Goal: Task Accomplishment & Management: Use online tool/utility

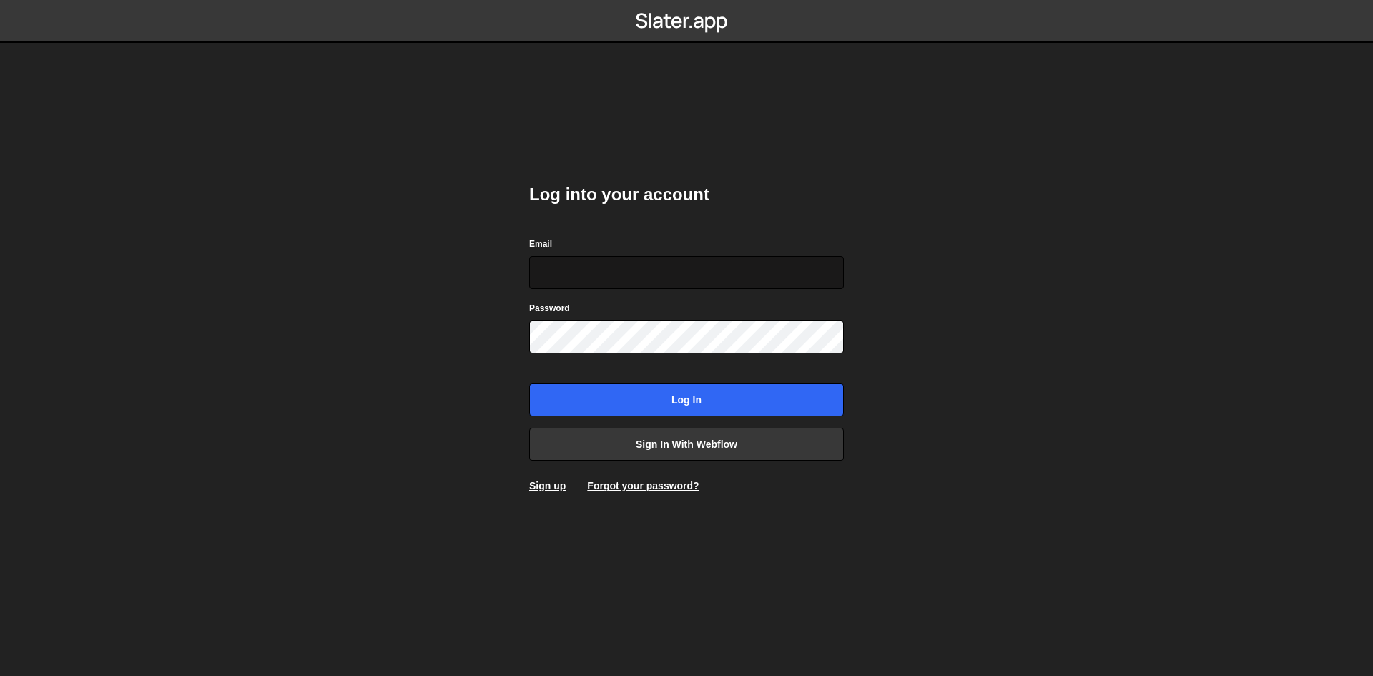
click at [590, 278] on input "Email" at bounding box center [686, 272] width 315 height 33
type input "[PERSON_NAME][EMAIL_ADDRESS][DOMAIN_NAME]"
click at [529, 383] on input "Log in" at bounding box center [686, 399] width 315 height 33
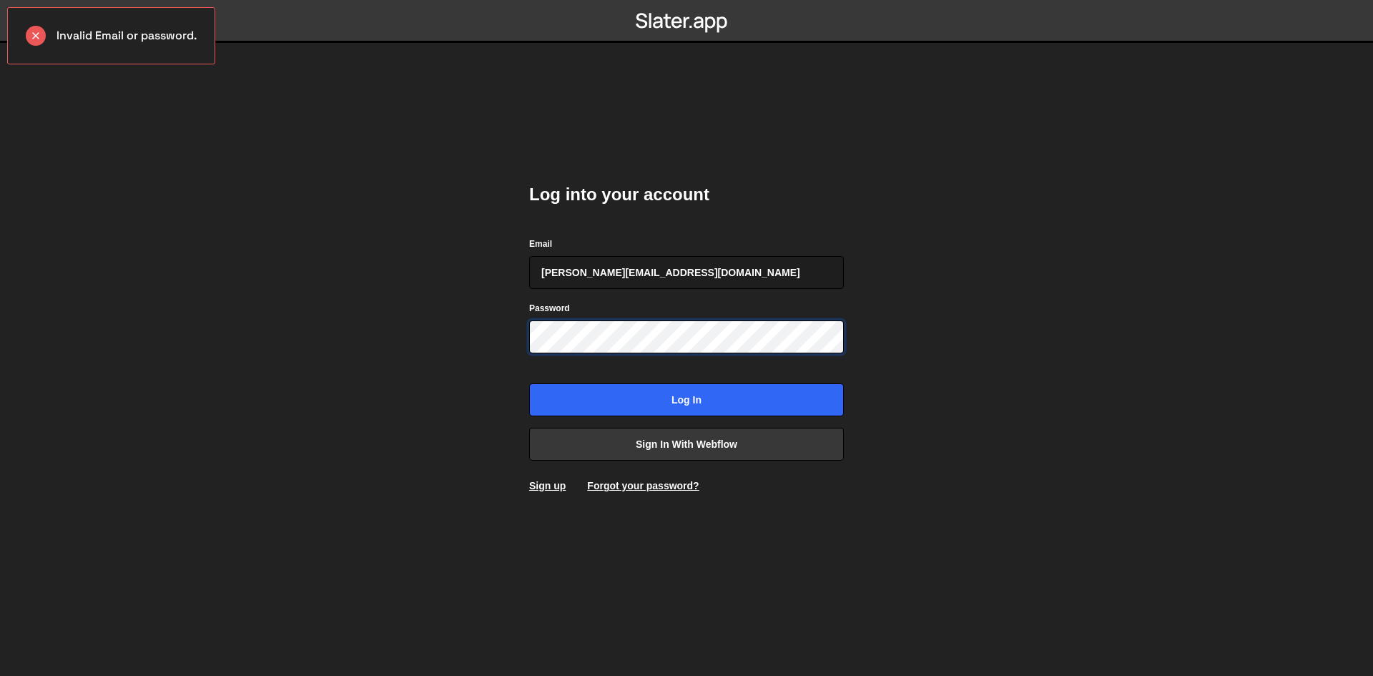
click at [529, 383] on input "Log in" at bounding box center [686, 399] width 315 height 33
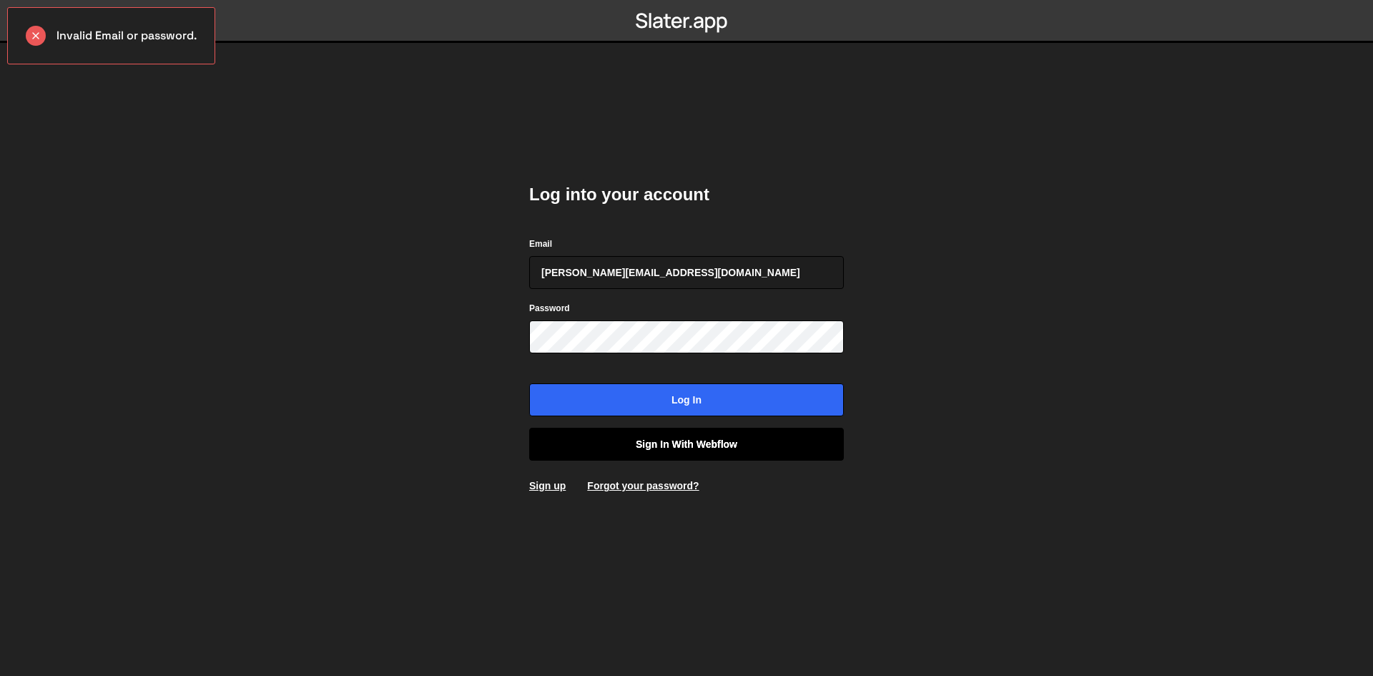
click at [606, 450] on link "Sign in with Webflow" at bounding box center [686, 444] width 315 height 33
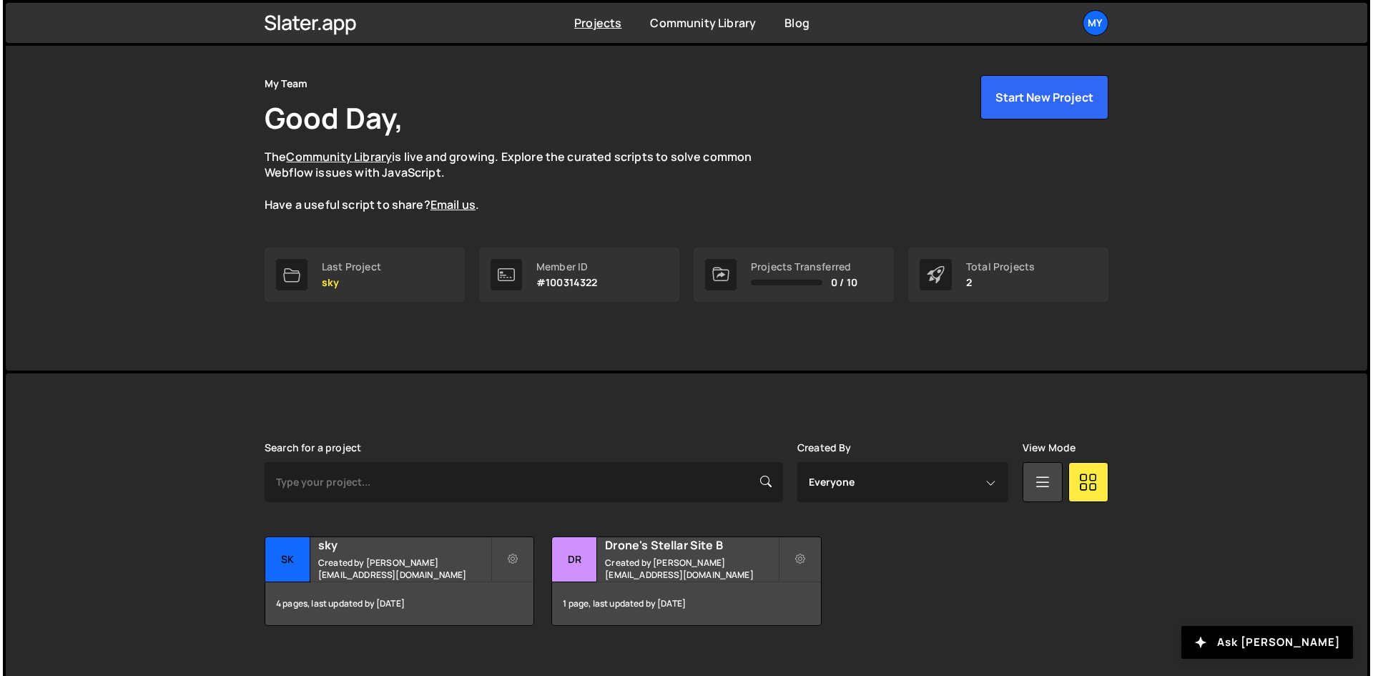
scroll to position [61, 0]
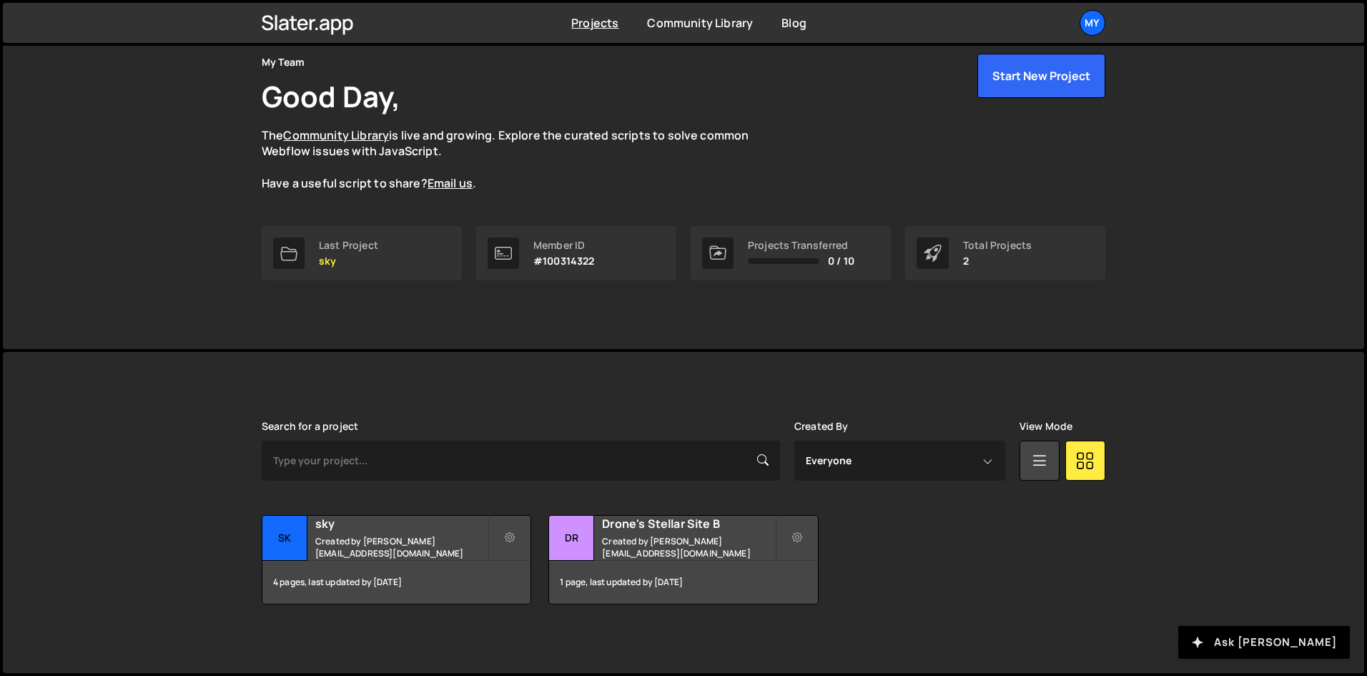
click at [1323, 638] on button "Ask [PERSON_NAME]" at bounding box center [1264, 642] width 172 height 33
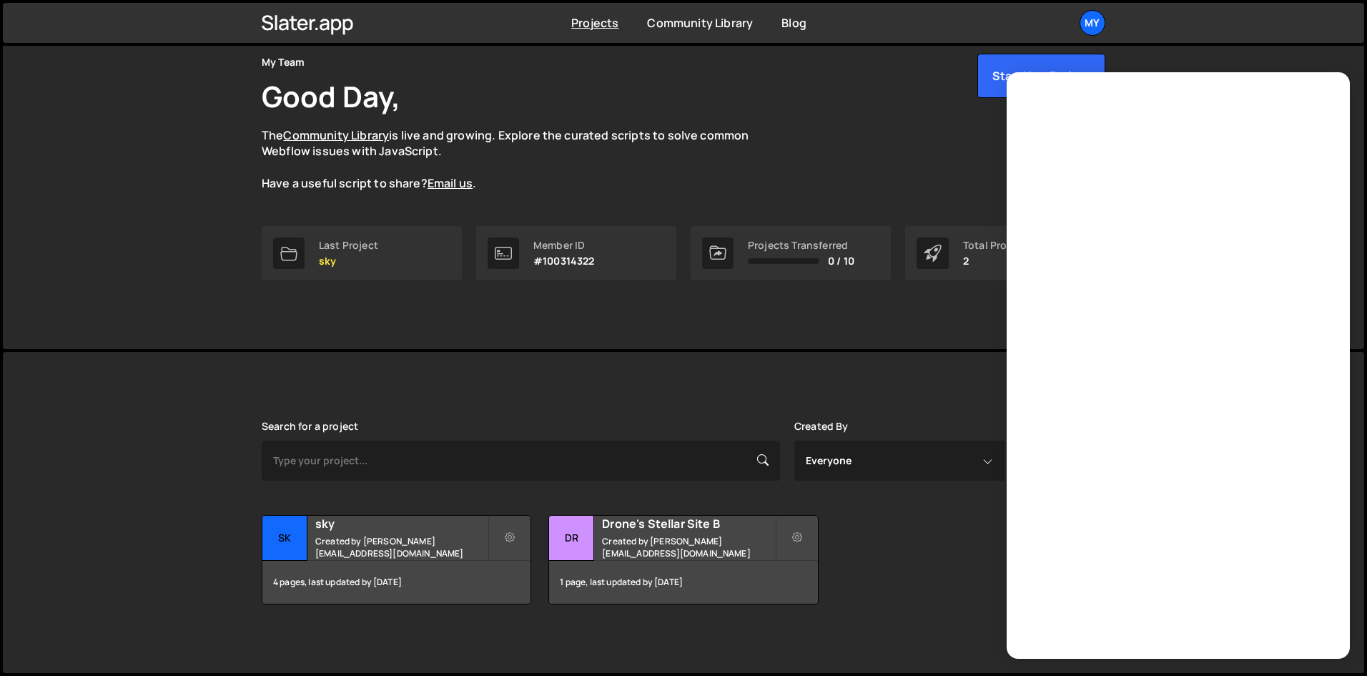
click at [845, 360] on div "[PERSON_NAME] is designed for desktop use. Please use a larger screen to access…" at bounding box center [683, 512] width 887 height 321
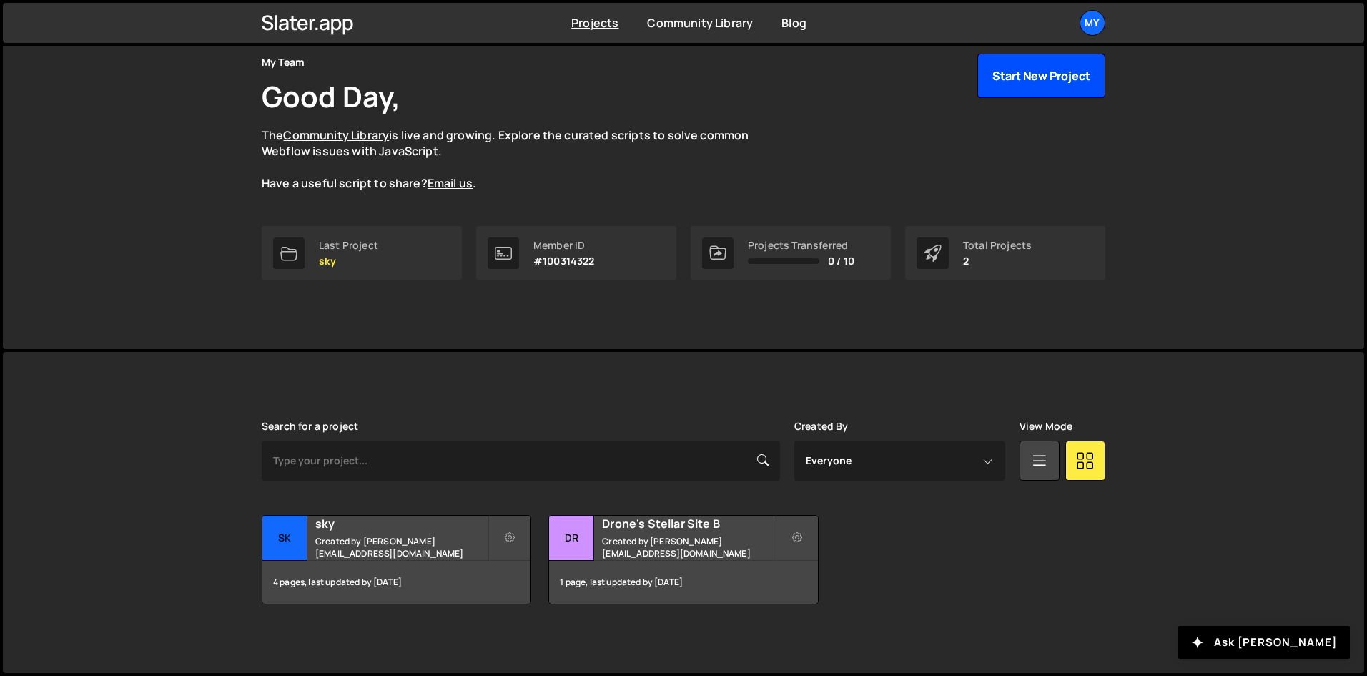
click at [1022, 87] on button "Start New Project" at bounding box center [1041, 76] width 128 height 44
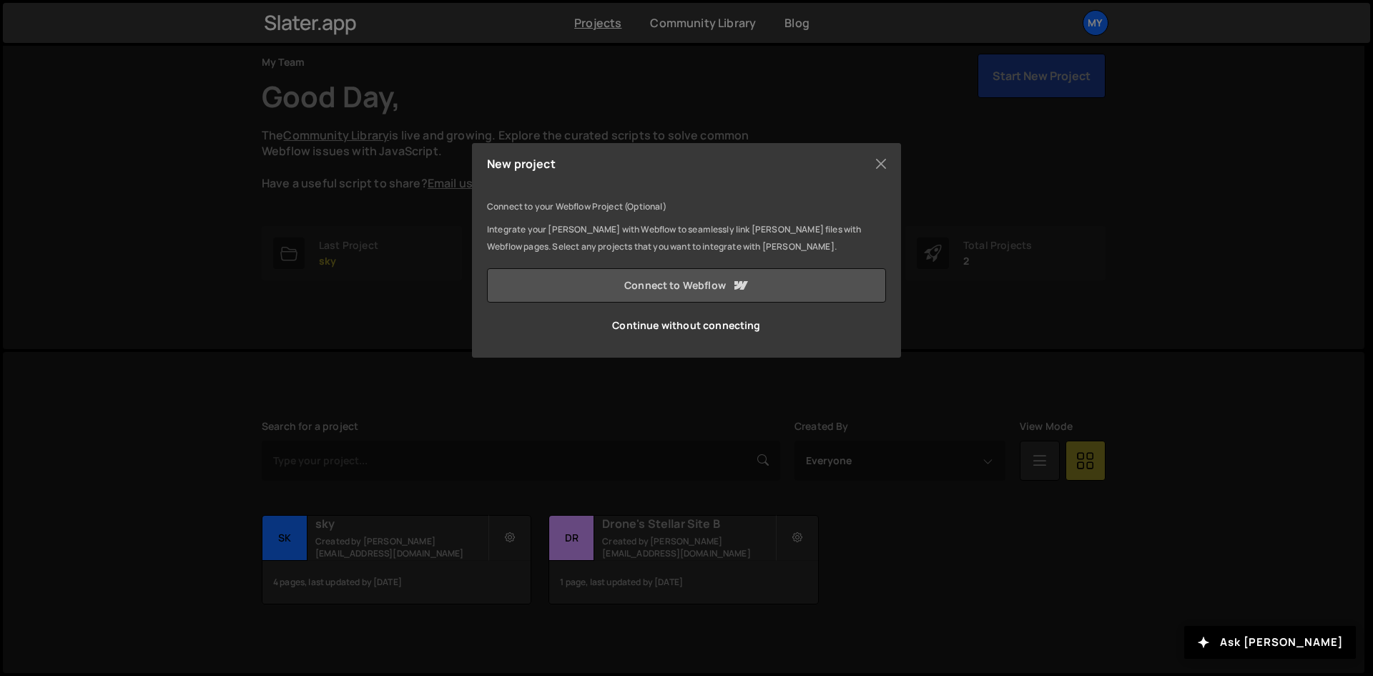
click at [754, 284] on link "Connect to Webflow" at bounding box center [686, 285] width 399 height 34
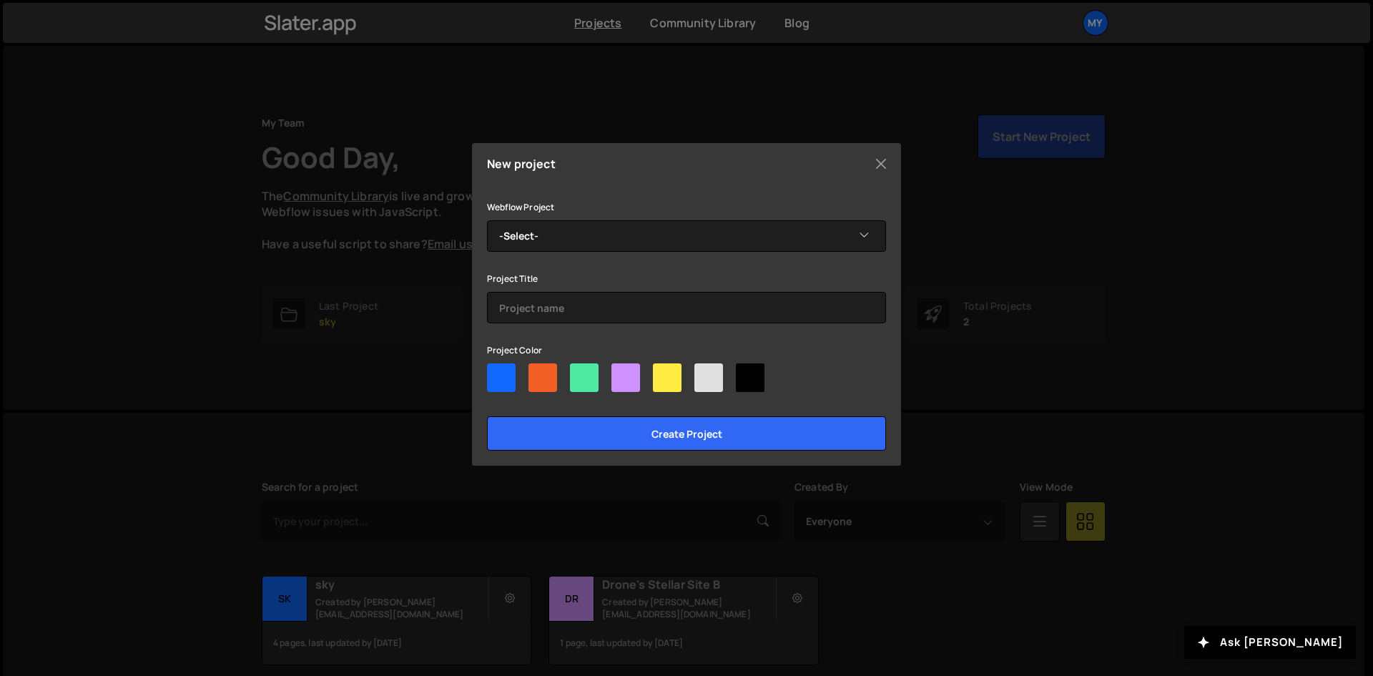
click at [583, 377] on div at bounding box center [584, 377] width 29 height 29
click at [579, 372] on input"] "radio" at bounding box center [574, 367] width 9 height 9
radio input"] "true"
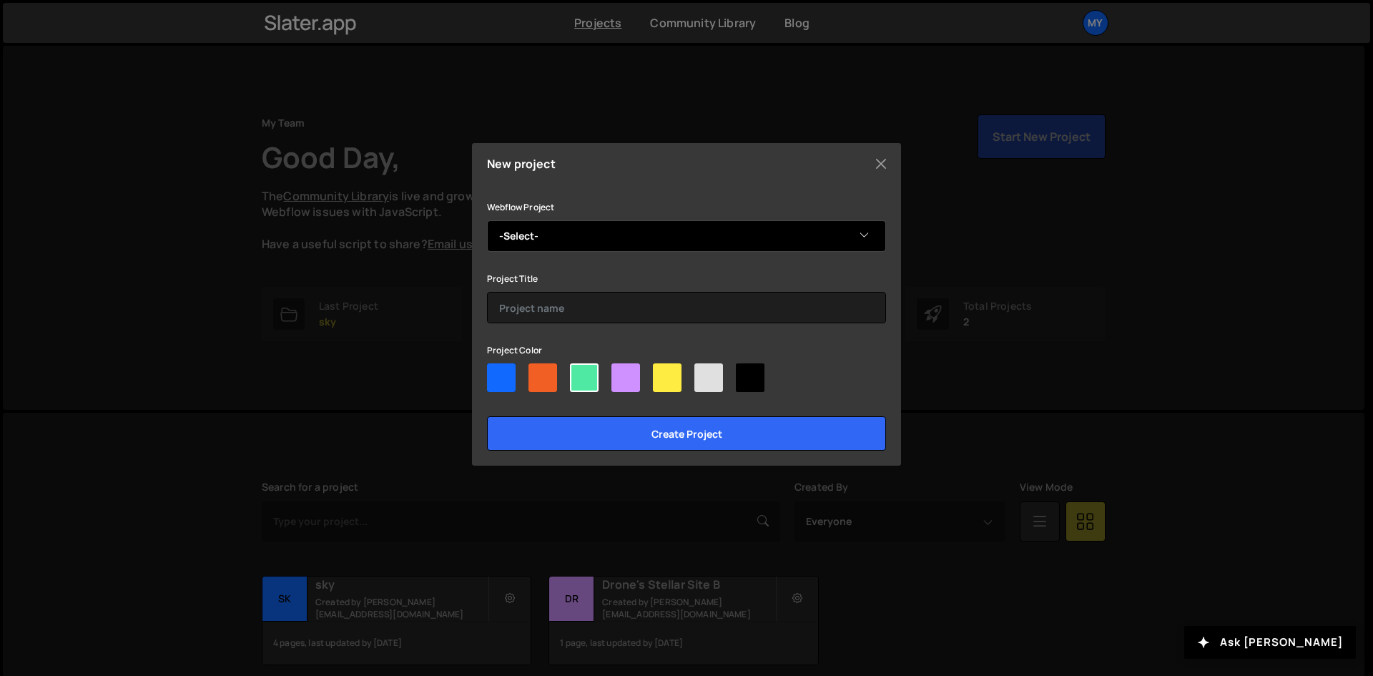
click at [631, 242] on select "-Select- Copy of New Skyline" at bounding box center [686, 235] width 399 height 31
select select "68d3808aed675defb5f5b64a"
click at [487, 220] on select "-Select- Copy of New Skyline" at bounding box center [686, 235] width 399 height 31
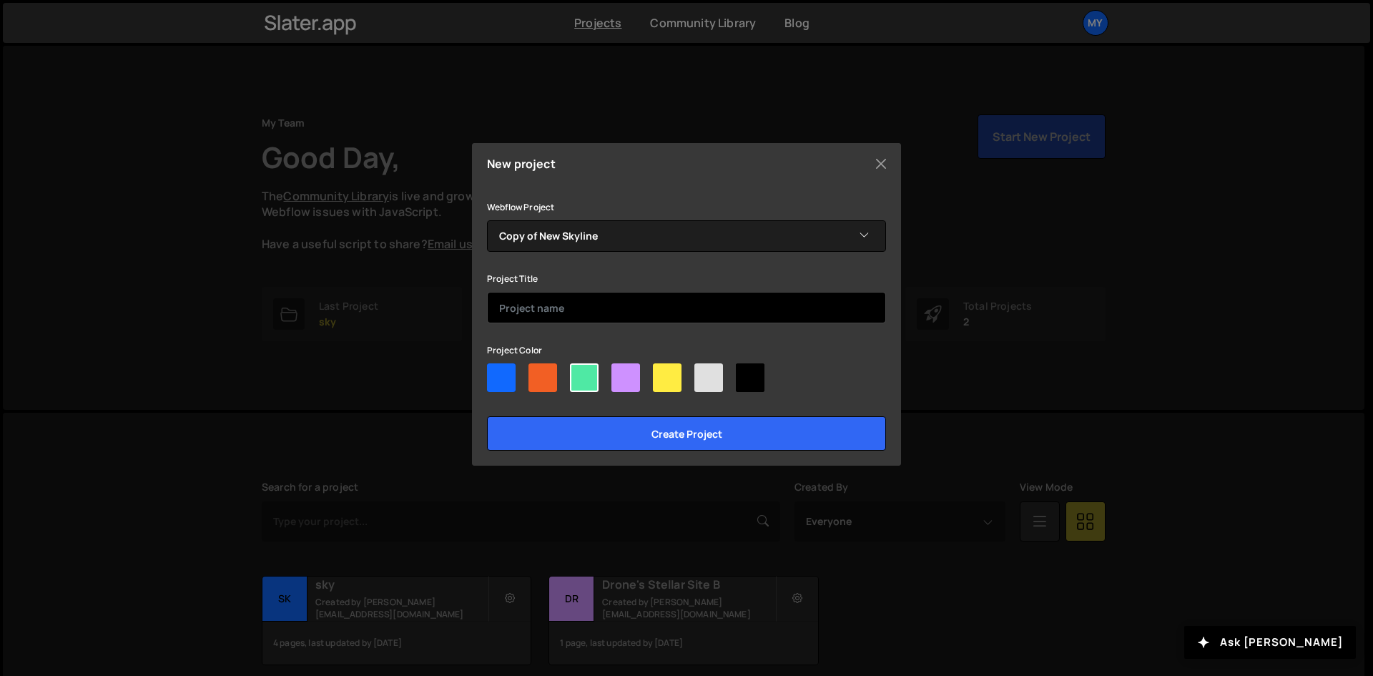
click at [615, 313] on input "text" at bounding box center [686, 307] width 399 height 31
type input "Creatives"
click at [487, 416] on input "Create project" at bounding box center [686, 433] width 399 height 34
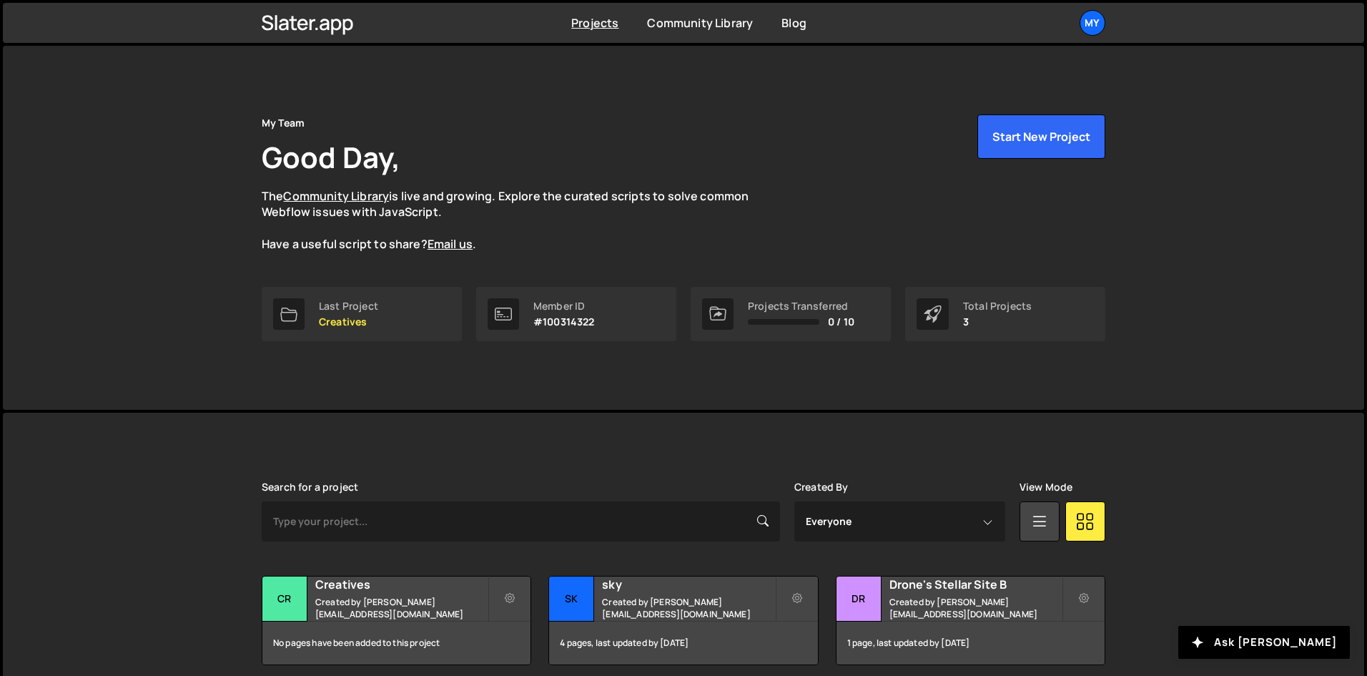
scroll to position [61, 0]
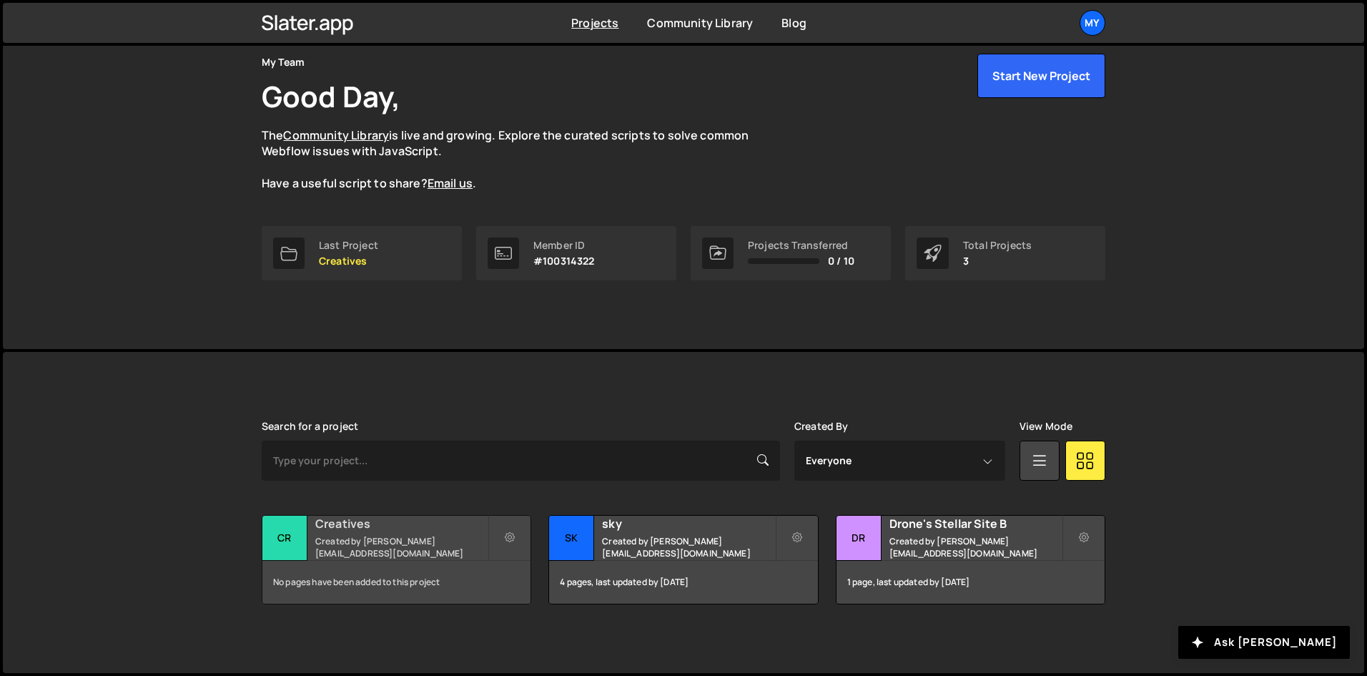
click at [367, 544] on small "Created by [PERSON_NAME][EMAIL_ADDRESS][DOMAIN_NAME]" at bounding box center [401, 547] width 172 height 24
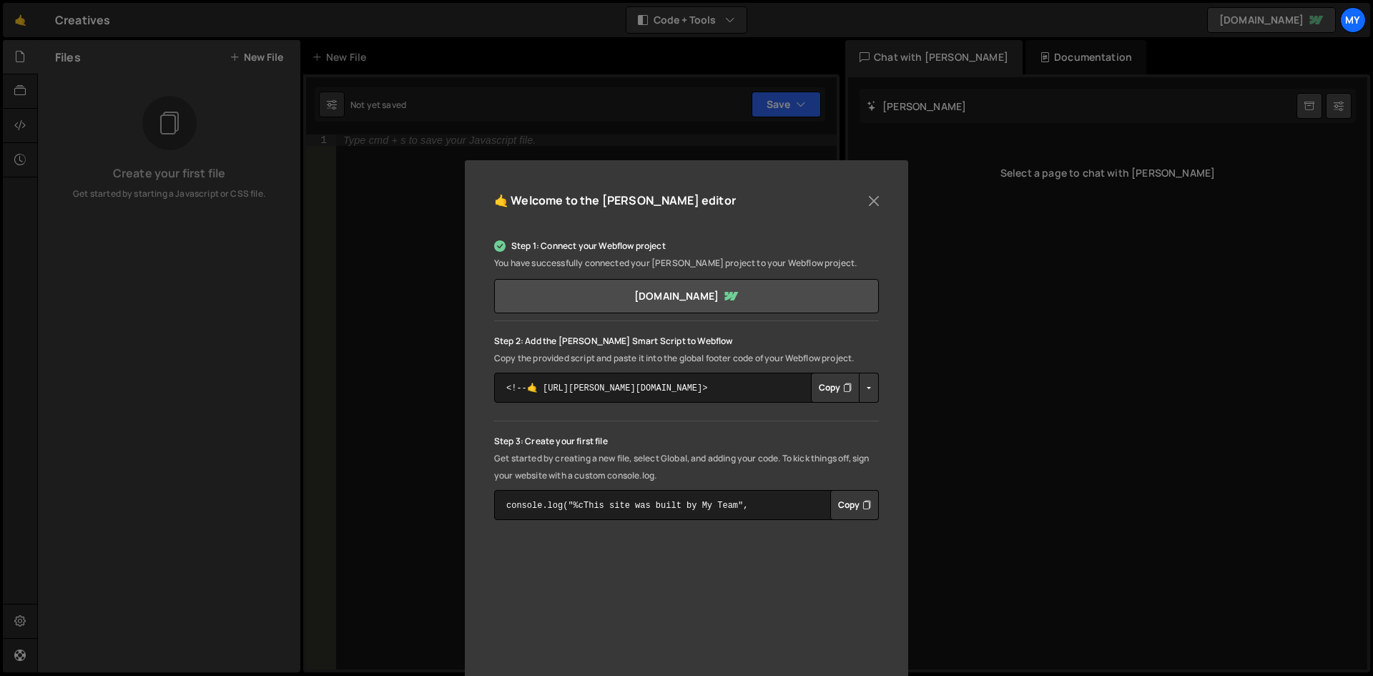
click at [816, 390] on button "Copy" at bounding box center [835, 387] width 49 height 30
click at [839, 504] on button "Copy" at bounding box center [854, 505] width 49 height 30
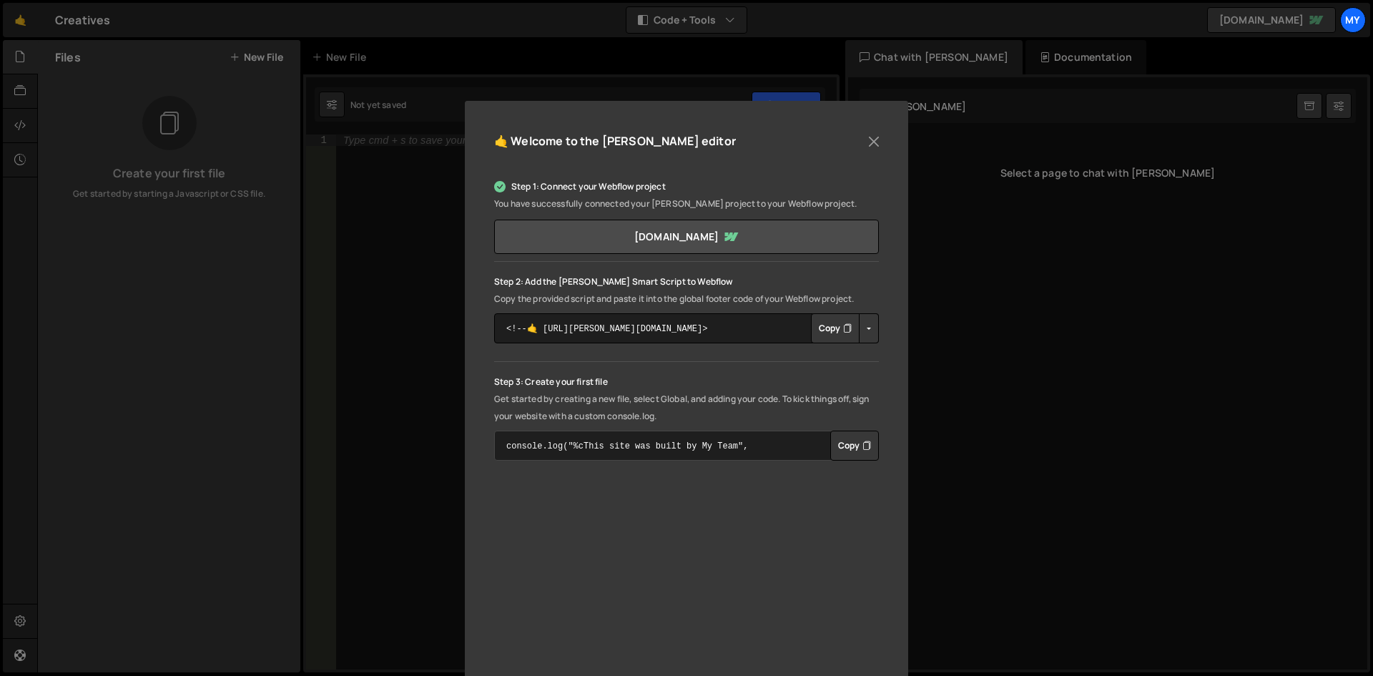
scroll to position [139, 0]
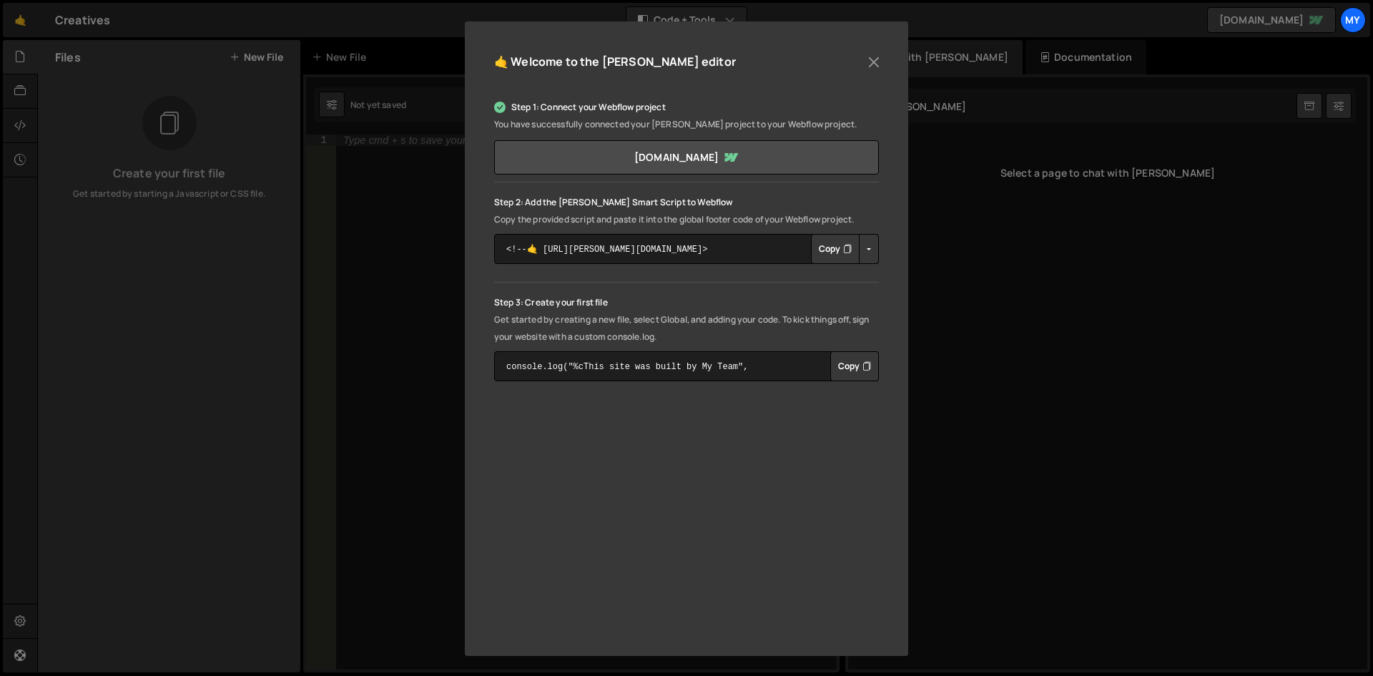
click at [232, 141] on div "🤙 Welcome to the Slater editor Step 1: Connect your Webflow project You have su…" at bounding box center [686, 338] width 1373 height 676
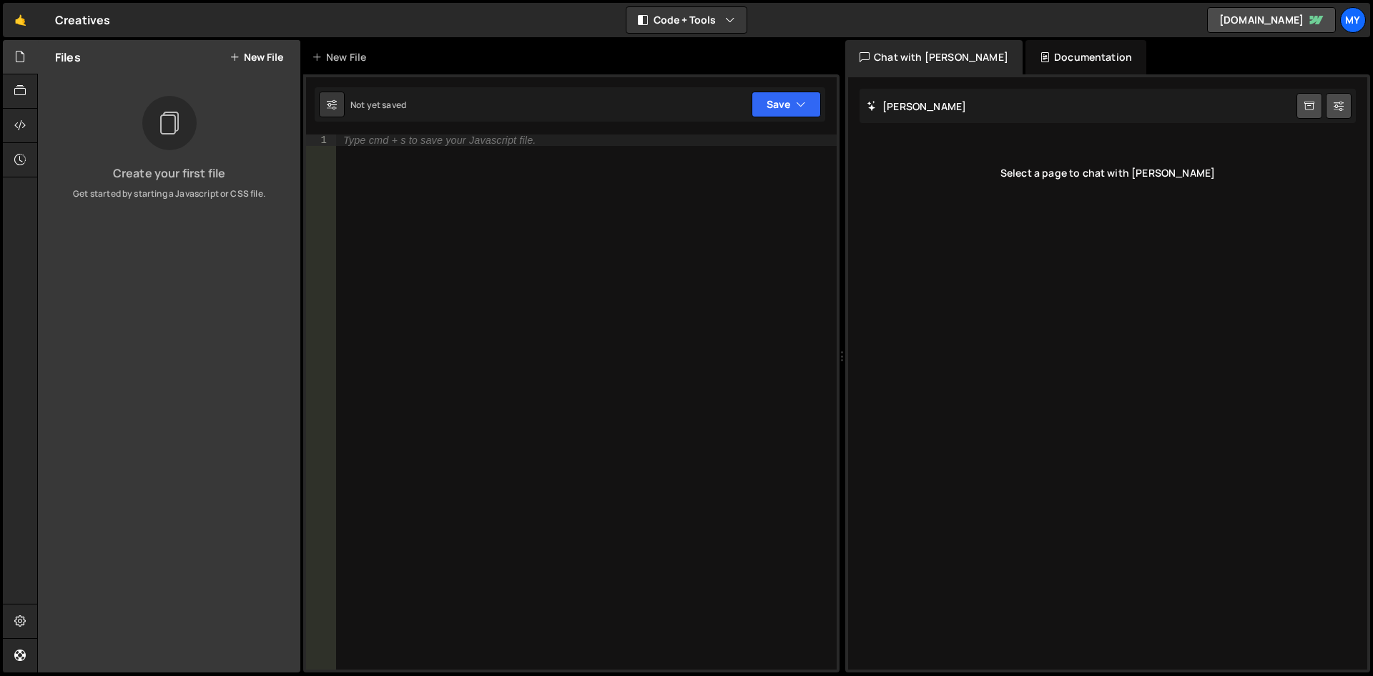
click at [249, 56] on button "New File" at bounding box center [256, 56] width 54 height 11
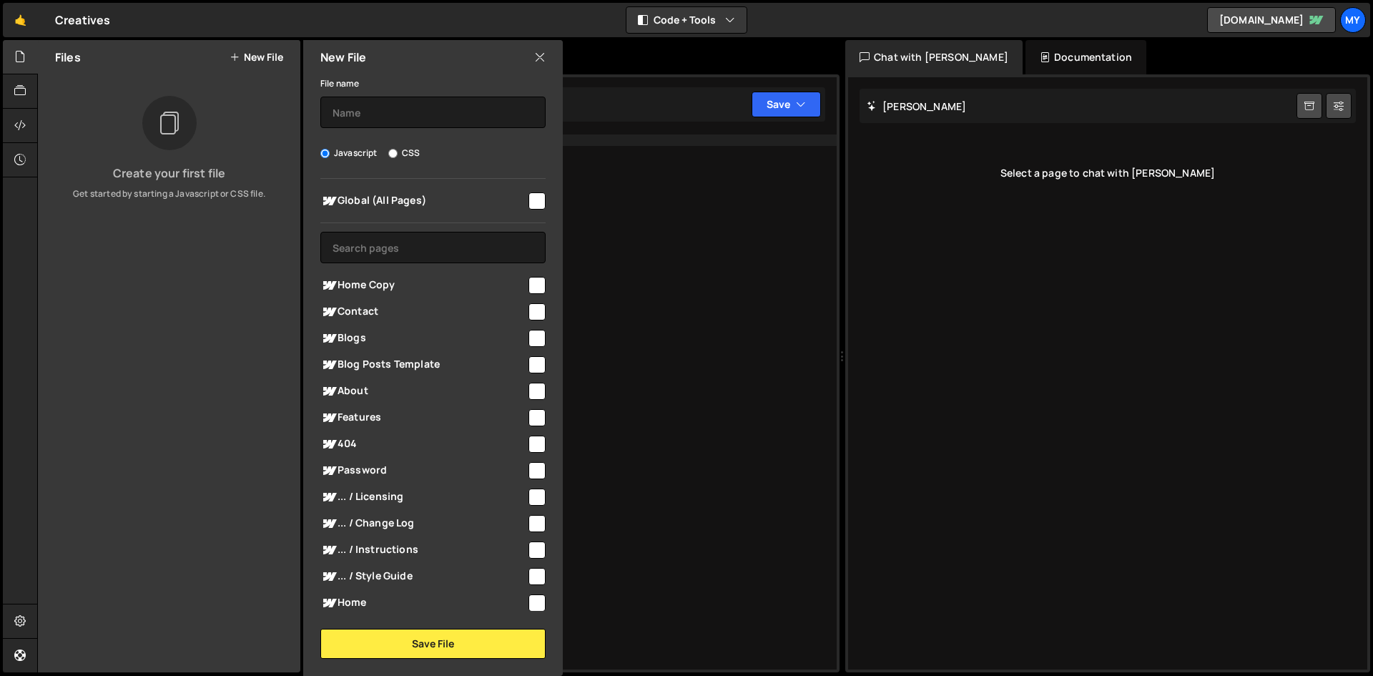
click at [533, 200] on input "checkbox" at bounding box center [536, 200] width 17 height 17
checkbox input "true"
click at [392, 153] on input "CSS" at bounding box center [392, 153] width 9 height 9
radio input "true"
click at [430, 646] on button "Save File" at bounding box center [432, 643] width 225 height 30
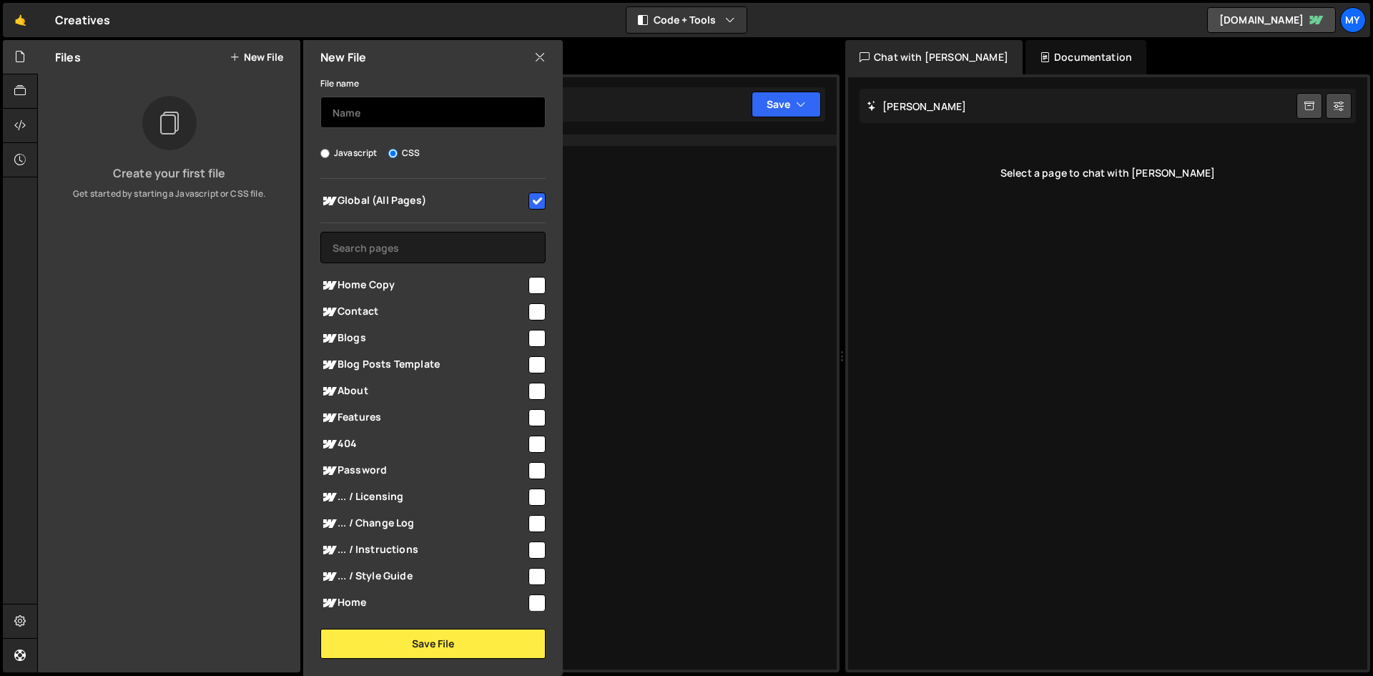
click at [336, 111] on input "text" at bounding box center [432, 112] width 225 height 31
type input "Global"
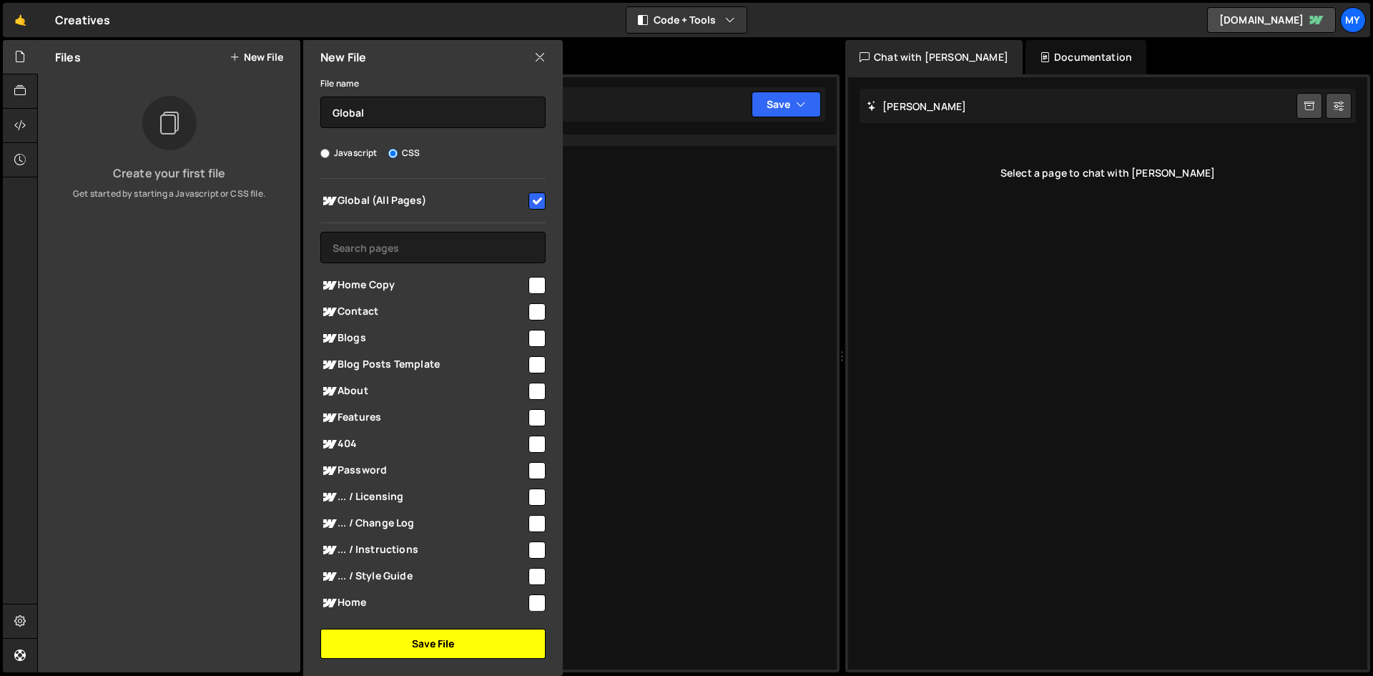
click at [473, 637] on button "Save File" at bounding box center [432, 643] width 225 height 30
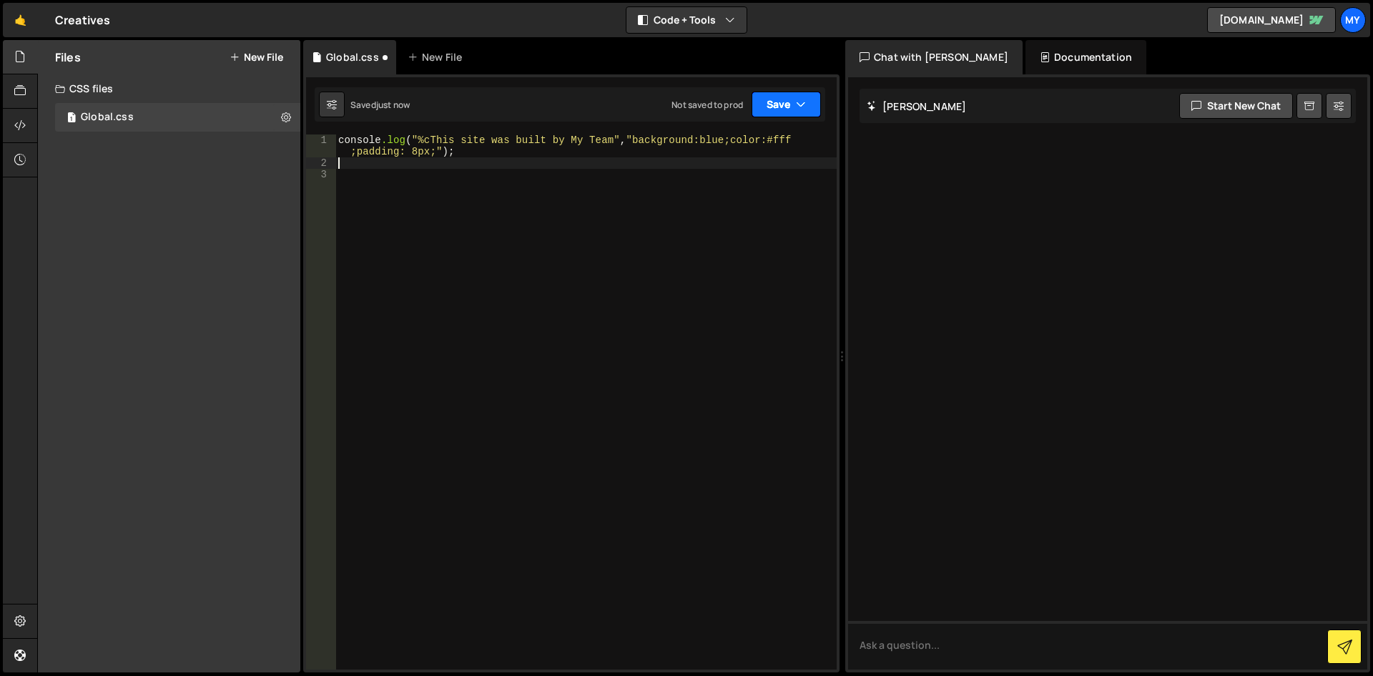
click at [785, 112] on button "Save" at bounding box center [785, 105] width 69 height 26
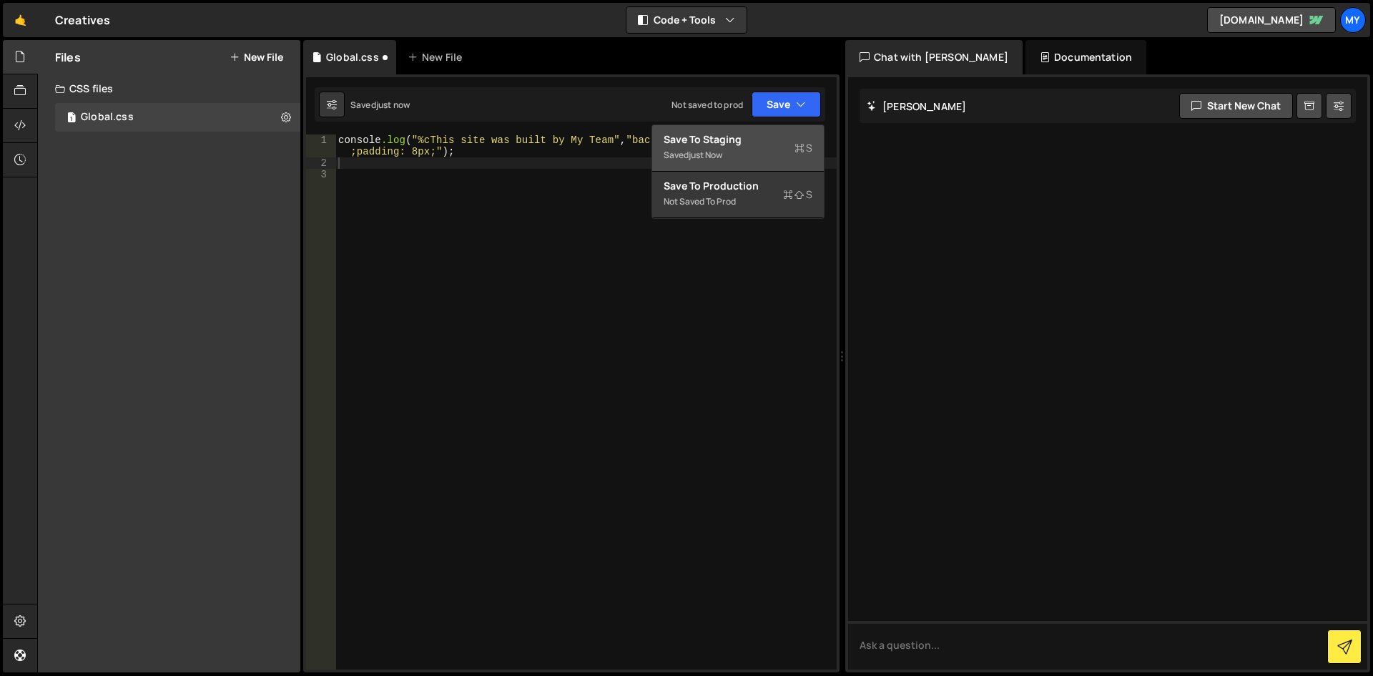
click at [742, 144] on div "Save to Staging S" at bounding box center [737, 139] width 149 height 14
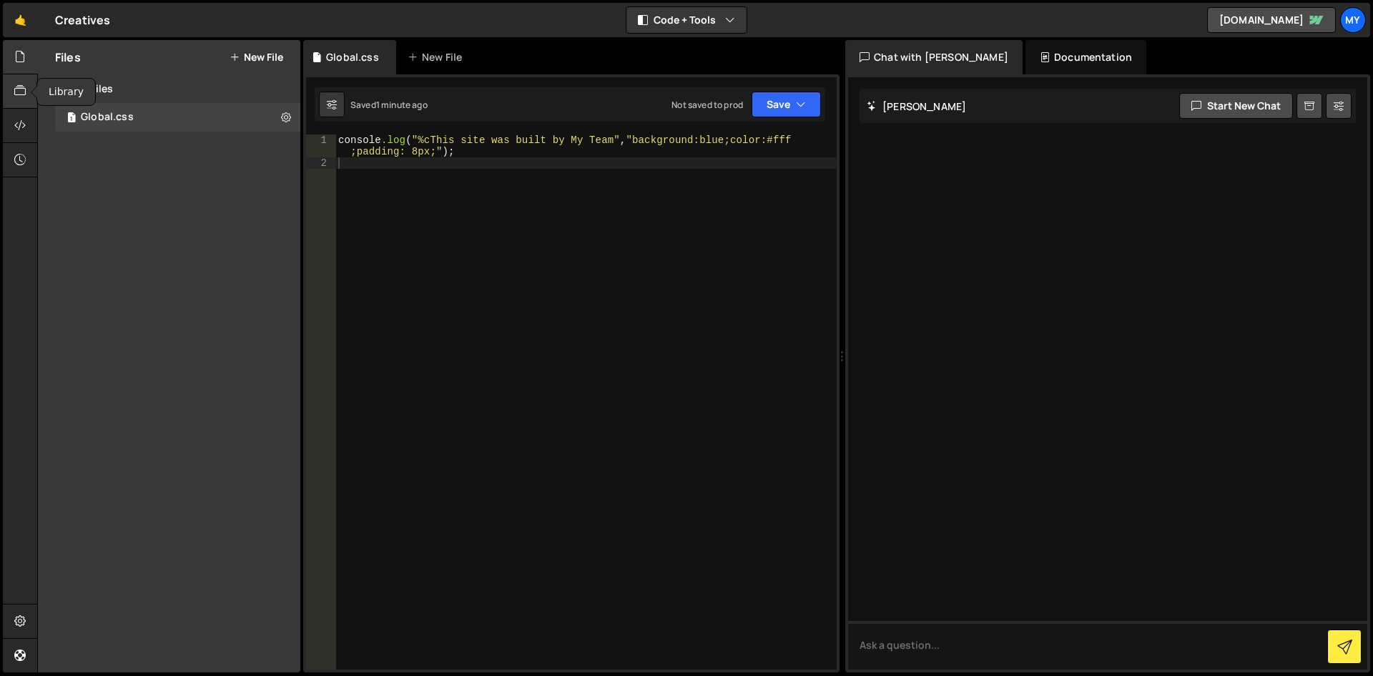
click at [21, 98] on icon at bounding box center [19, 91] width 11 height 16
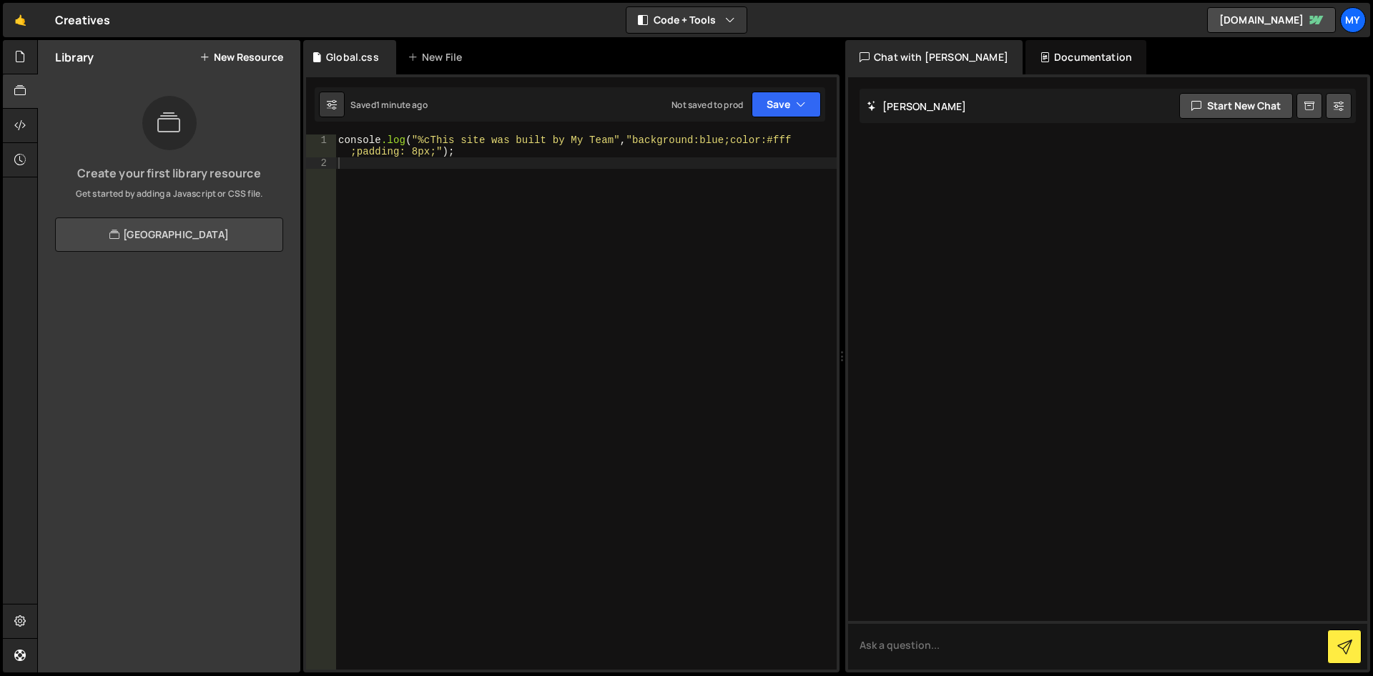
click at [134, 237] on link "[GEOGRAPHIC_DATA]" at bounding box center [169, 234] width 228 height 34
click at [1205, 102] on button "Start new chat" at bounding box center [1236, 106] width 114 height 26
click at [18, 56] on icon at bounding box center [19, 57] width 11 height 16
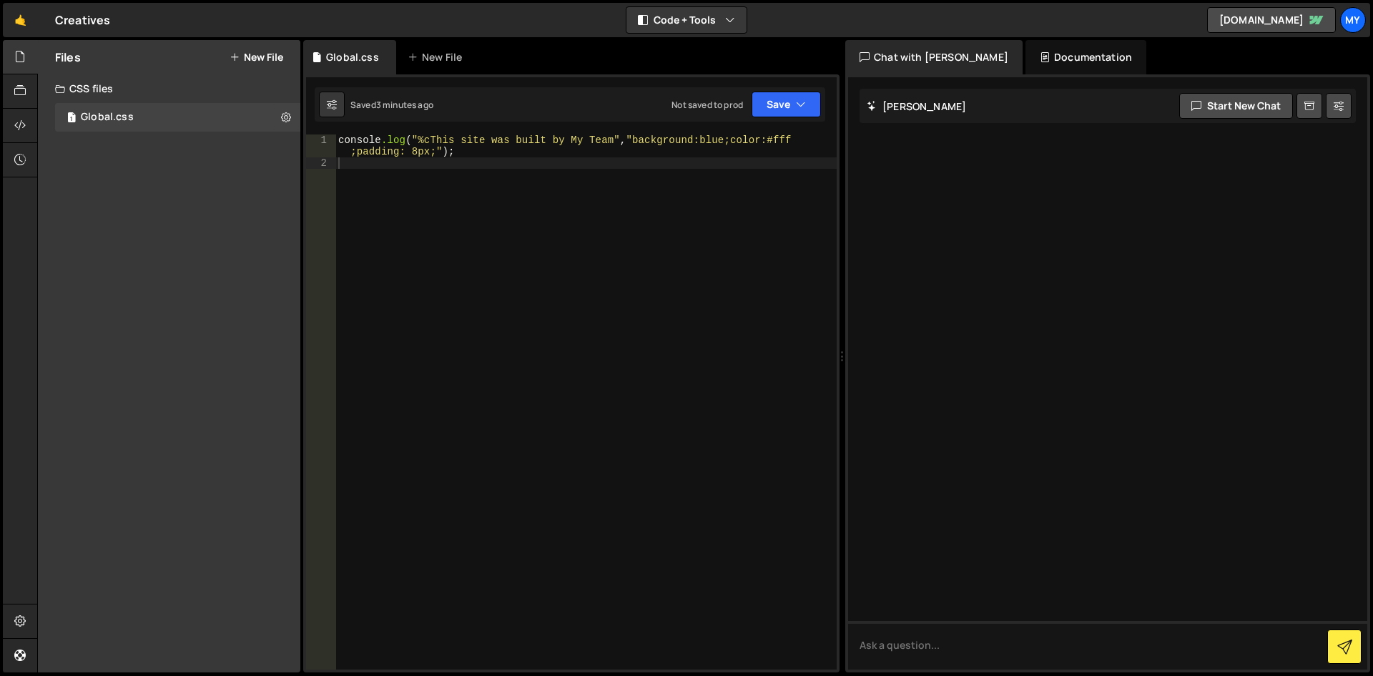
click at [255, 54] on button "New File" at bounding box center [256, 56] width 54 height 11
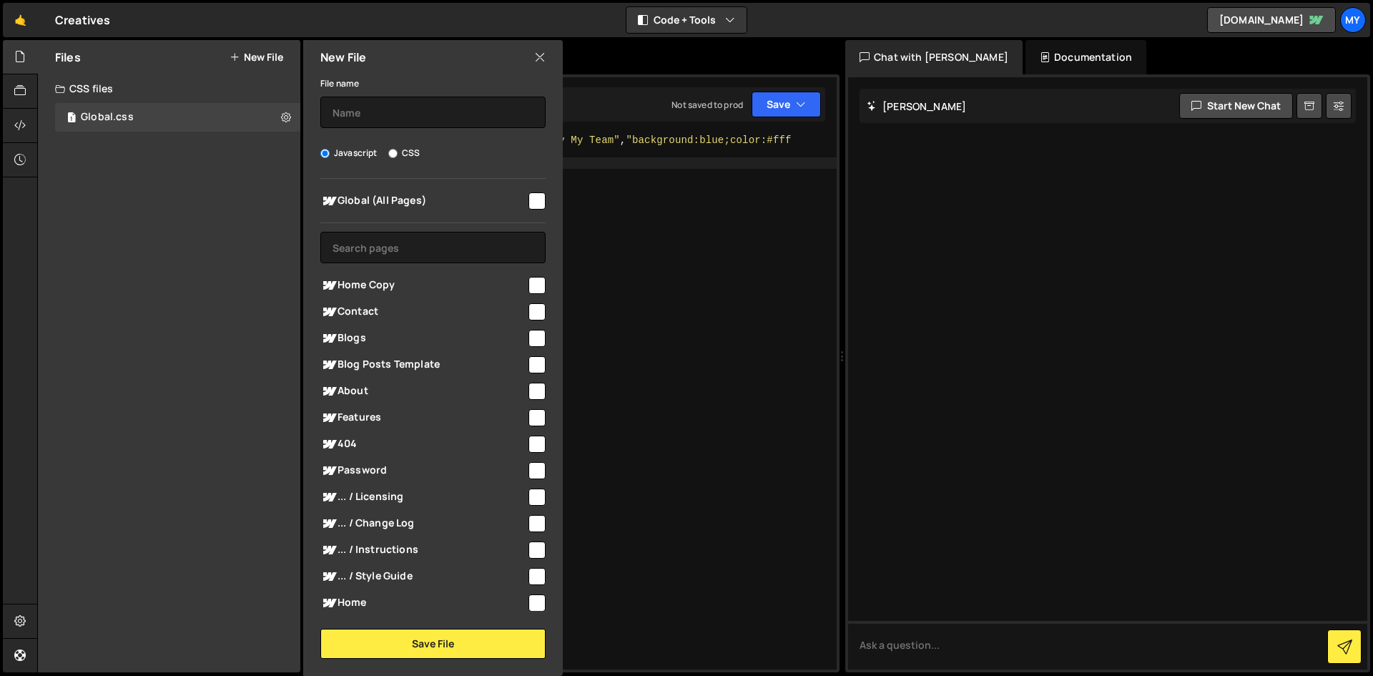
click at [532, 606] on input "checkbox" at bounding box center [536, 602] width 17 height 17
checkbox input "true"
click at [393, 151] on input "CSS" at bounding box center [392, 153] width 9 height 9
radio input "true"
click at [350, 117] on input "text" at bounding box center [432, 112] width 225 height 31
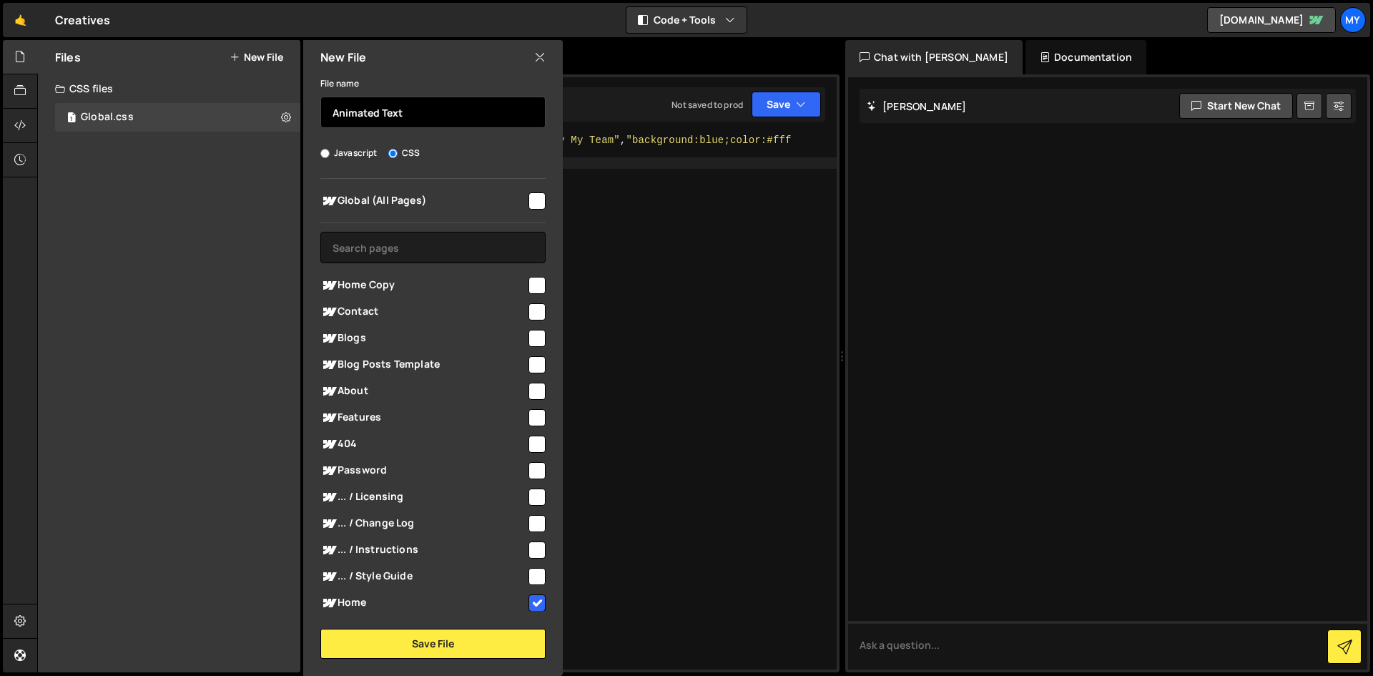
type input "Animated Text"
click at [529, 282] on input "checkbox" at bounding box center [536, 285] width 17 height 17
checkbox input "true"
click at [528, 606] on input "checkbox" at bounding box center [536, 602] width 17 height 17
checkbox input "false"
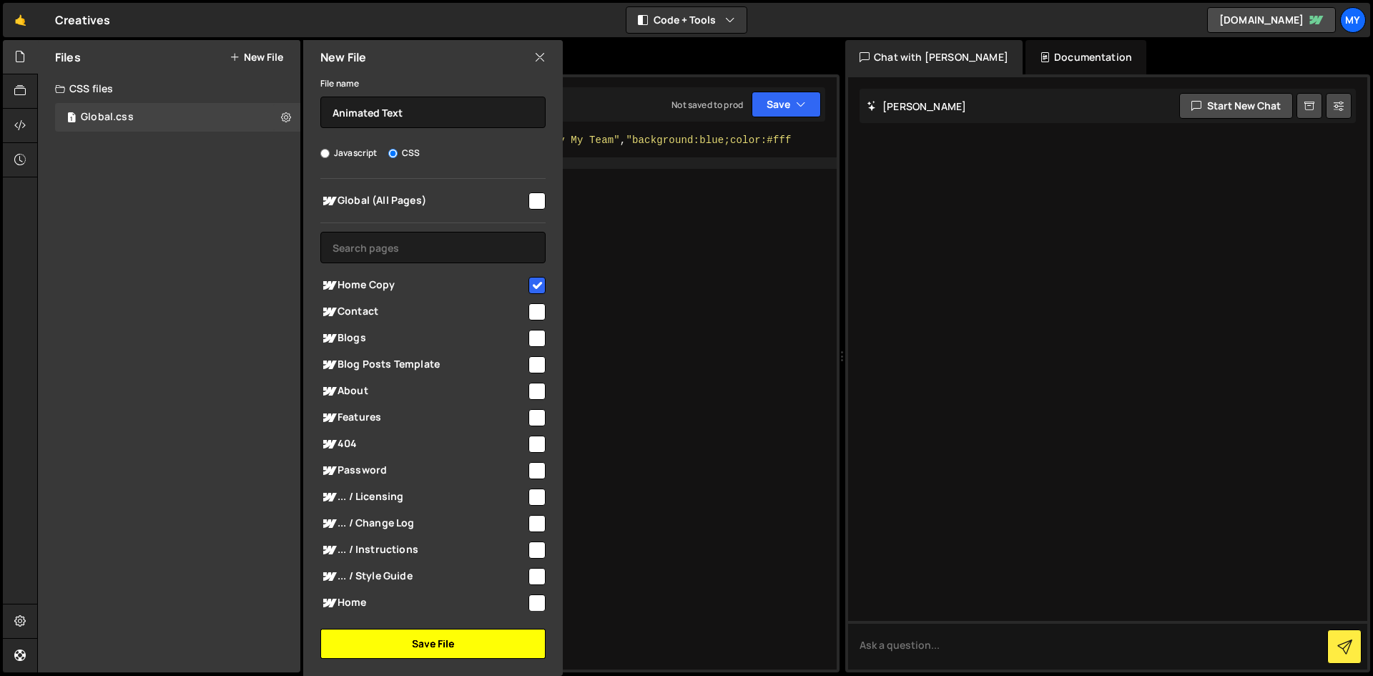
click at [461, 648] on button "Save File" at bounding box center [432, 643] width 225 height 30
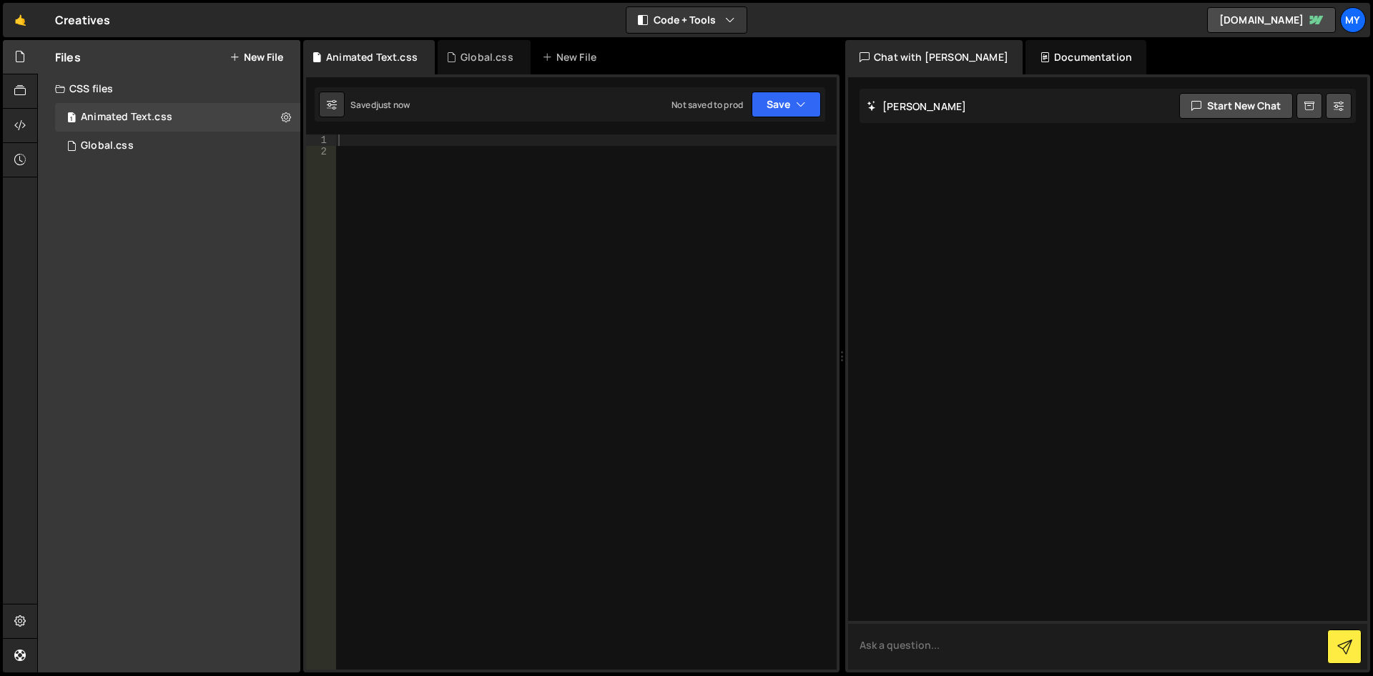
click at [881, 643] on textarea at bounding box center [1107, 645] width 519 height 49
type textarea "Hi. What options are currently trending with H1 Headers in terms of animation a…"
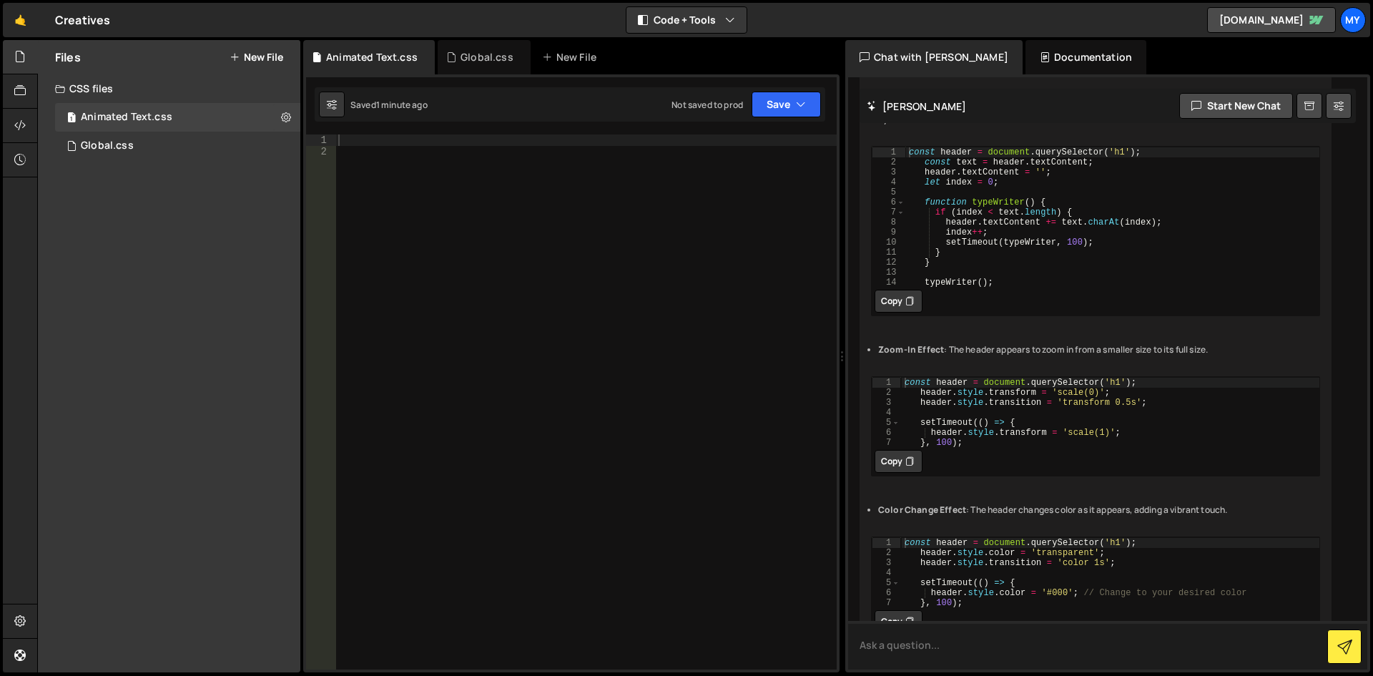
scroll to position [345, 0]
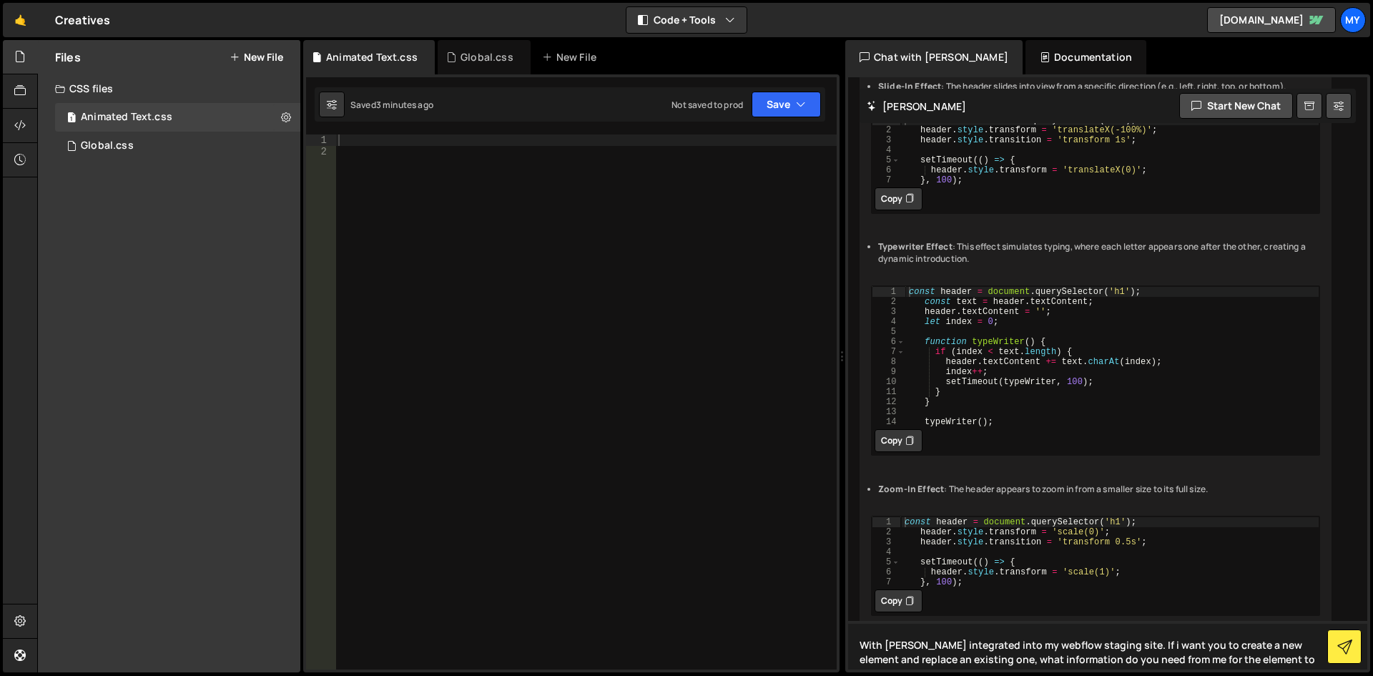
type textarea "With slater integrated into my webflow staging site. If i want you to create a …"
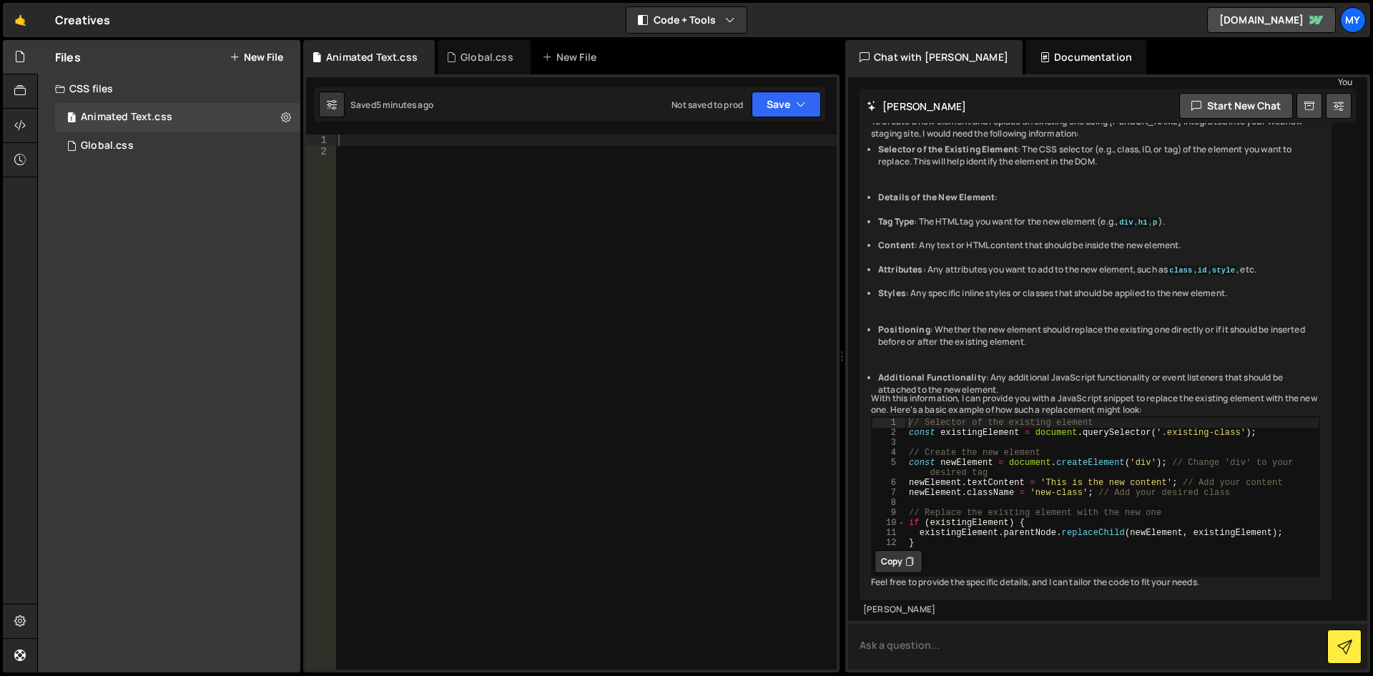
scroll to position [1270, 0]
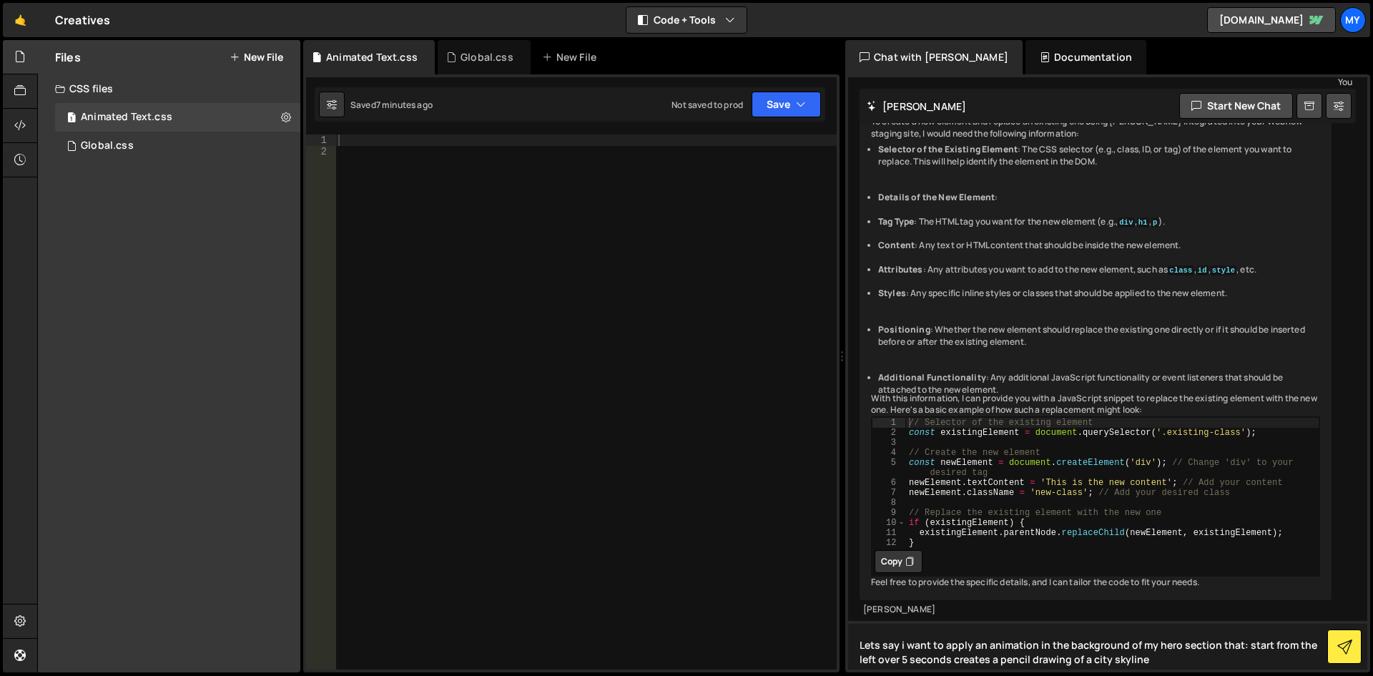
click at [1263, 646] on textarea "Lets say i want to apply an animation in the background of my hero section that…" at bounding box center [1107, 645] width 519 height 49
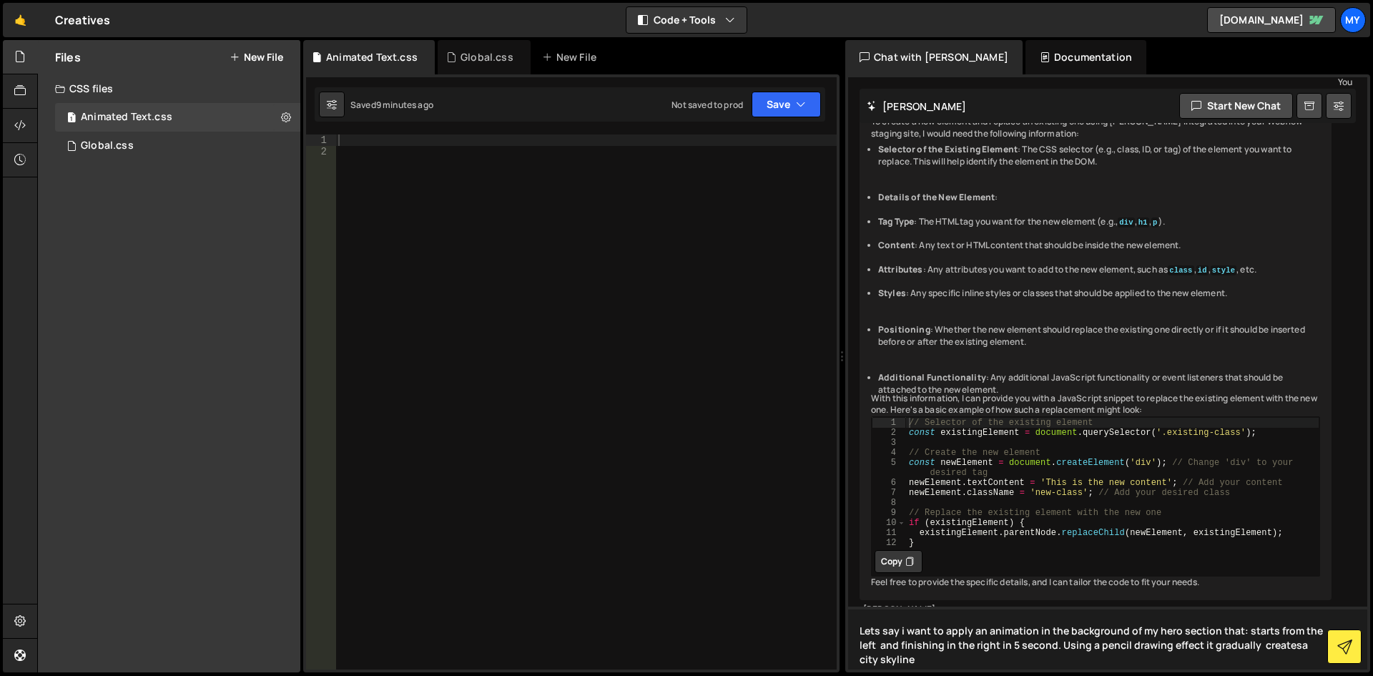
click at [1288, 645] on textarea "Lets say i want to apply an animation in the background of my hero section that…" at bounding box center [1107, 637] width 519 height 63
click at [998, 662] on textarea "Lets say i want to apply an animation in the background of my hero section that…" at bounding box center [1107, 637] width 519 height 63
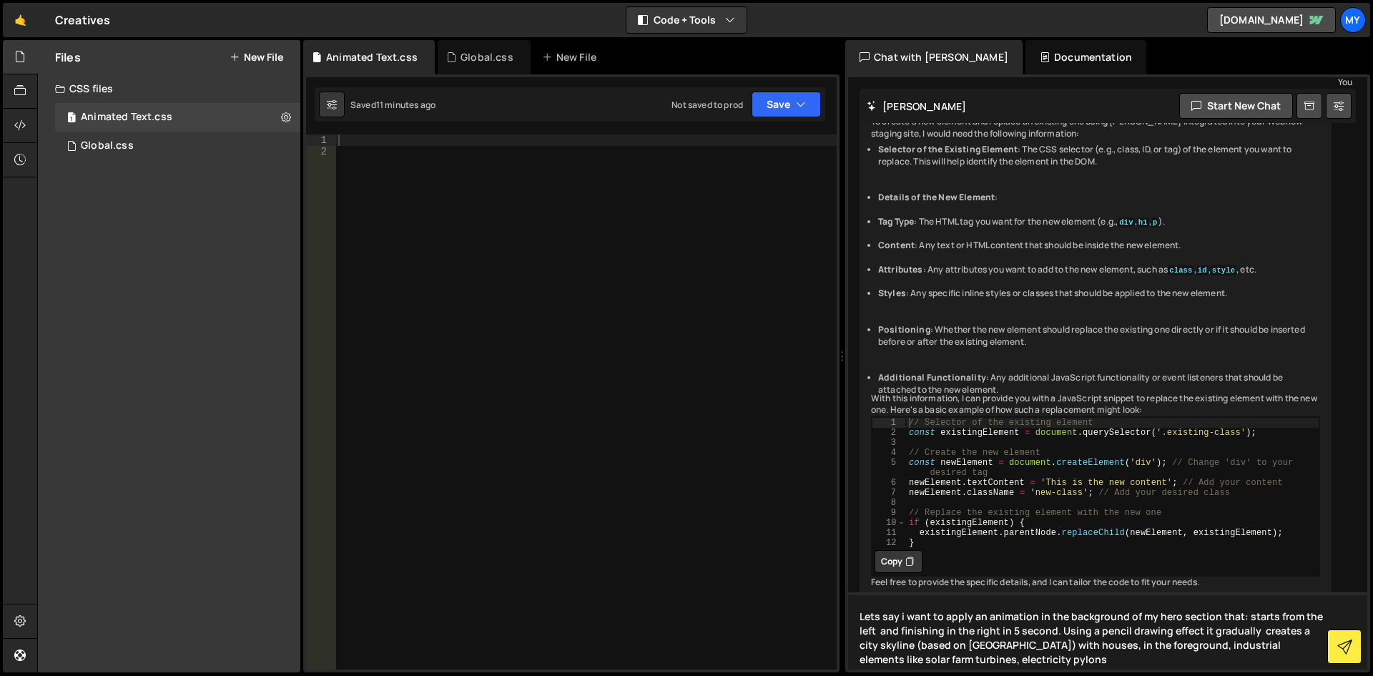
drag, startPoint x: 1161, startPoint y: 629, endPoint x: 1125, endPoint y: 628, distance: 36.5
click at [1125, 628] on textarea "Lets say i want to apply an animation in the background of my hero section that…" at bounding box center [1107, 630] width 519 height 77
click at [1071, 644] on textarea "Lets say i want to apply an animation in the background of my hero section that…" at bounding box center [1107, 630] width 519 height 77
click at [1038, 661] on textarea "Lets say i want to apply an animation in the background of my hero section that…" at bounding box center [1107, 630] width 519 height 77
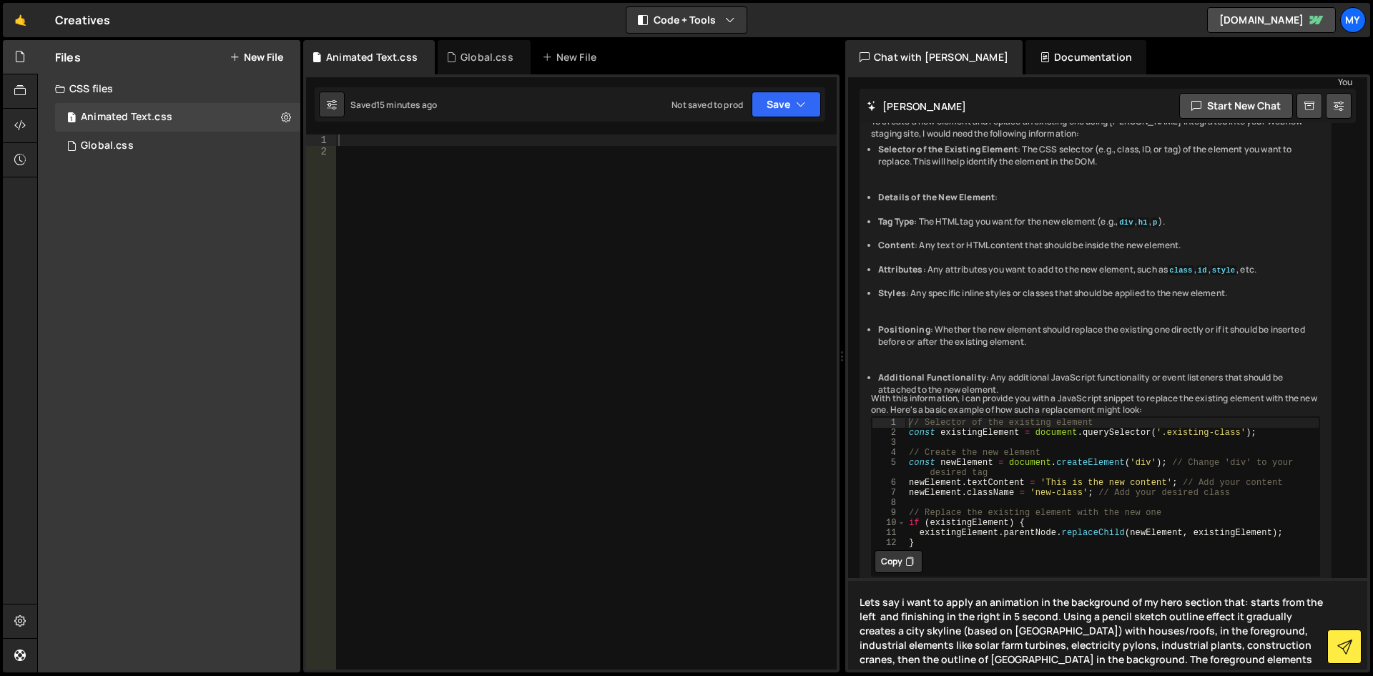
paste textarea "00FF94"
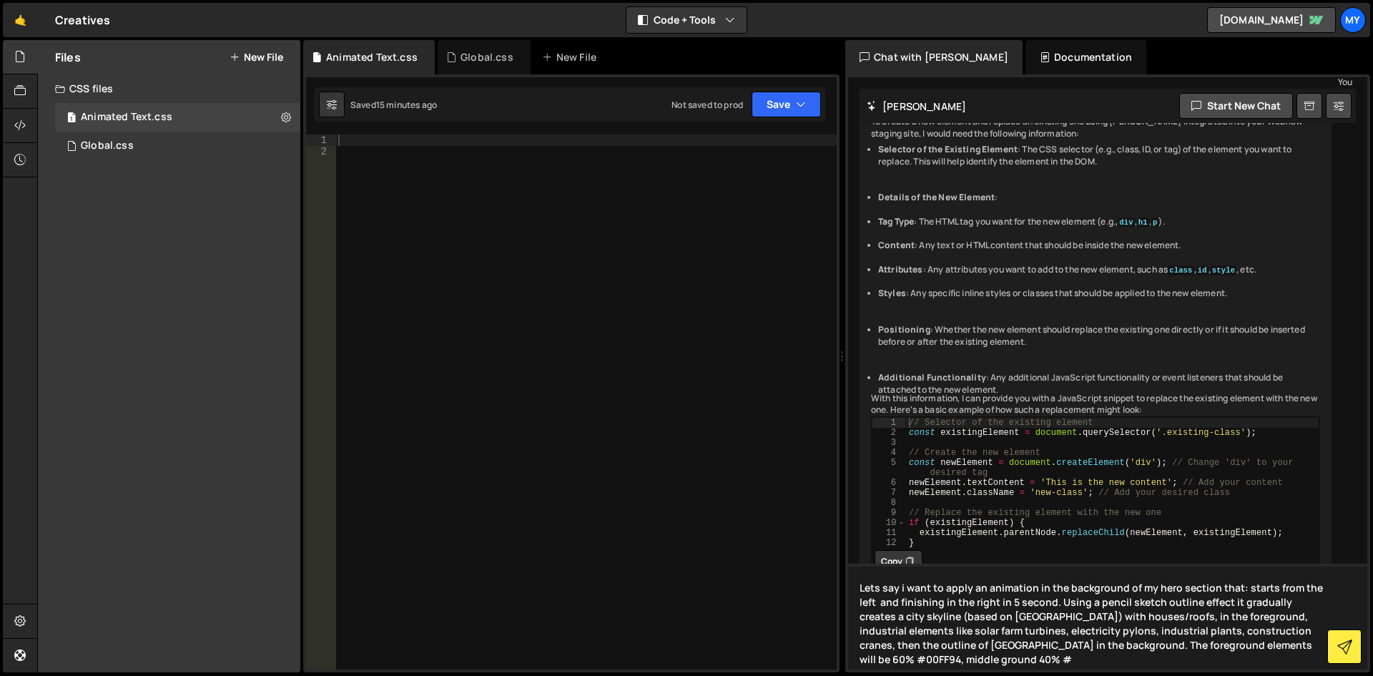
paste textarea "00FF94"
click at [1190, 617] on textarea "Lets say i want to apply an animation in the background of my hero section that…" at bounding box center [1107, 616] width 519 height 106
click at [890, 642] on textarea "Lets say i want to apply an animation in the background of my hero section that…" at bounding box center [1107, 616] width 519 height 106
click at [1303, 658] on textarea "Lets say i want to apply an animation in the background of my hero section that…" at bounding box center [1107, 616] width 519 height 106
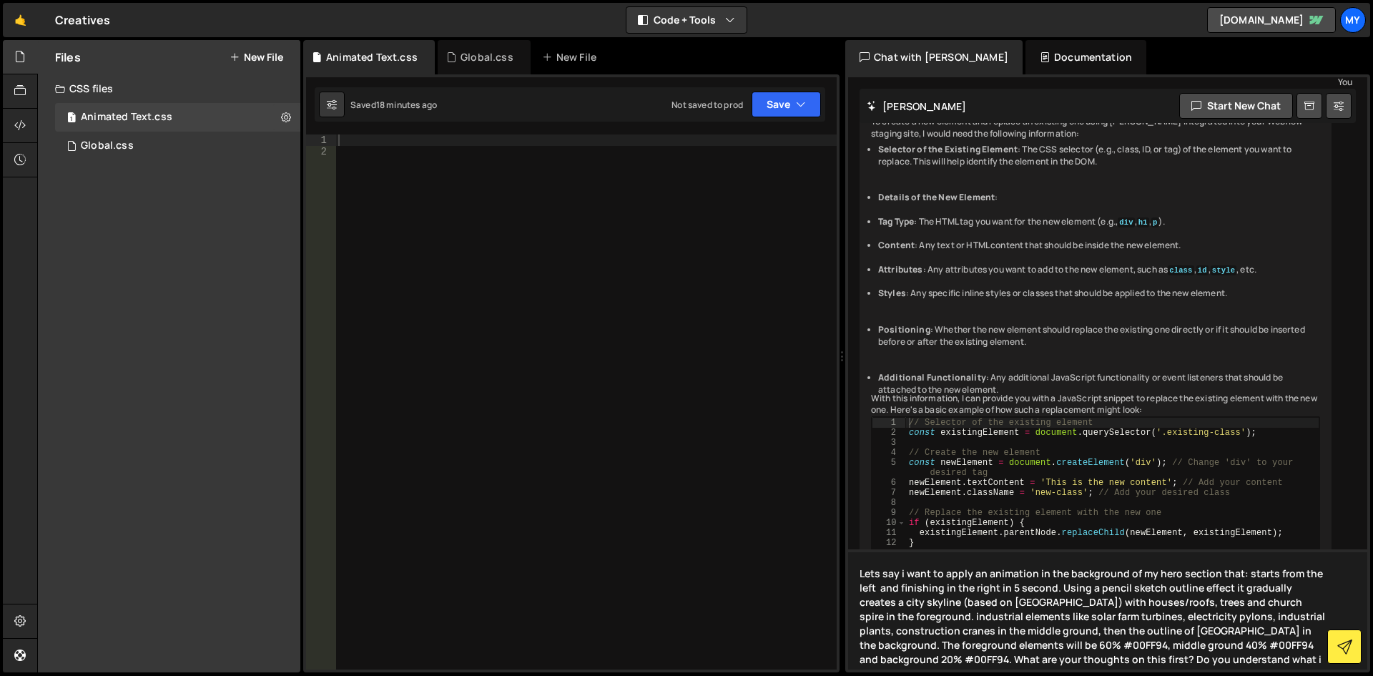
type textarea "Lets say i want to apply an animation in the background of my hero section that…"
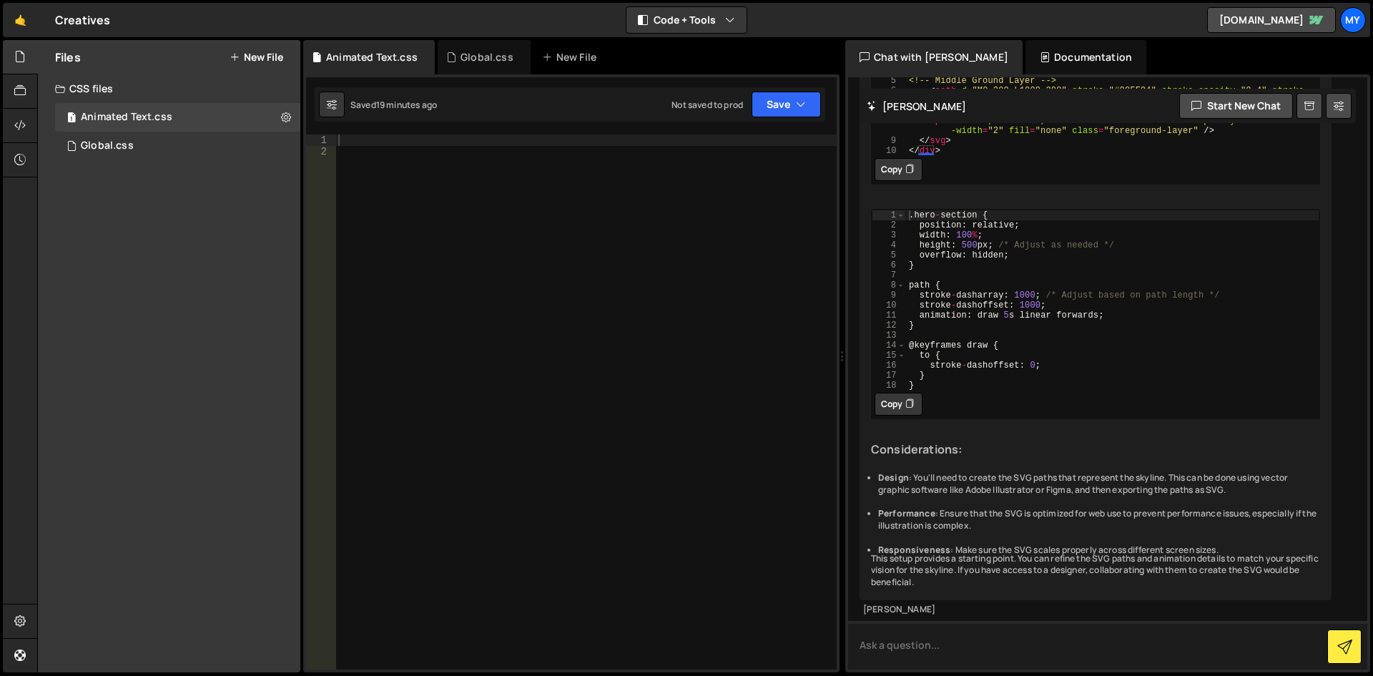
scroll to position [2365, 0]
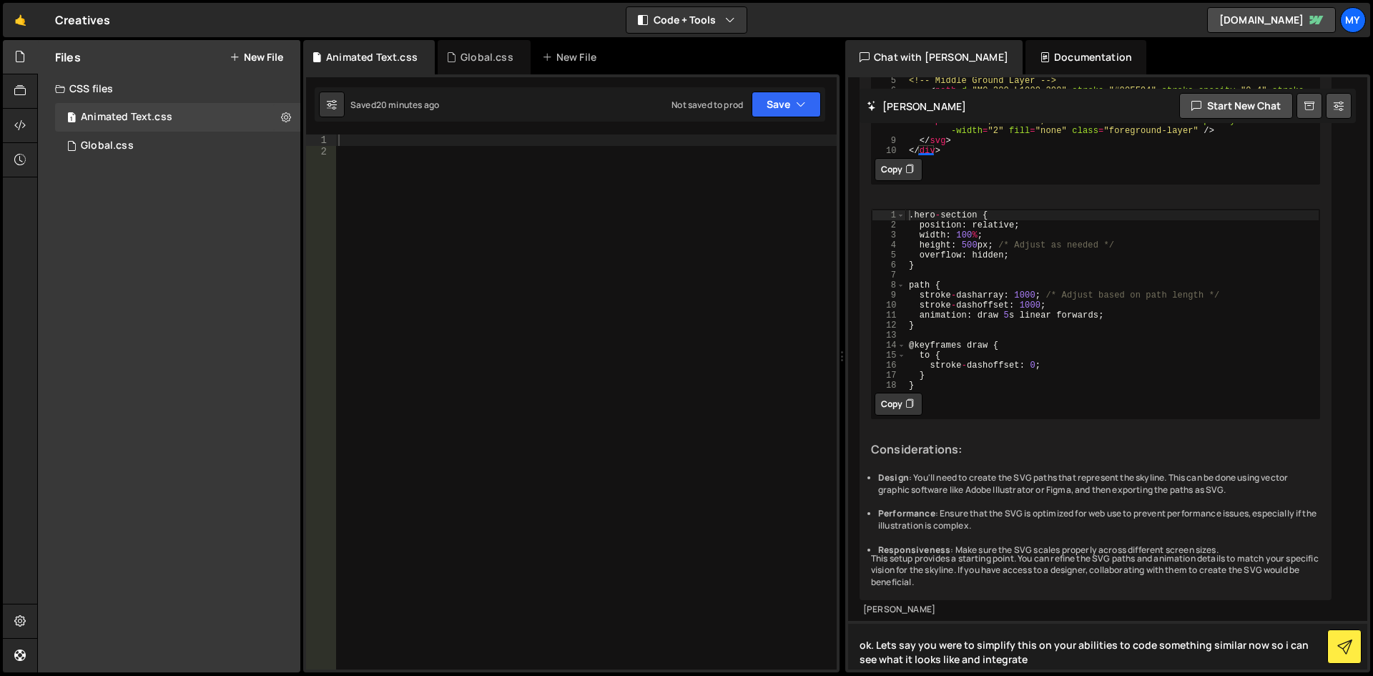
type textarea "ok. Lets say you were to simplify this on your abilities to code something simi…"
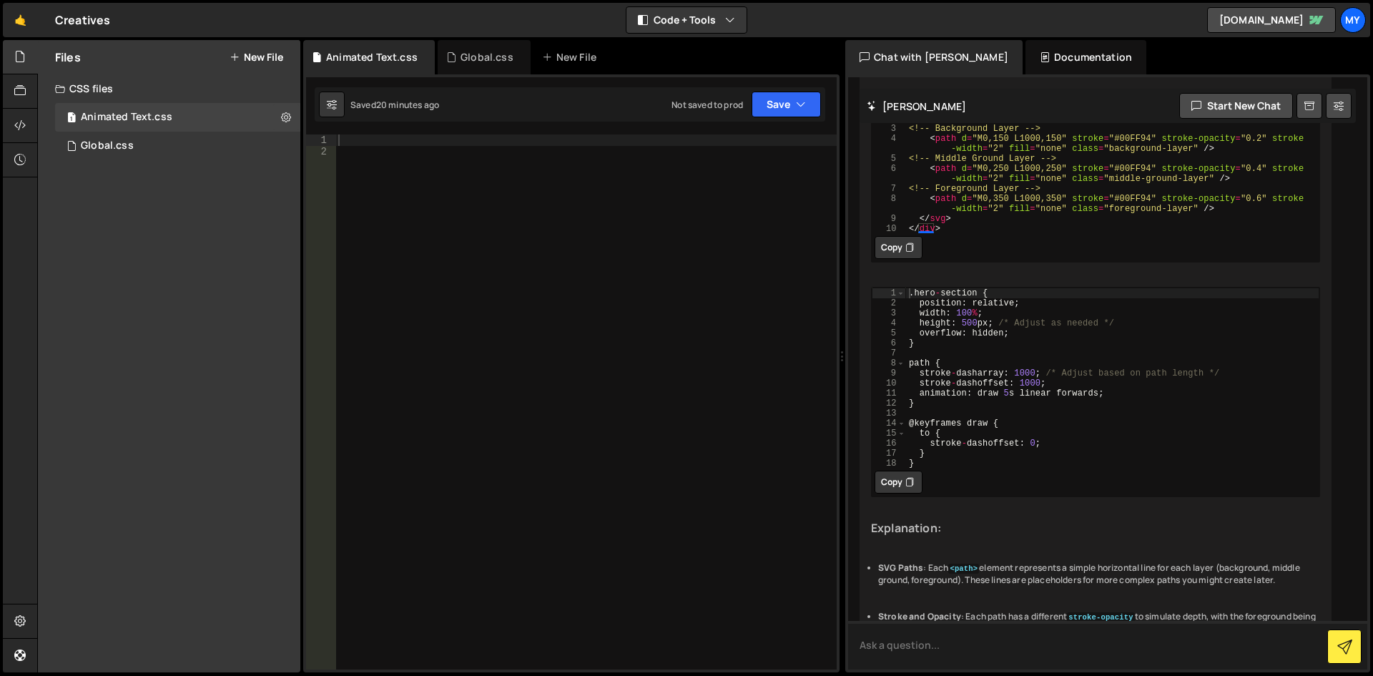
scroll to position [2830, 0]
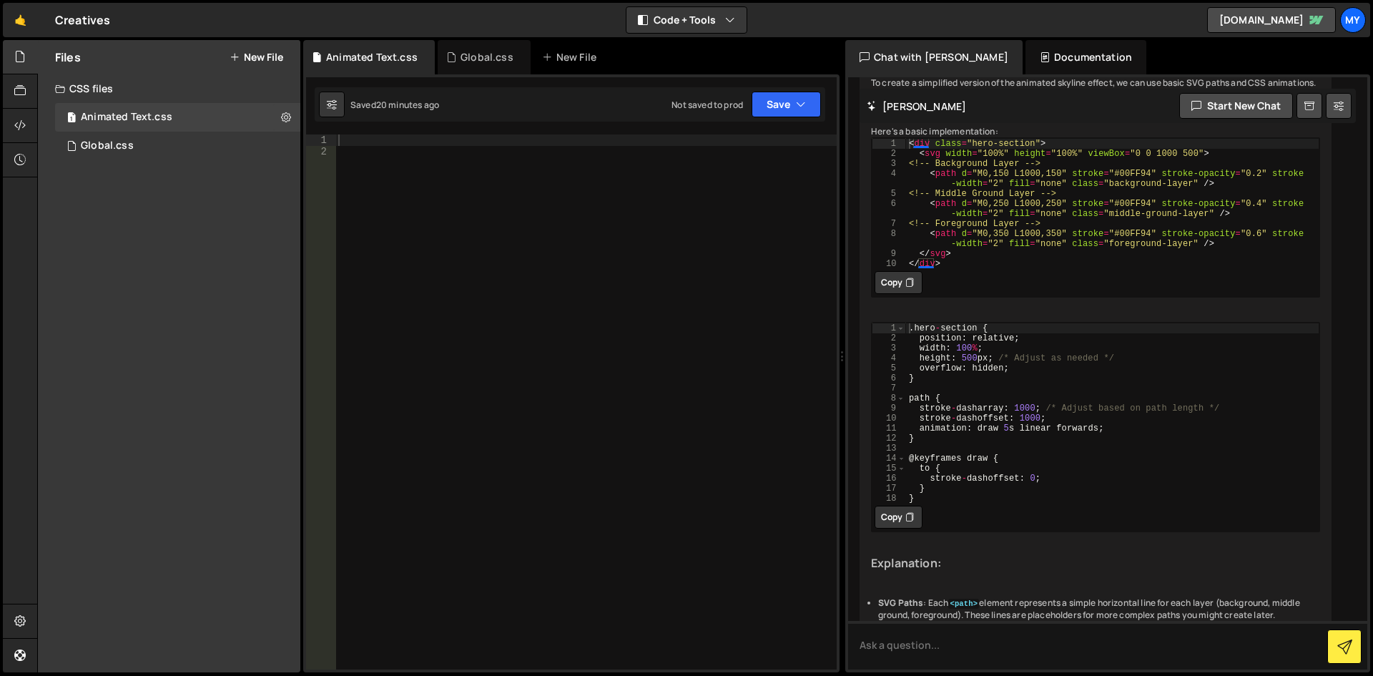
click at [907, 290] on icon at bounding box center [909, 282] width 9 height 14
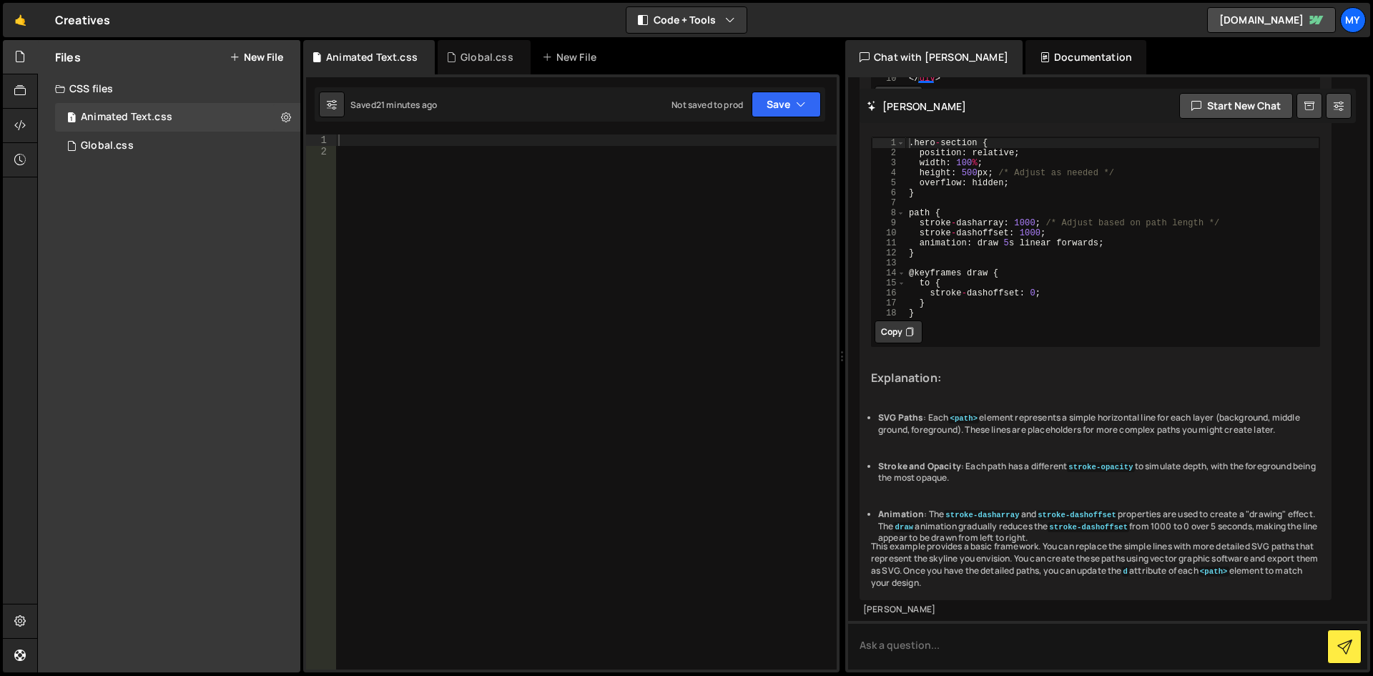
scroll to position [3231, 0]
click at [899, 642] on textarea at bounding box center [1107, 645] width 519 height 49
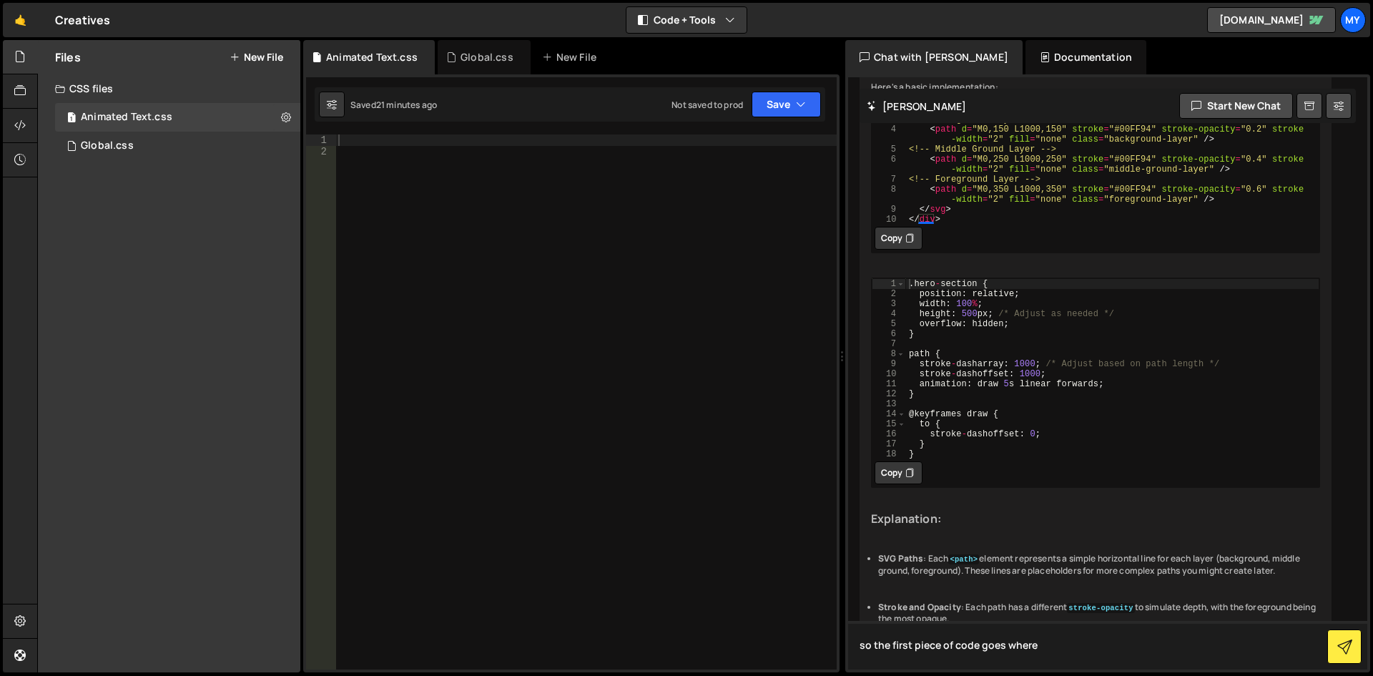
type textarea "so the first piece of code goes where?"
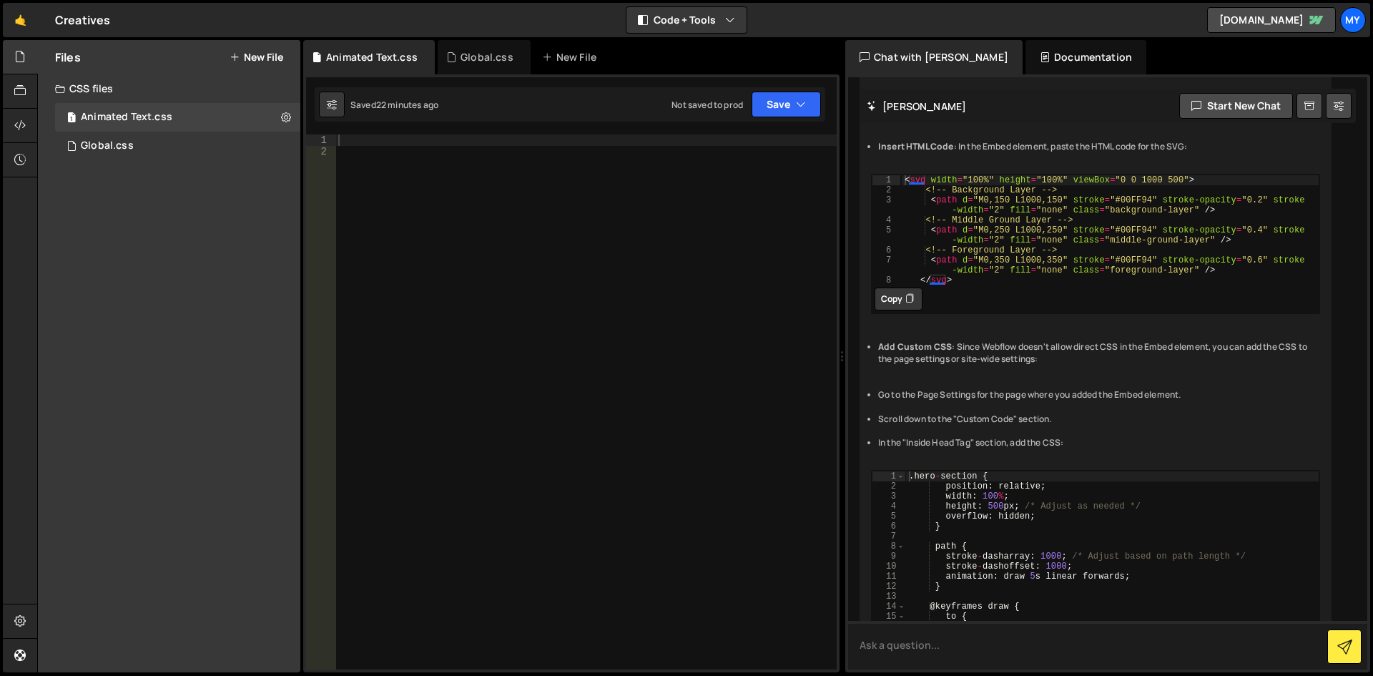
scroll to position [3718, 0]
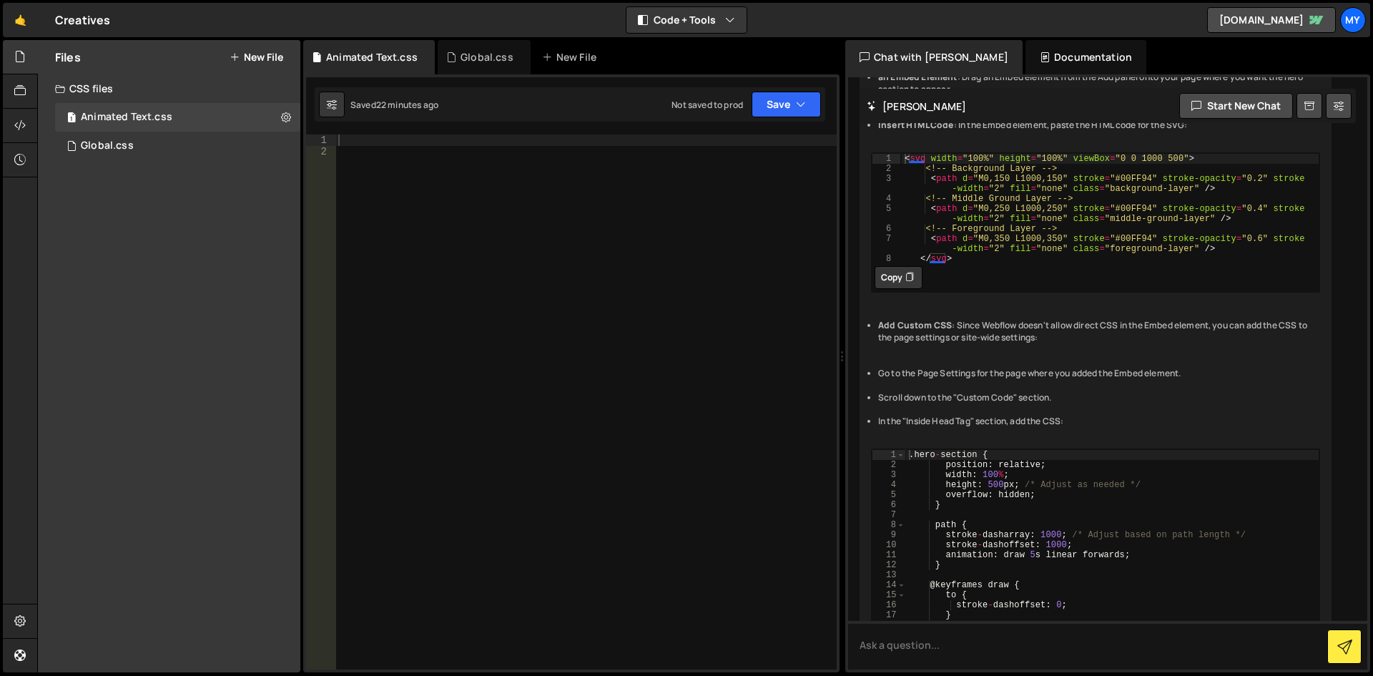
click at [892, 289] on button "Copy" at bounding box center [898, 277] width 48 height 23
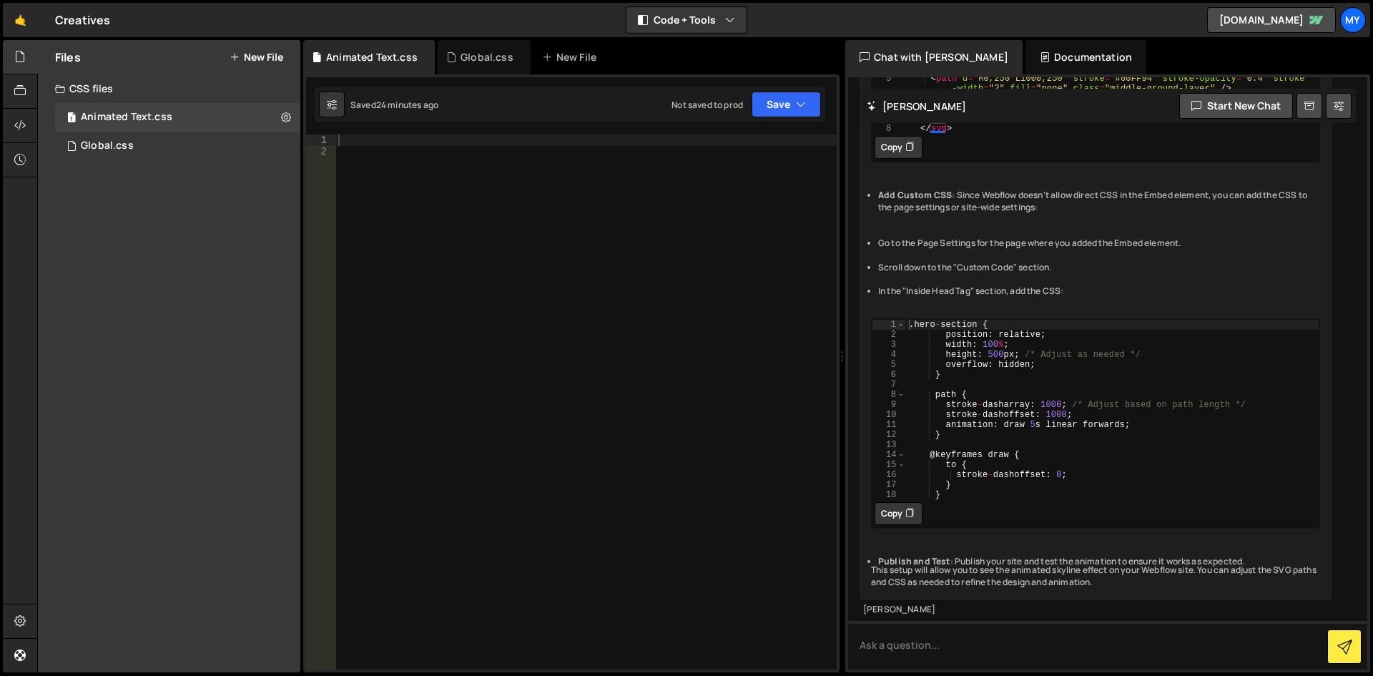
scroll to position [4075, 0]
drag, startPoint x: 957, startPoint y: 503, endPoint x: 936, endPoint y: 360, distance: 144.6
click at [938, 363] on div "1 2 3 4 5 6 7 8 9 10 11 12 13 14 15 16 17 18 . hero - section { position : rela…" at bounding box center [1095, 423] width 449 height 210
click at [892, 518] on button "Copy" at bounding box center [898, 513] width 48 height 23
click at [904, 644] on textarea at bounding box center [1107, 645] width 519 height 49
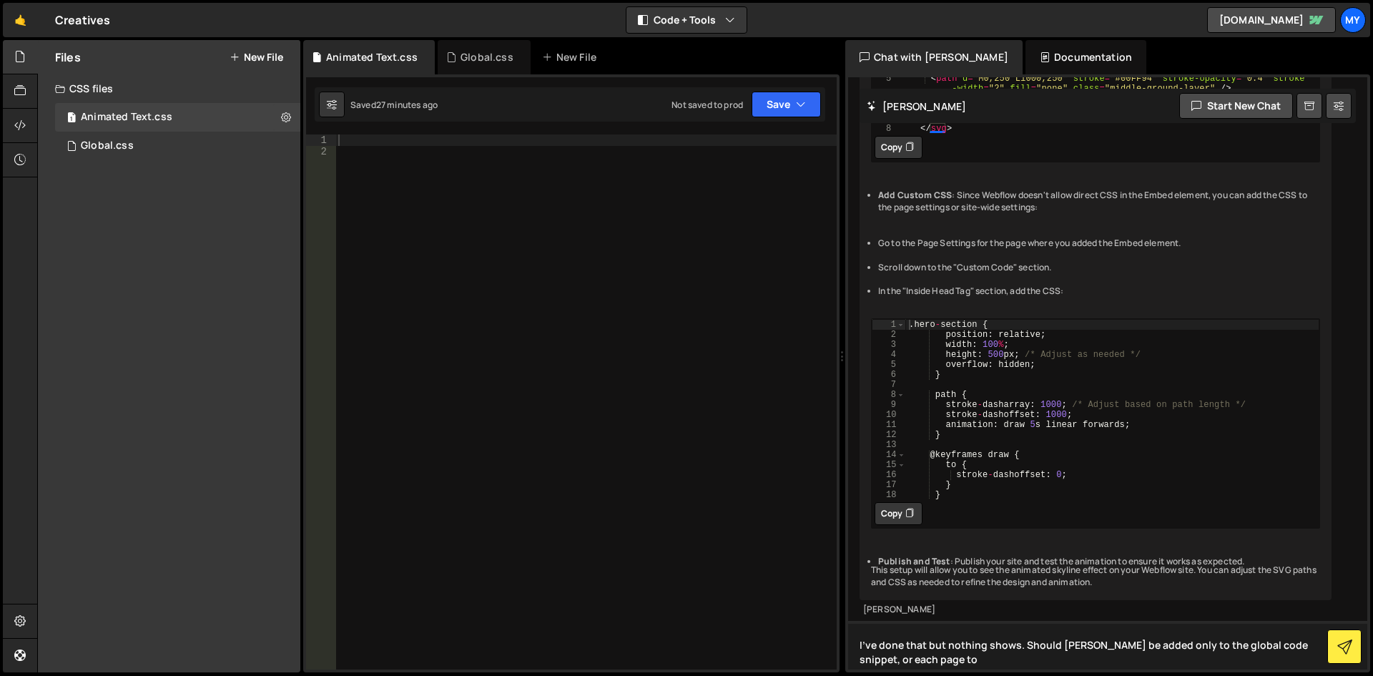
type textarea "I've done that but nothing shows. Should Slater be added only to the global cod…"
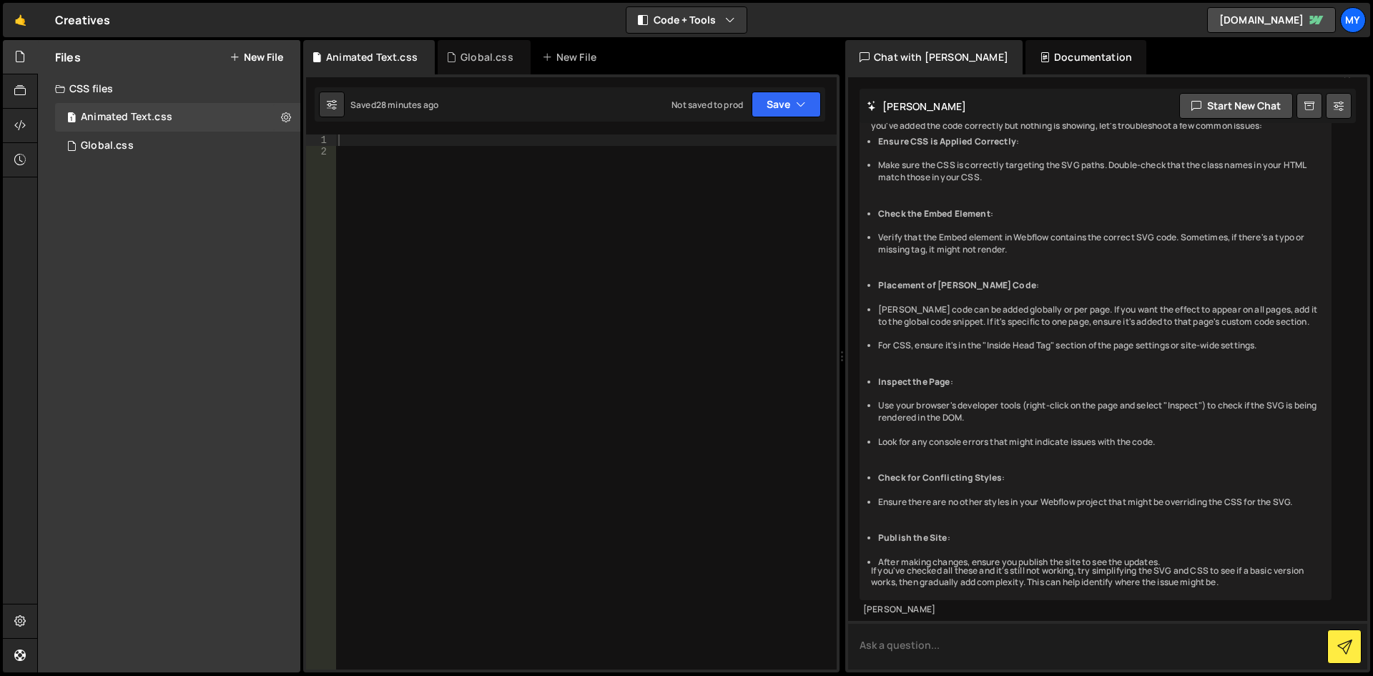
scroll to position [4666, 0]
click at [871, 652] on textarea at bounding box center [1107, 645] width 519 height 49
type textarea "Ok, can you just create a basic animation i can place above the fold that is ht…"
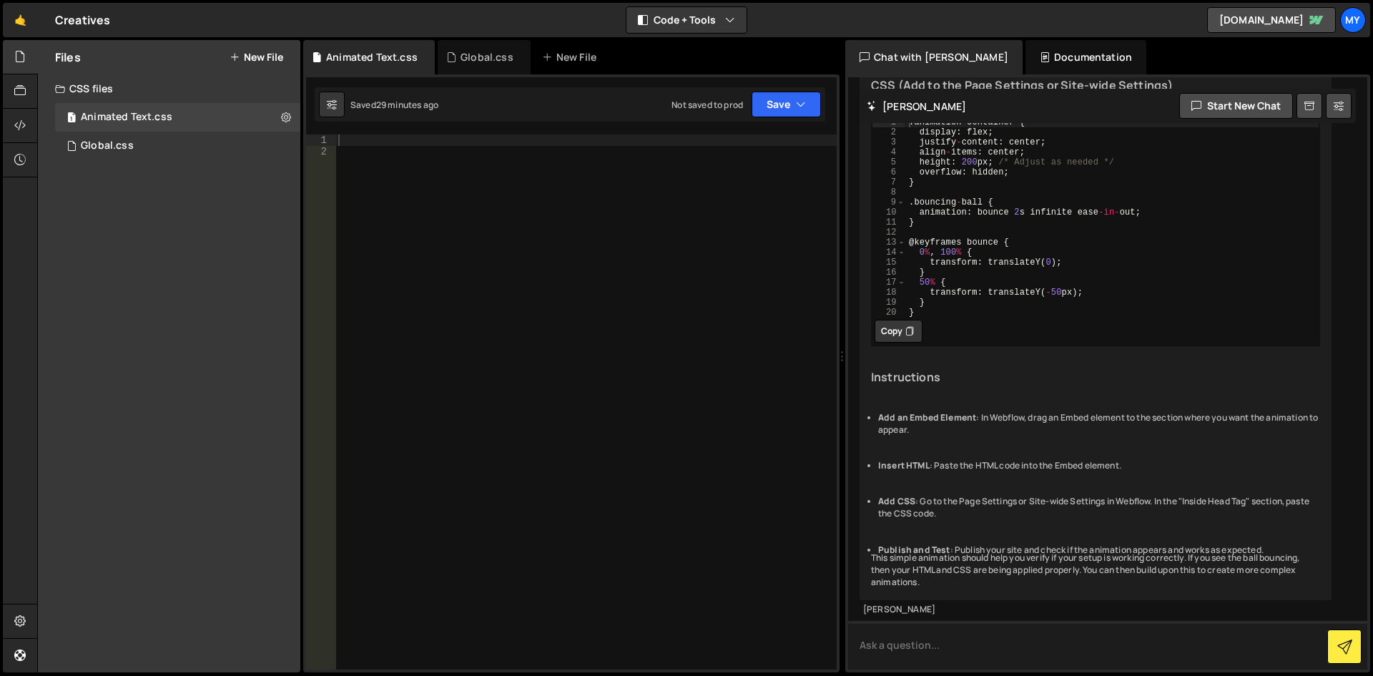
scroll to position [5285, 0]
click at [901, 51] on button "Copy" at bounding box center [898, 39] width 48 height 23
click at [900, 342] on button "Copy" at bounding box center [898, 331] width 48 height 23
click at [902, 51] on button "Copy" at bounding box center [898, 39] width 48 height 23
click at [899, 51] on button "Copy" at bounding box center [898, 39] width 48 height 23
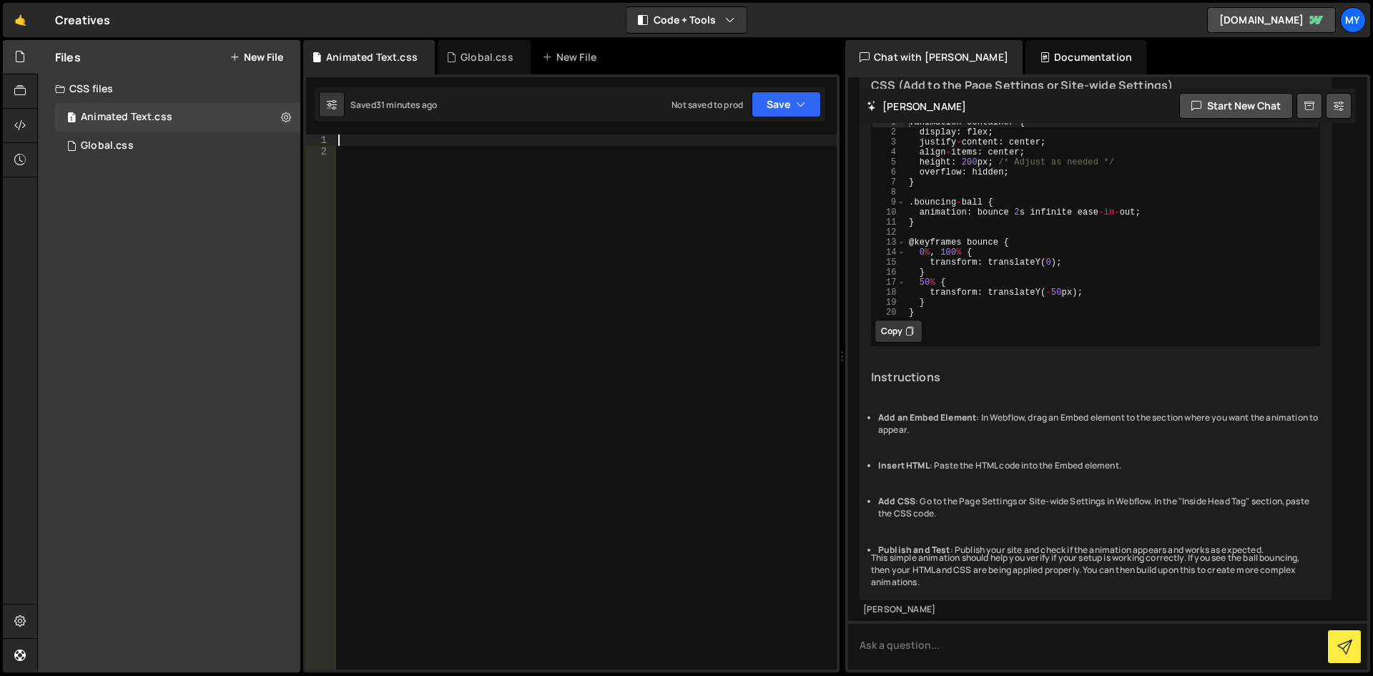
click at [349, 140] on div at bounding box center [585, 413] width 501 height 558
click at [576, 58] on div "New File" at bounding box center [572, 57] width 60 height 14
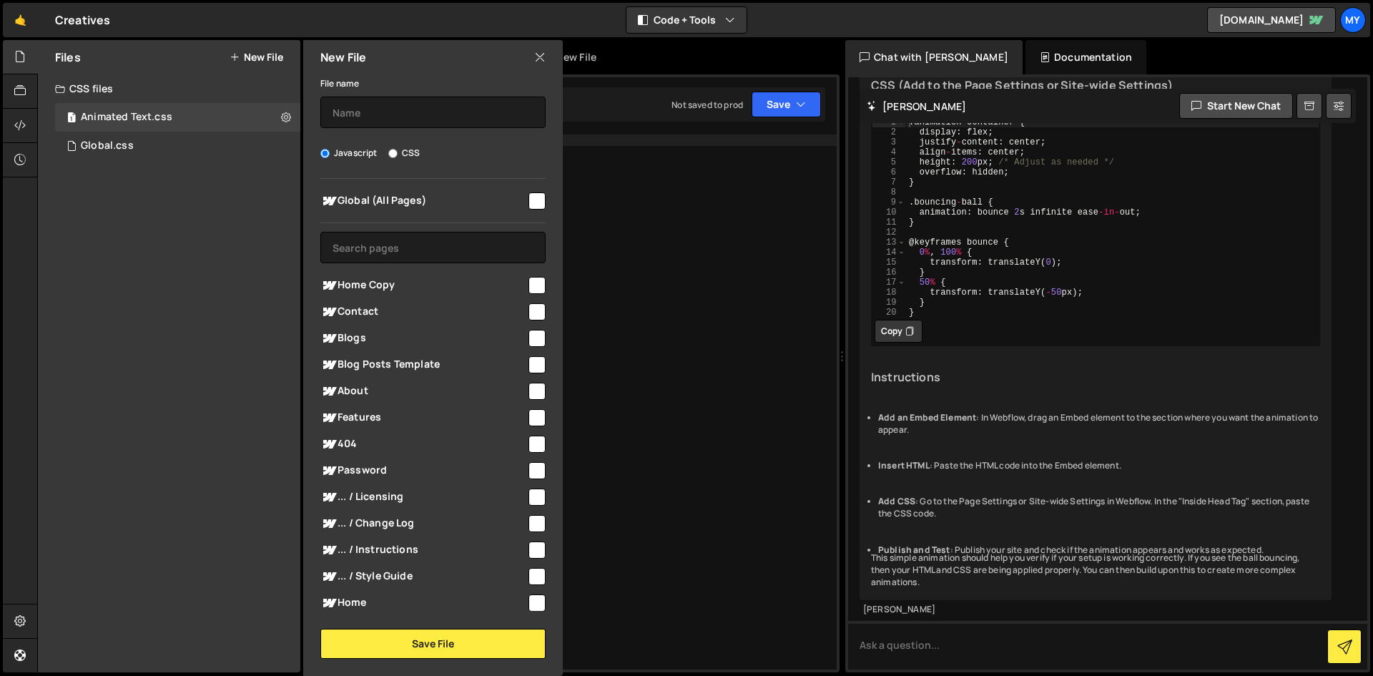
click at [393, 155] on input "CSS" at bounding box center [392, 153] width 9 height 9
radio input "true"
click at [530, 287] on input "checkbox" at bounding box center [536, 285] width 17 height 17
checkbox input "true"
click at [433, 640] on button "Save File" at bounding box center [432, 643] width 225 height 30
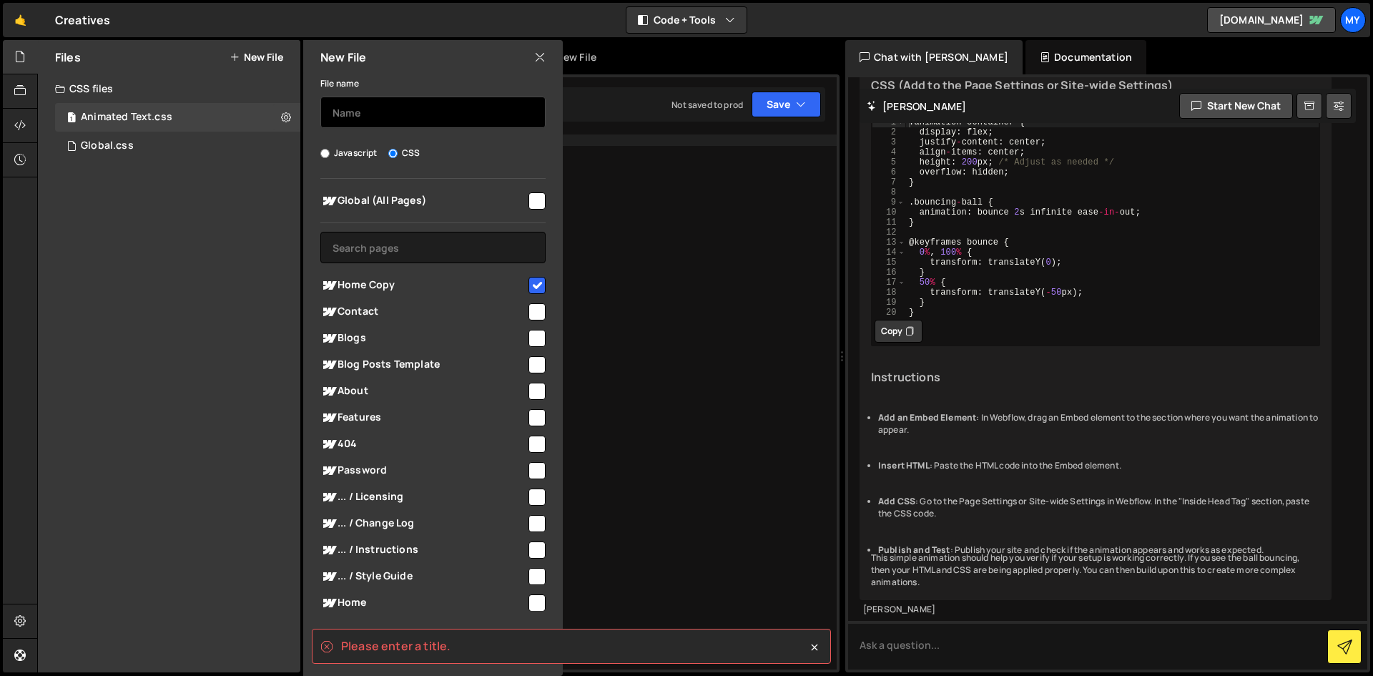
click at [393, 116] on input "text" at bounding box center [432, 112] width 225 height 31
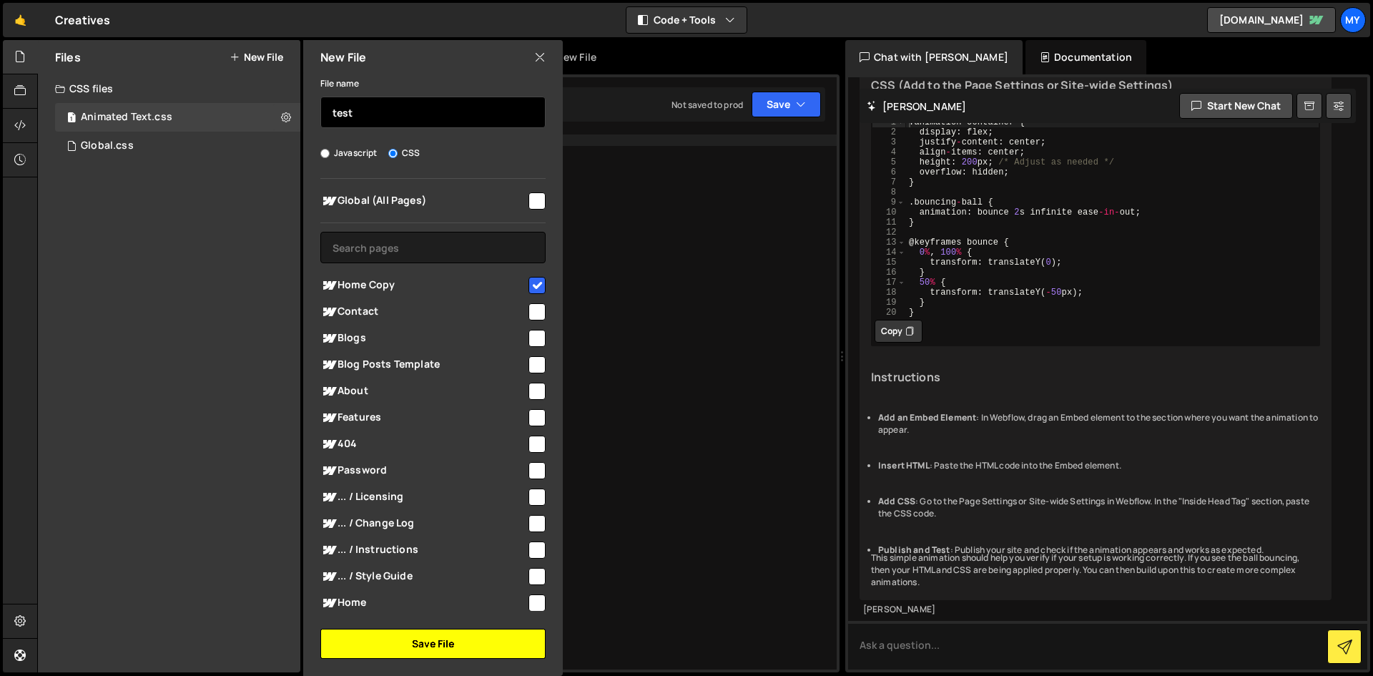
type input "test"
click at [438, 639] on button "Save File" at bounding box center [432, 643] width 225 height 30
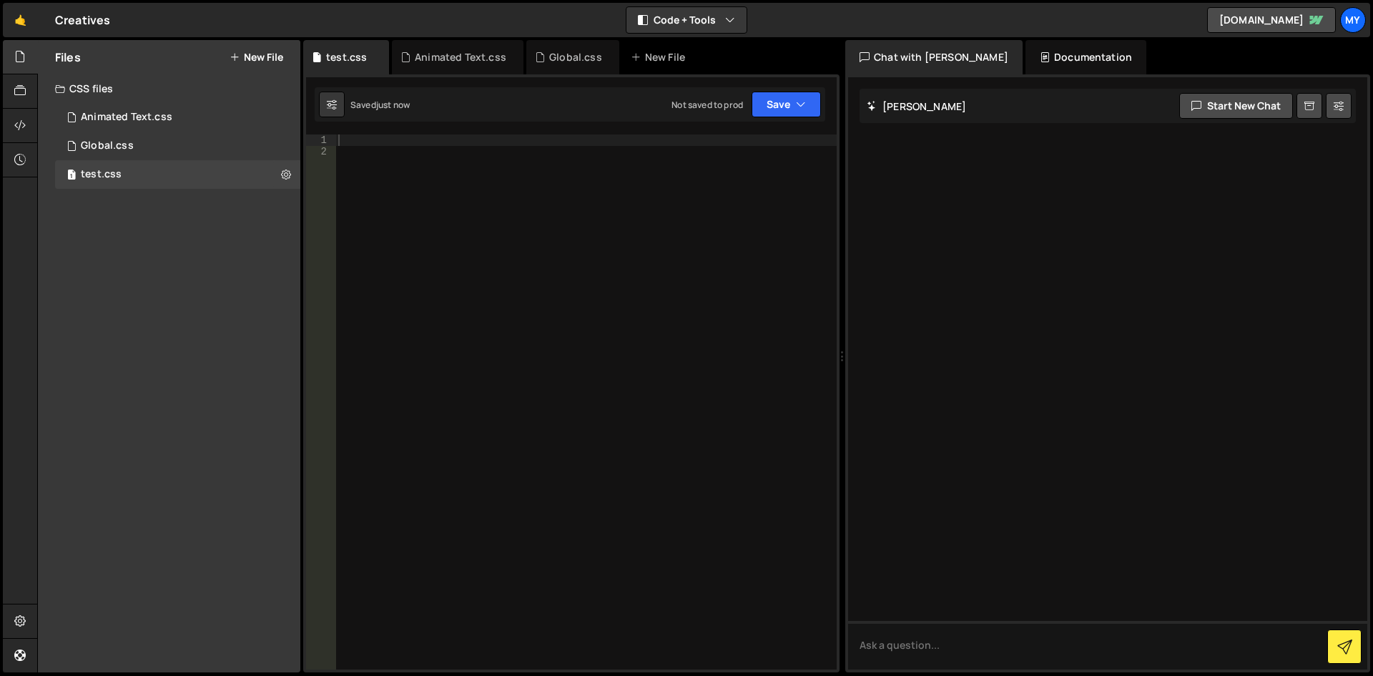
scroll to position [0, 0]
click at [351, 140] on div at bounding box center [585, 413] width 501 height 558
paste textarea "</div>"
type textarea "</div>"
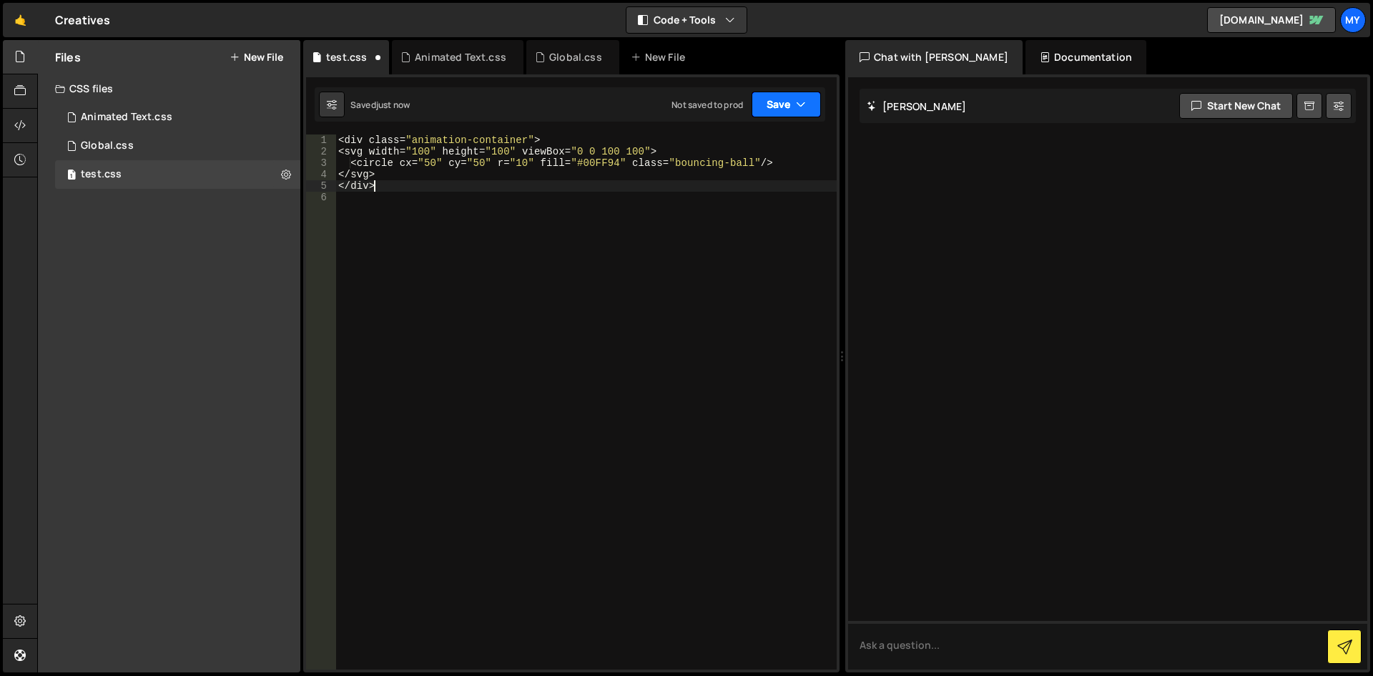
click at [798, 100] on icon "button" at bounding box center [801, 104] width 10 height 14
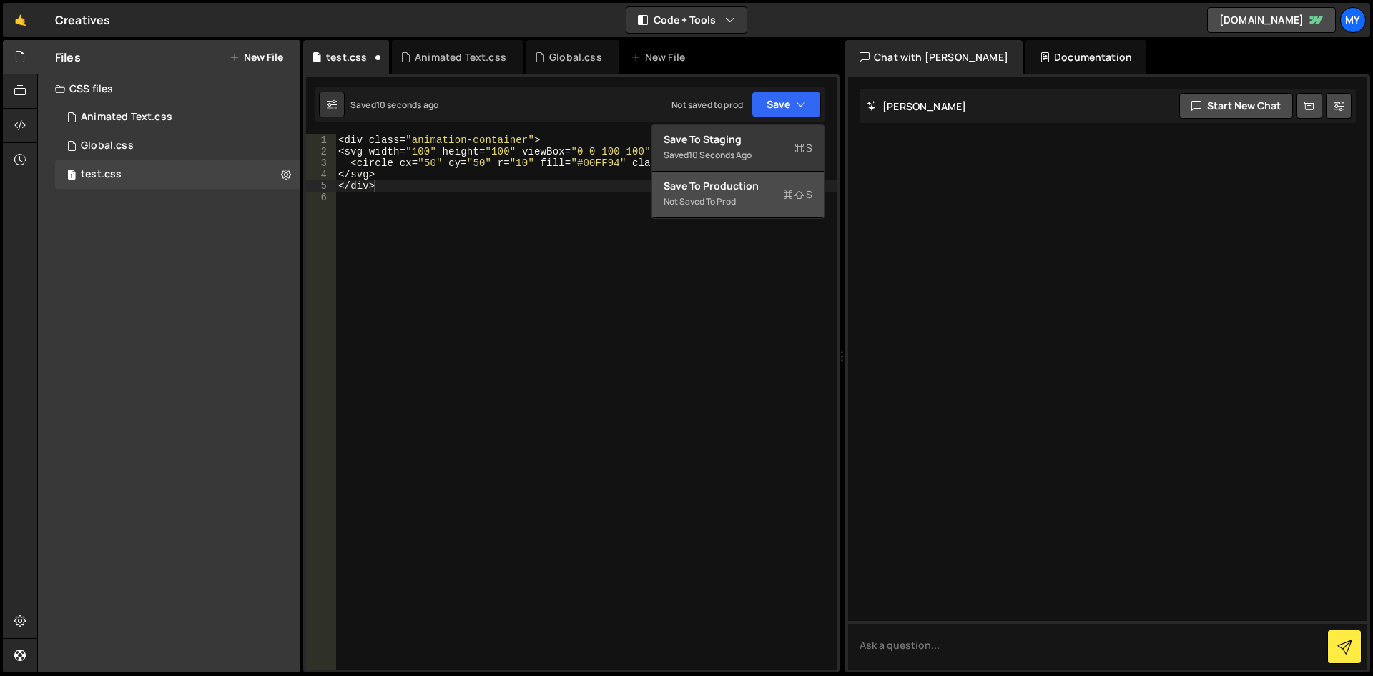
click at [704, 196] on div "Not saved to prod" at bounding box center [737, 201] width 149 height 17
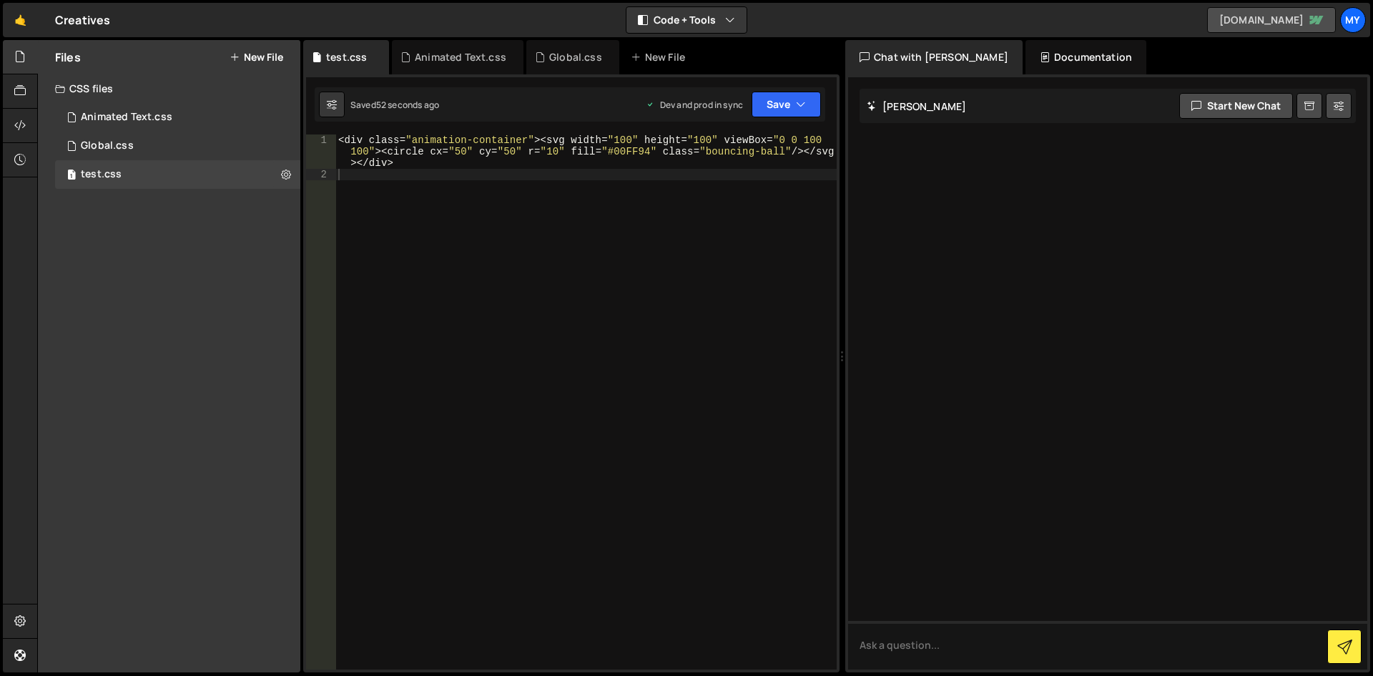
click at [1267, 19] on link "[DOMAIN_NAME]" at bounding box center [1271, 20] width 129 height 26
click at [283, 174] on icon at bounding box center [286, 174] width 10 height 14
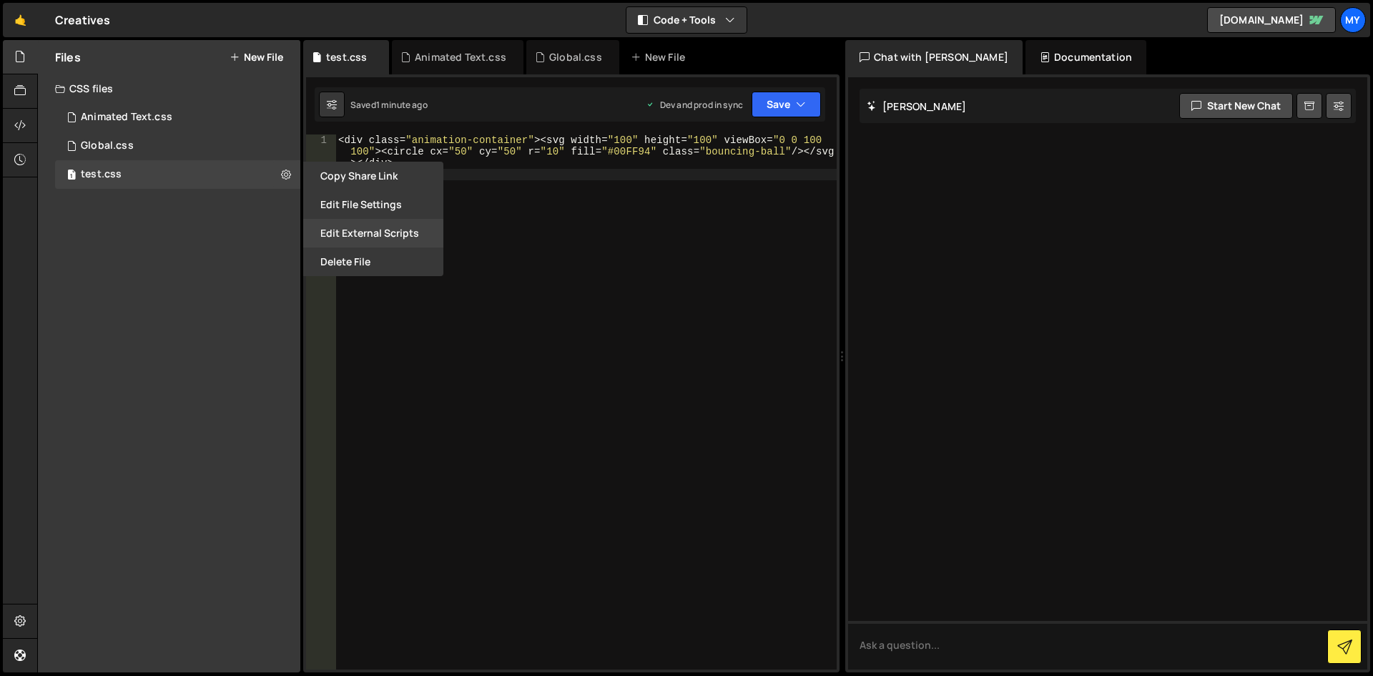
click at [362, 229] on button "Edit External Scripts" at bounding box center [373, 233] width 140 height 29
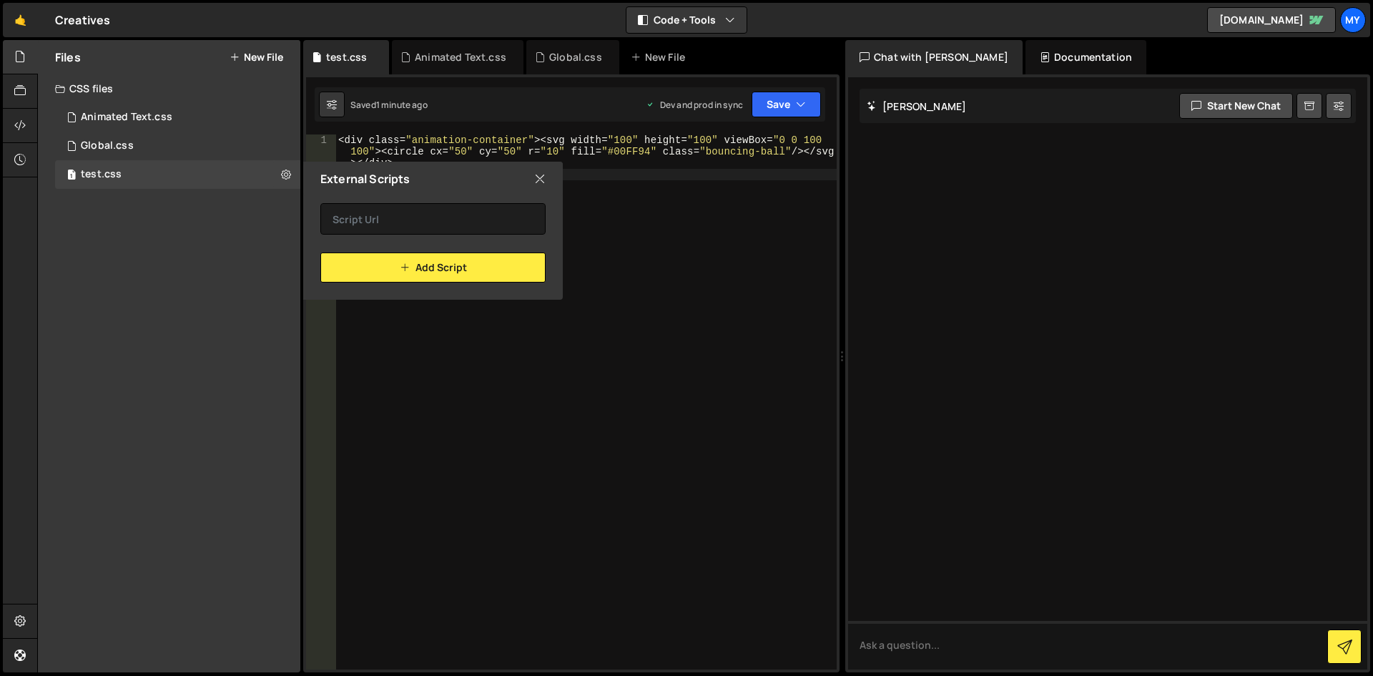
click at [537, 177] on icon at bounding box center [539, 179] width 11 height 16
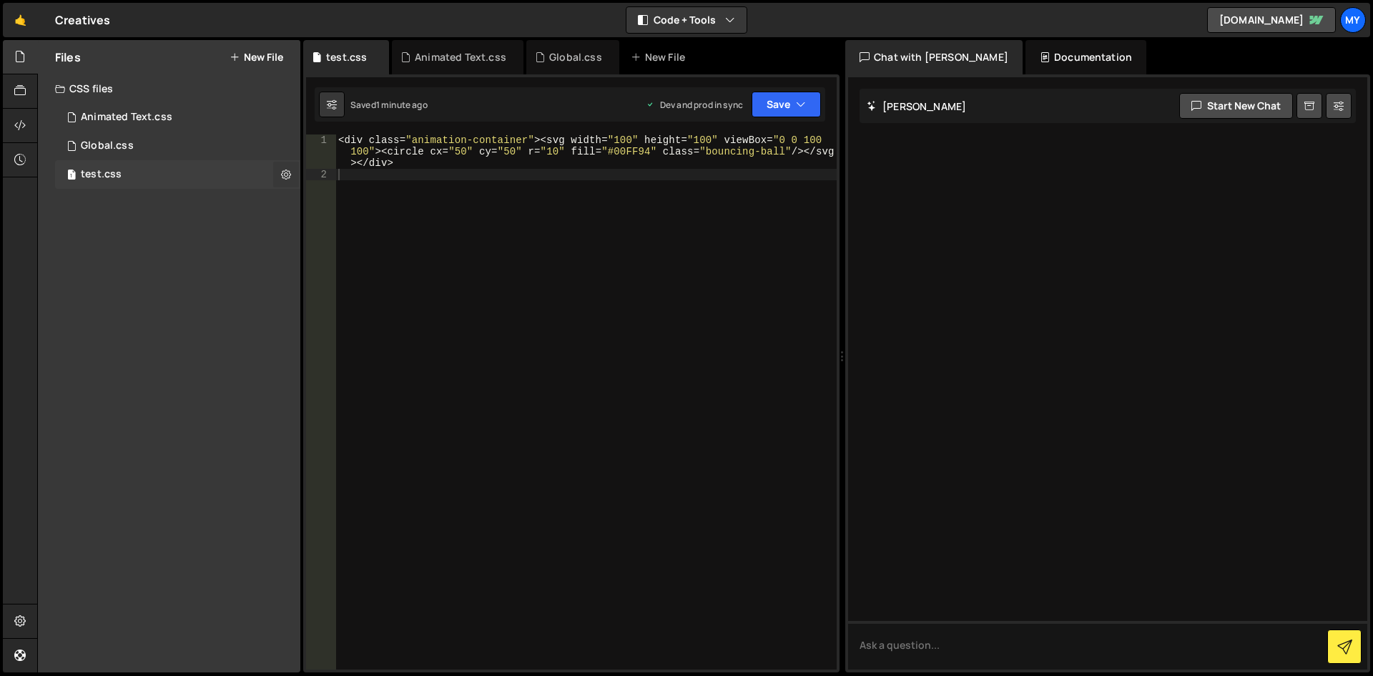
click at [286, 167] on icon at bounding box center [286, 174] width 10 height 14
type input "test"
radio input "false"
radio input "true"
checkbox input "true"
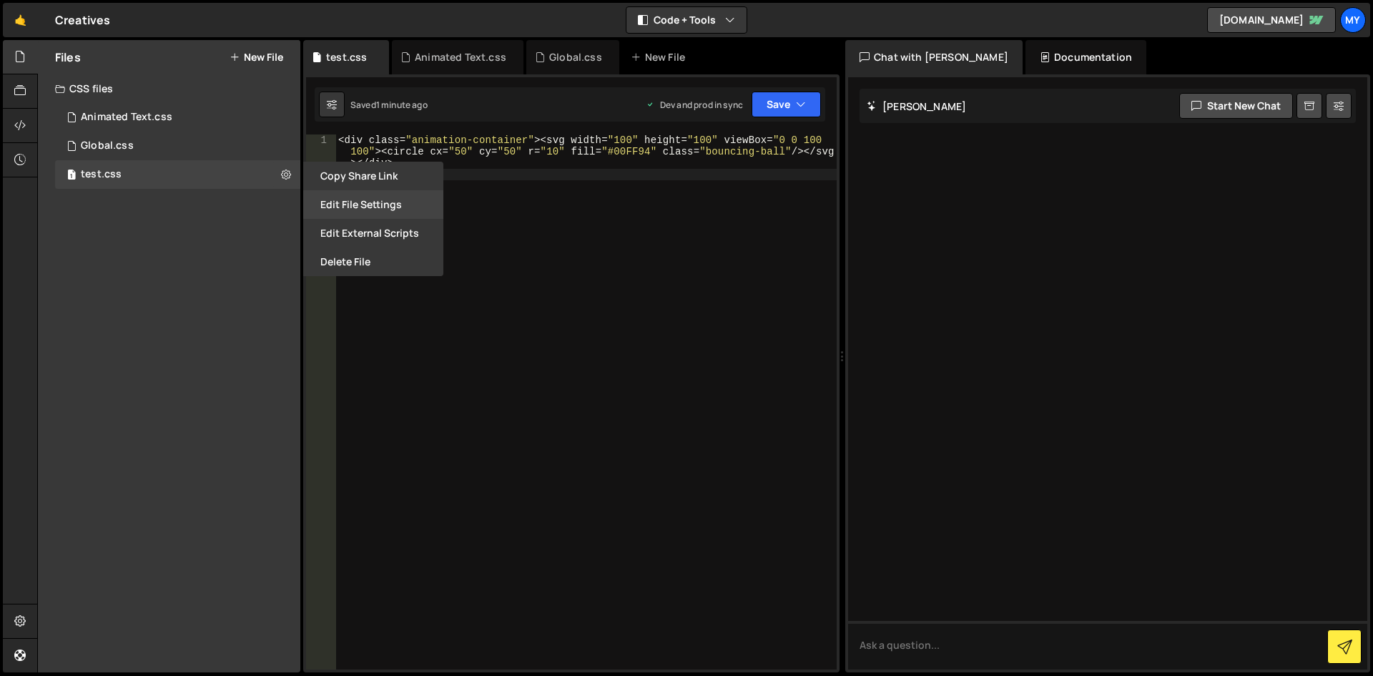
click at [348, 199] on button "Edit File Settings" at bounding box center [373, 204] width 140 height 29
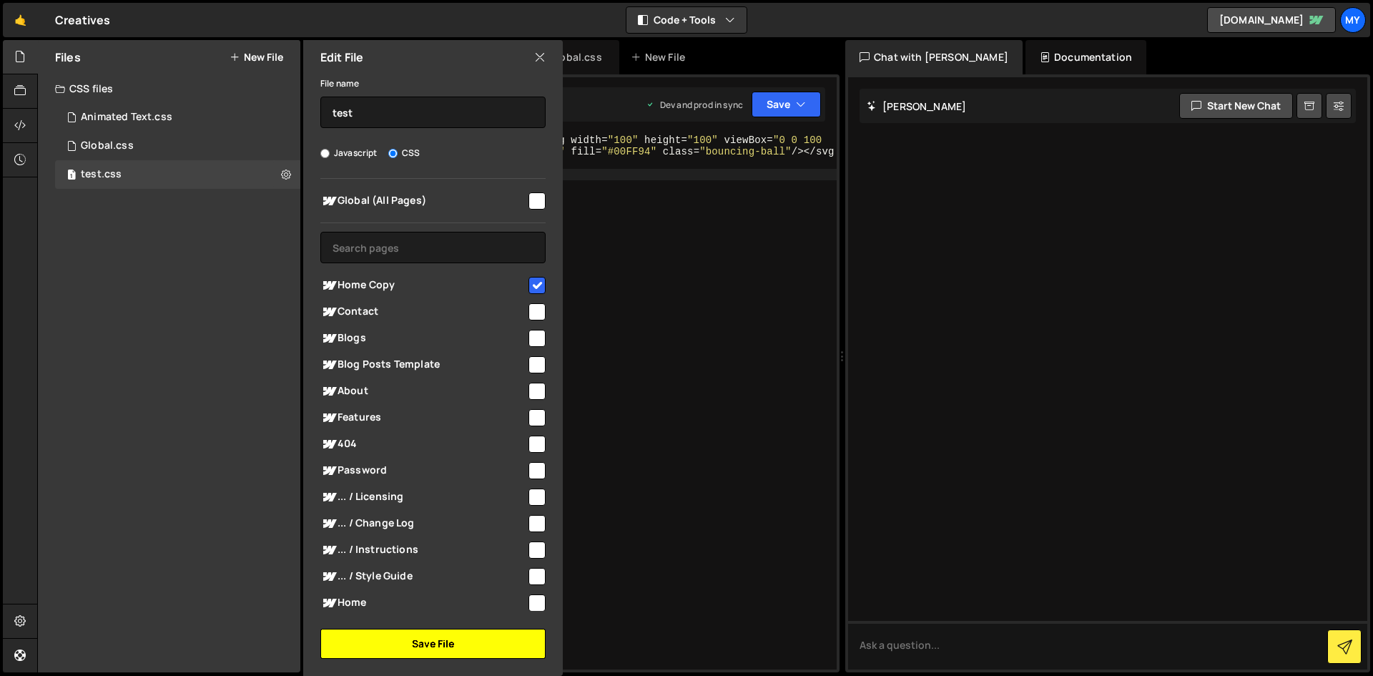
click at [441, 643] on button "Save File" at bounding box center [432, 643] width 225 height 30
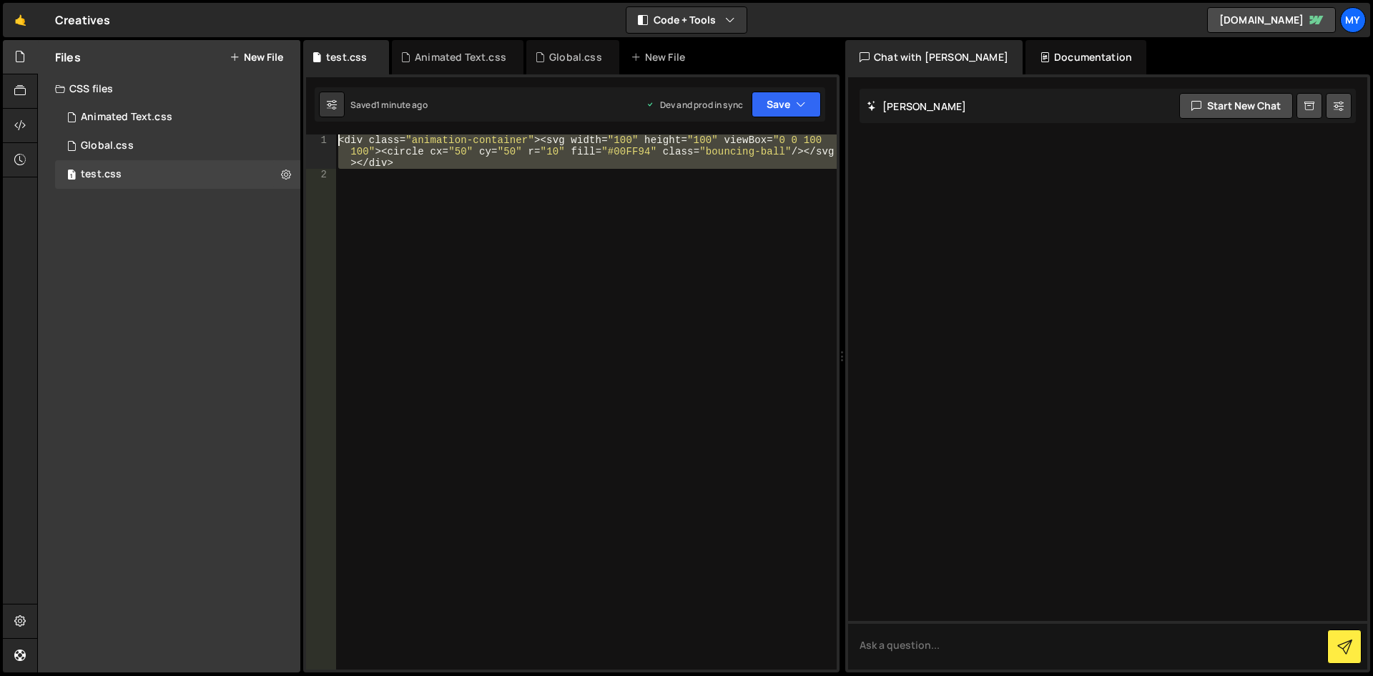
drag, startPoint x: 376, startPoint y: 179, endPoint x: 322, endPoint y: 143, distance: 65.0
click at [322, 143] on div "1 2 < div class = " animation-container " >< svg width = " 100 " height = " 100…" at bounding box center [571, 401] width 530 height 535
type textarea "<div class="animation-container"><svg width="100" height="100" viewBox="0 0 100…"
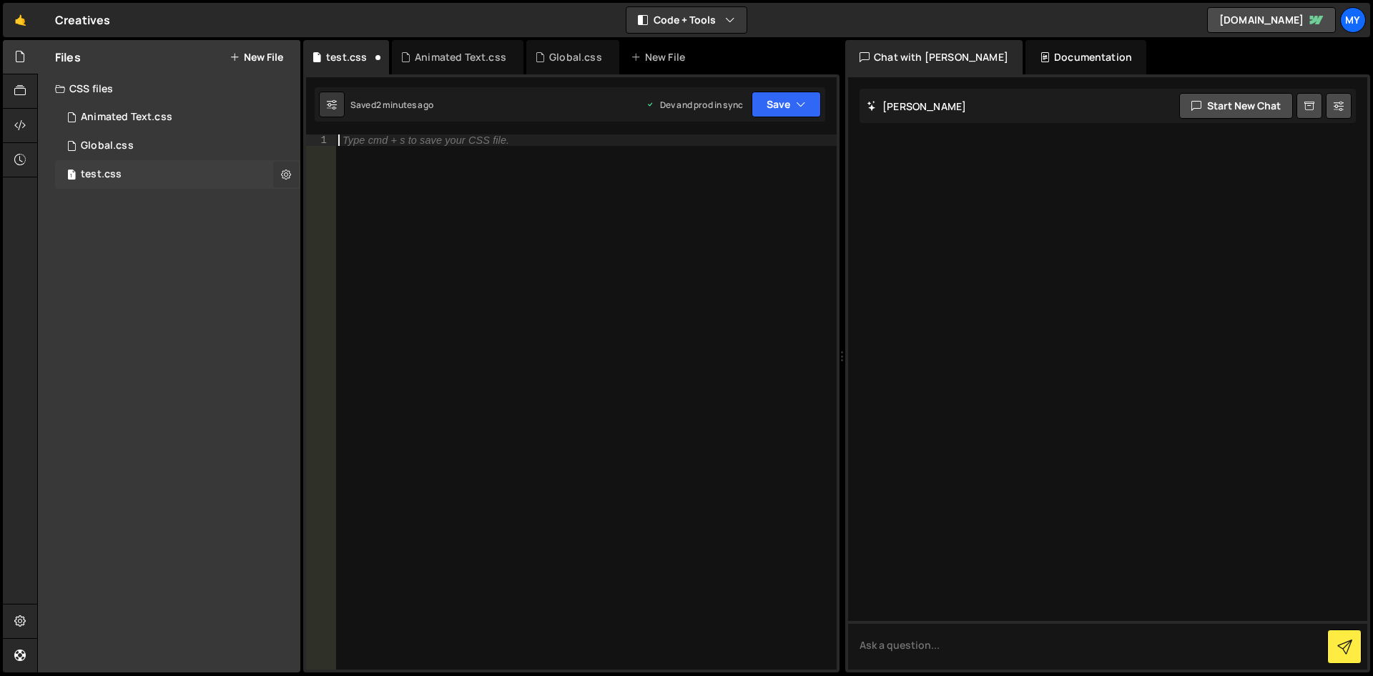
click at [289, 166] on button at bounding box center [286, 175] width 26 height 26
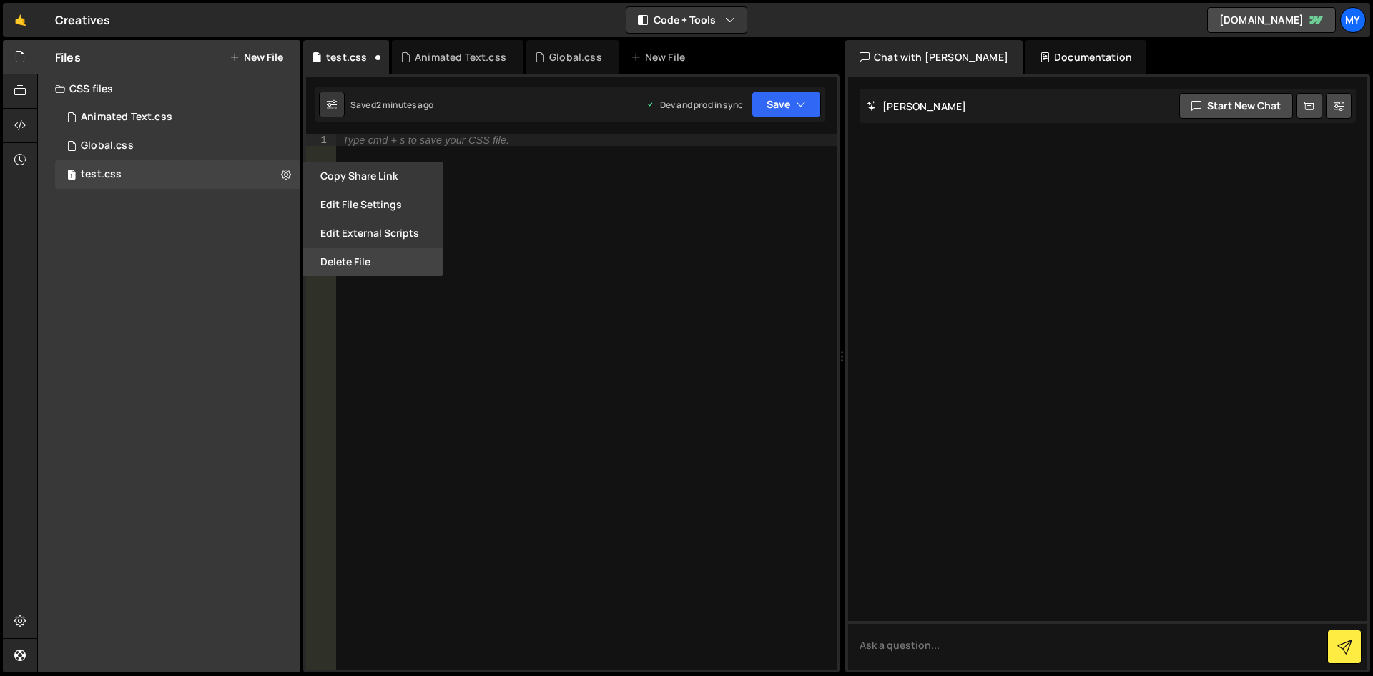
click at [370, 253] on button "Delete File" at bounding box center [373, 261] width 140 height 29
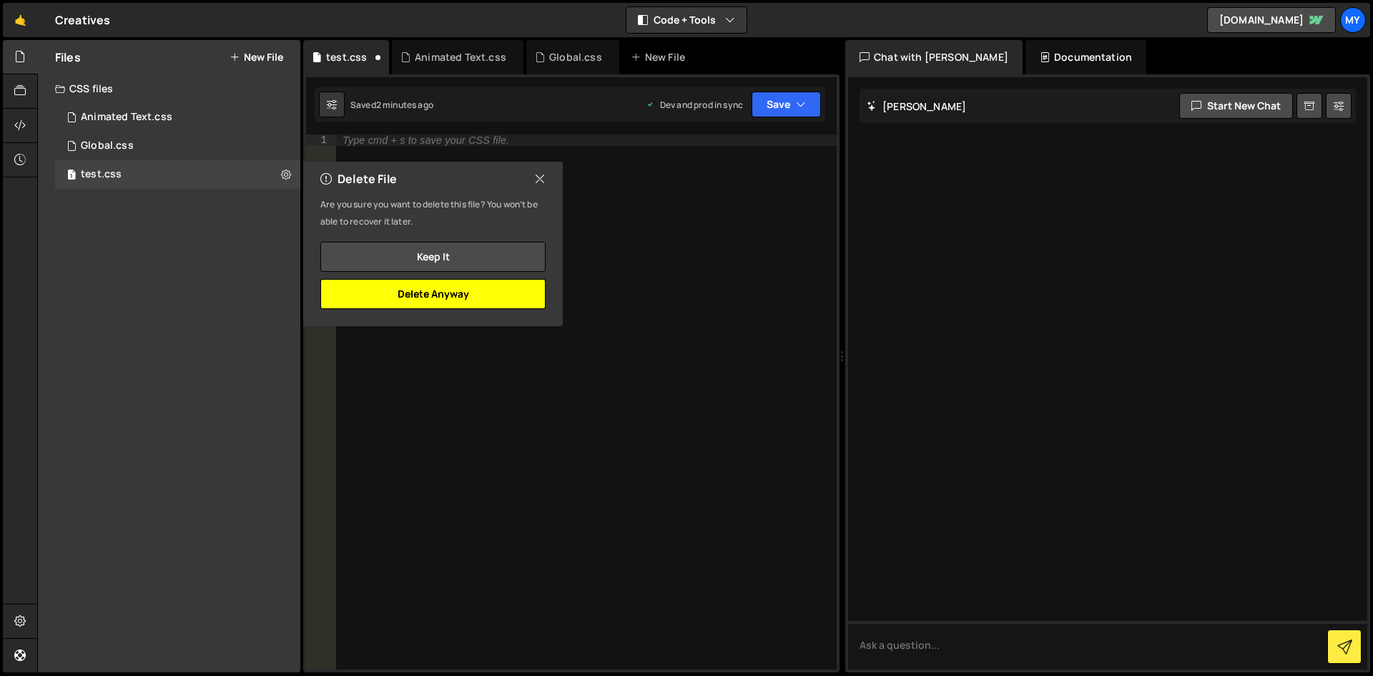
click at [402, 292] on button "Delete Anyway" at bounding box center [432, 294] width 225 height 30
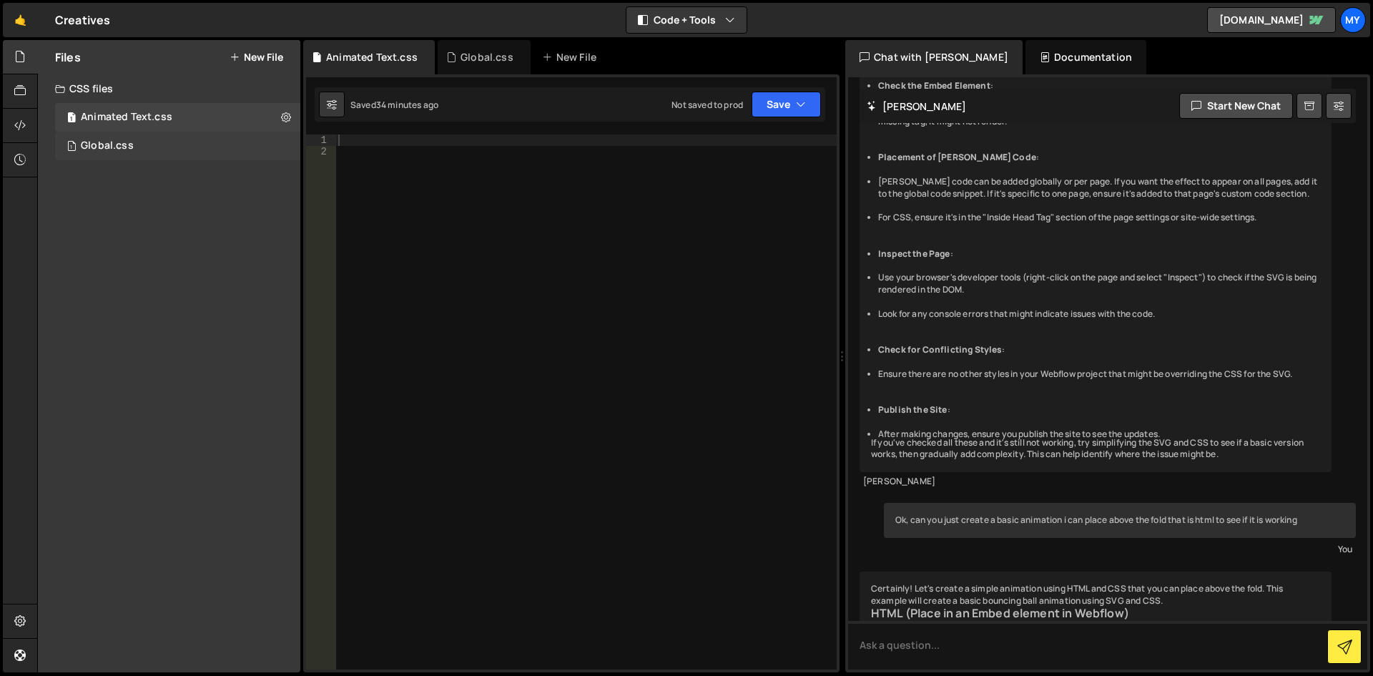
scroll to position [4812, 0]
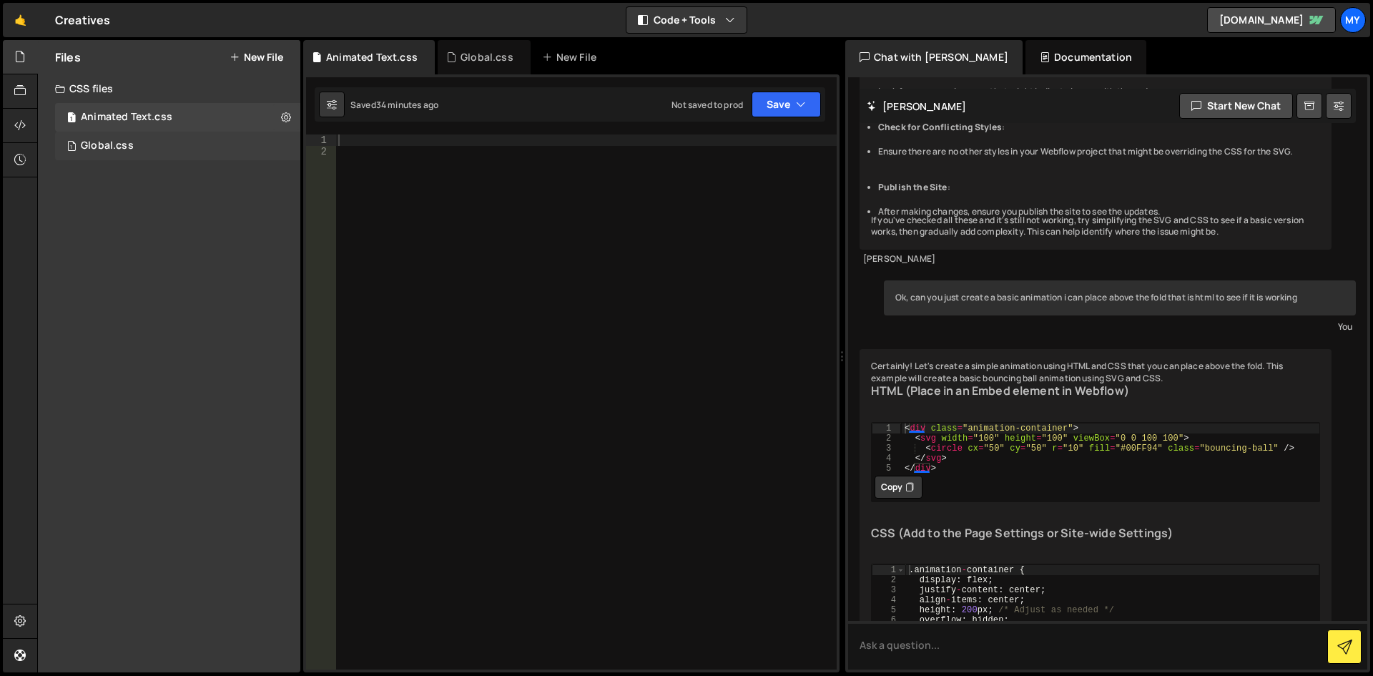
click at [283, 143] on div "1 Global.css 0" at bounding box center [177, 146] width 245 height 29
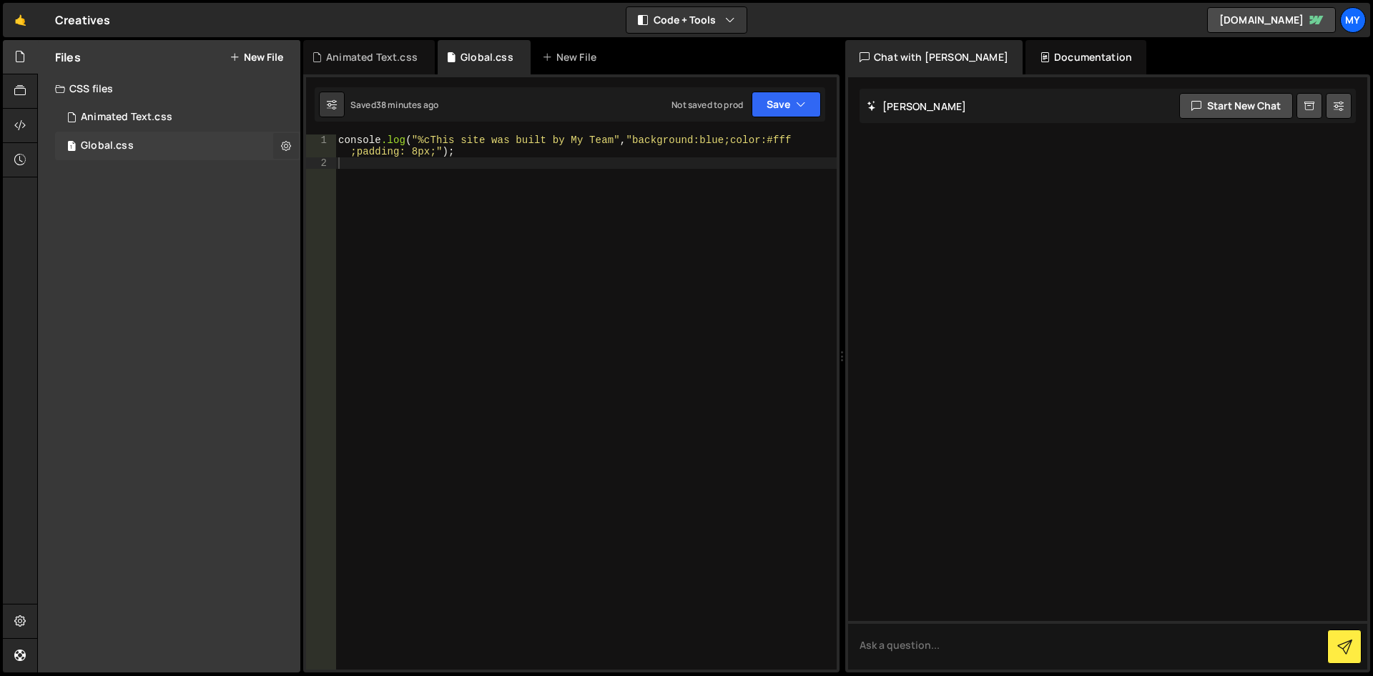
click at [282, 145] on icon at bounding box center [286, 146] width 10 height 14
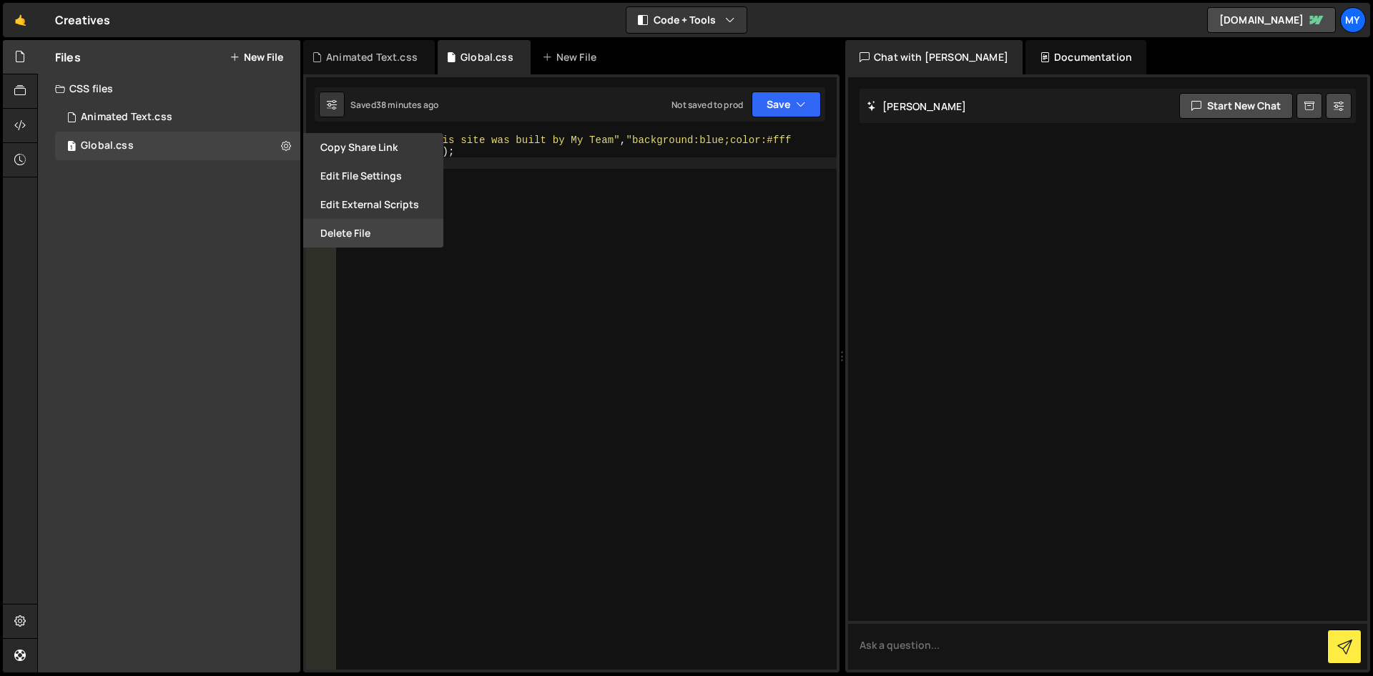
click at [357, 234] on button "Delete File" at bounding box center [373, 233] width 140 height 29
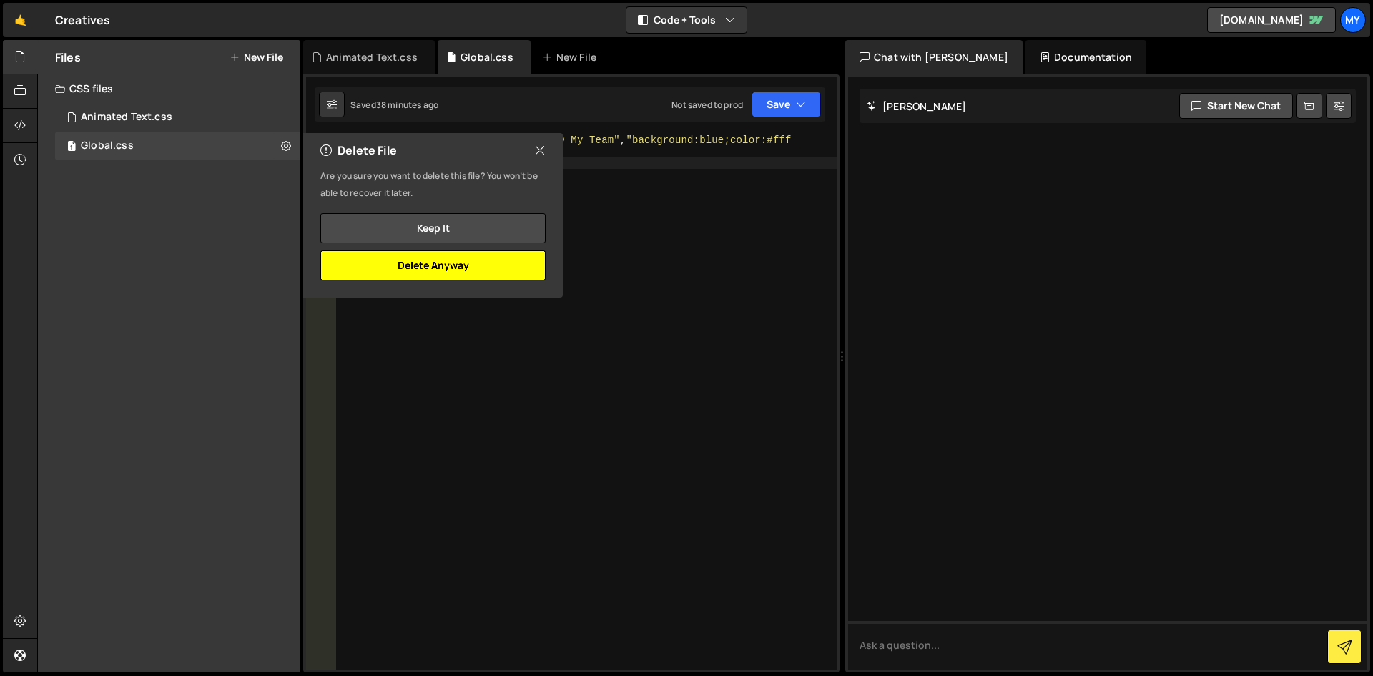
click at [415, 264] on button "Delete Anyway" at bounding box center [432, 265] width 225 height 30
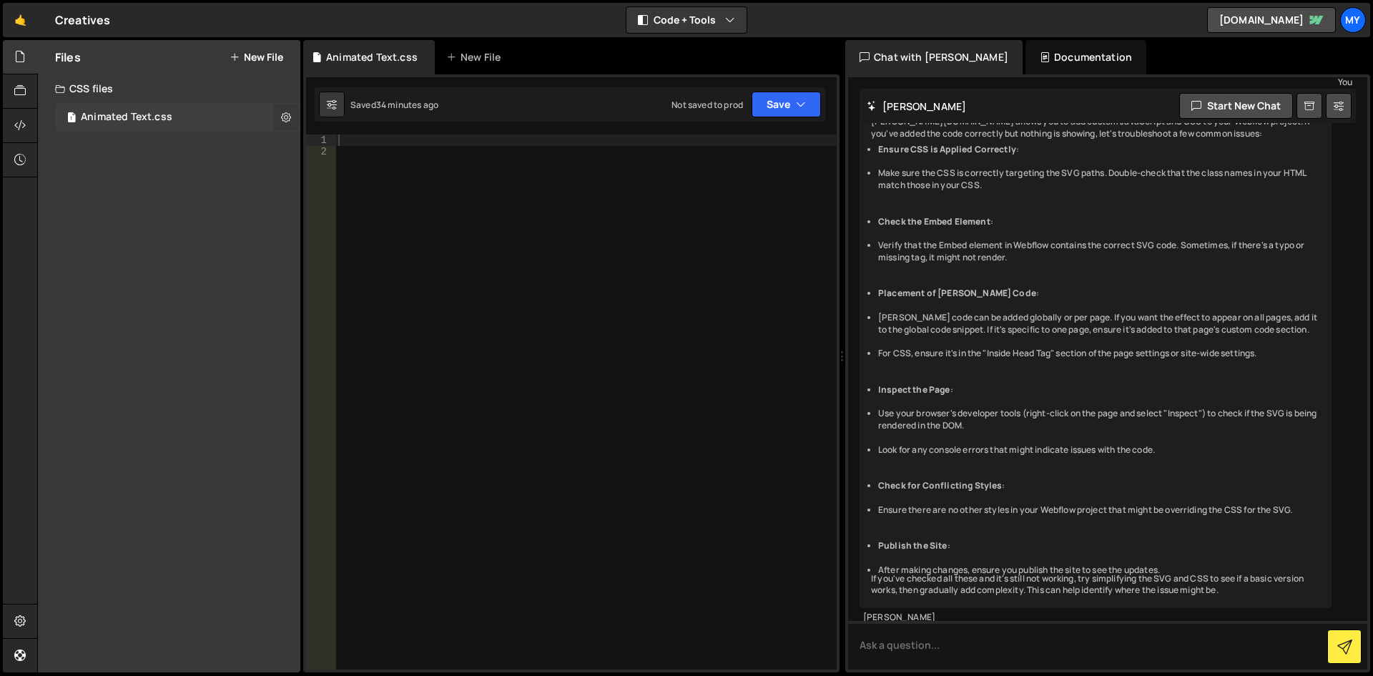
scroll to position [4812, 0]
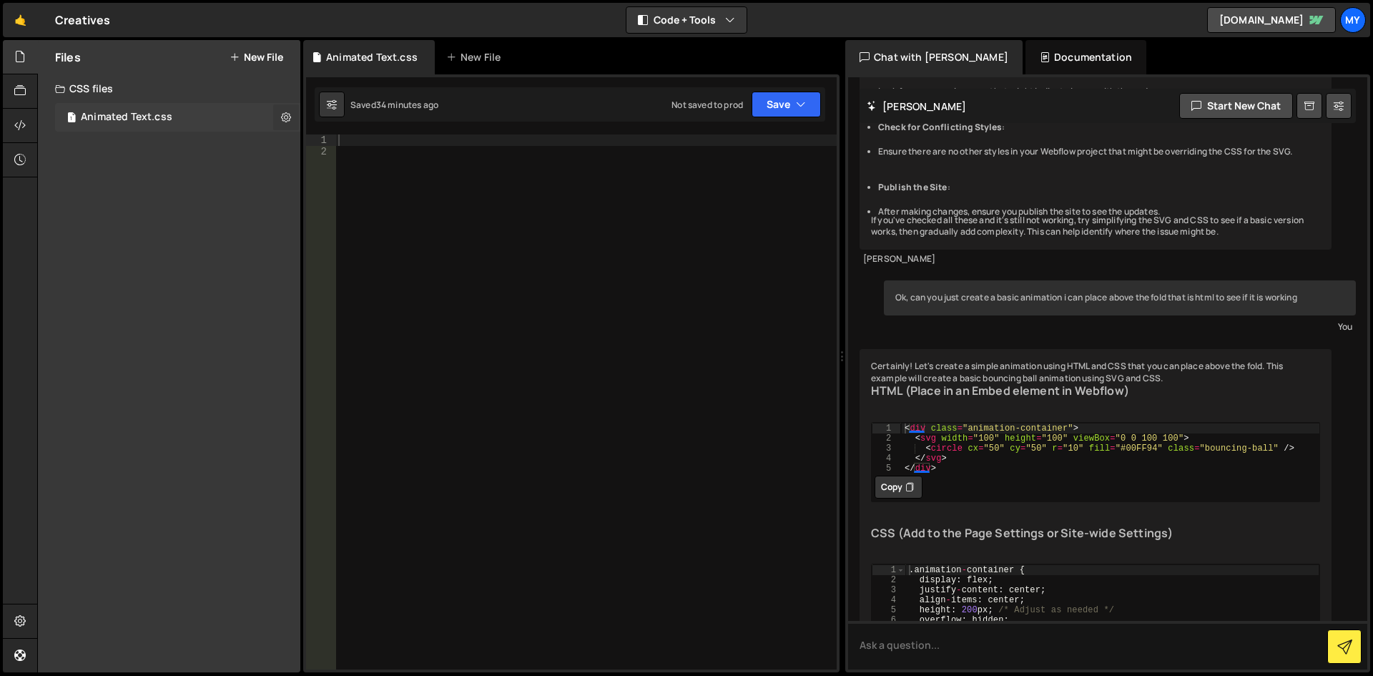
click at [287, 117] on icon at bounding box center [286, 117] width 10 height 14
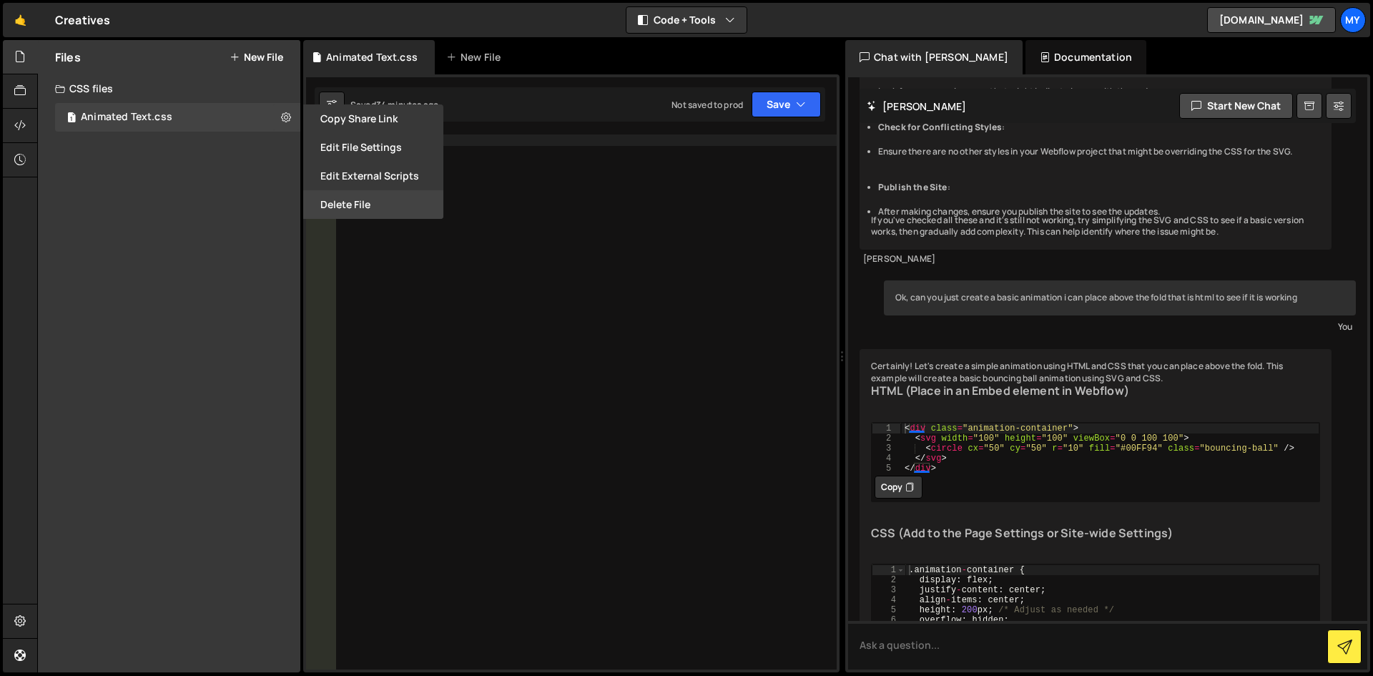
click at [351, 202] on button "Delete File" at bounding box center [373, 204] width 140 height 29
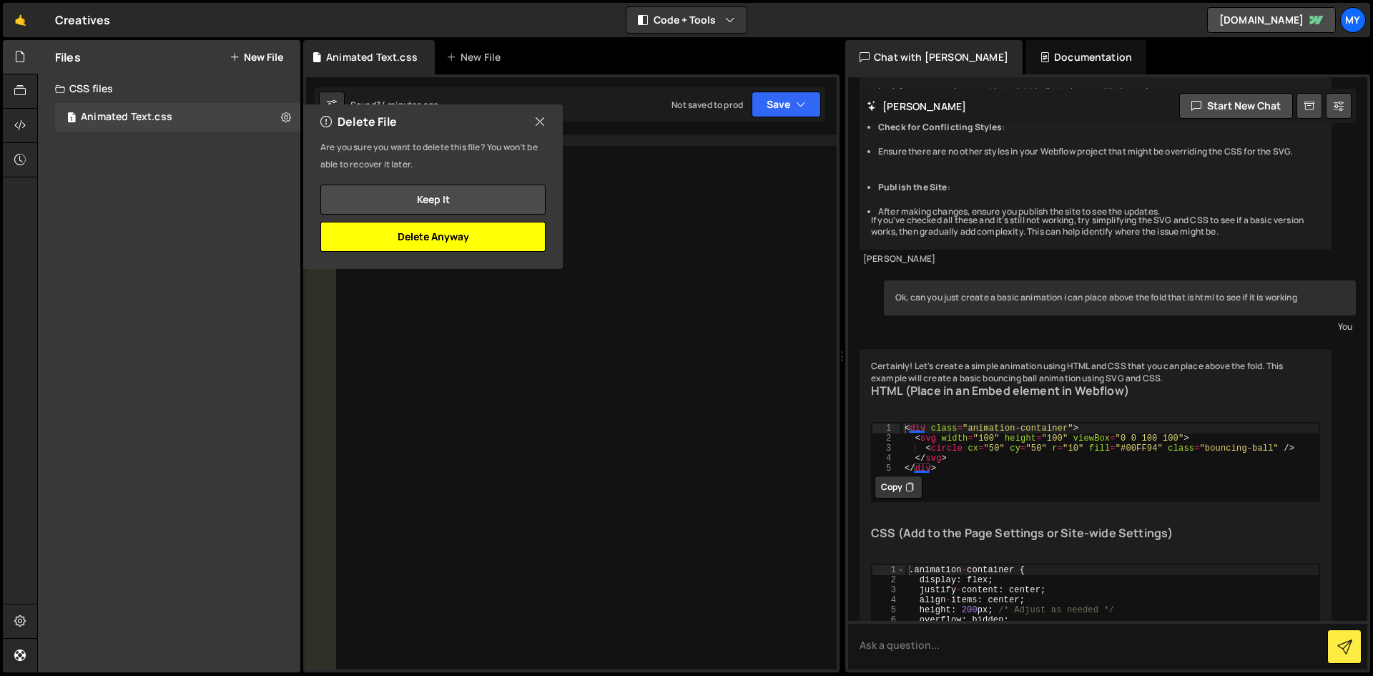
click at [467, 250] on button "Delete Anyway" at bounding box center [432, 237] width 225 height 30
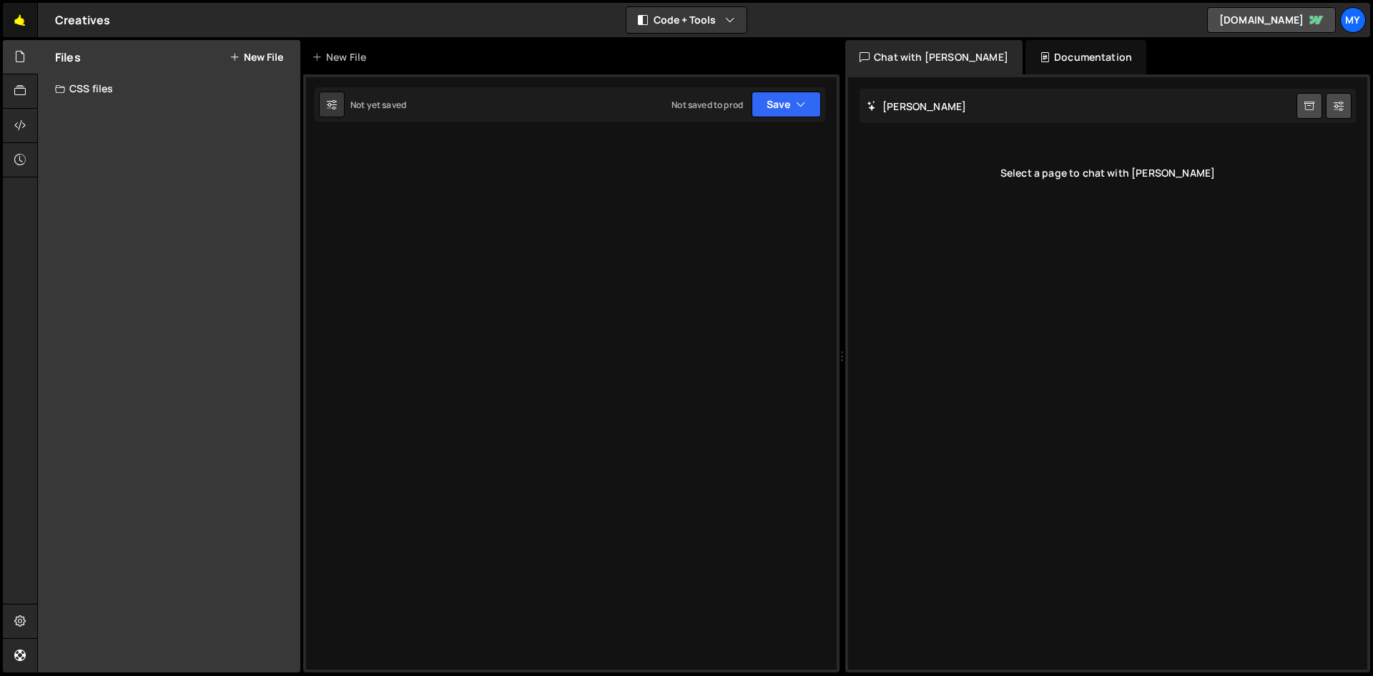
click at [17, 21] on link "🤙" at bounding box center [20, 20] width 35 height 34
click at [19, 90] on icon at bounding box center [19, 91] width 11 height 16
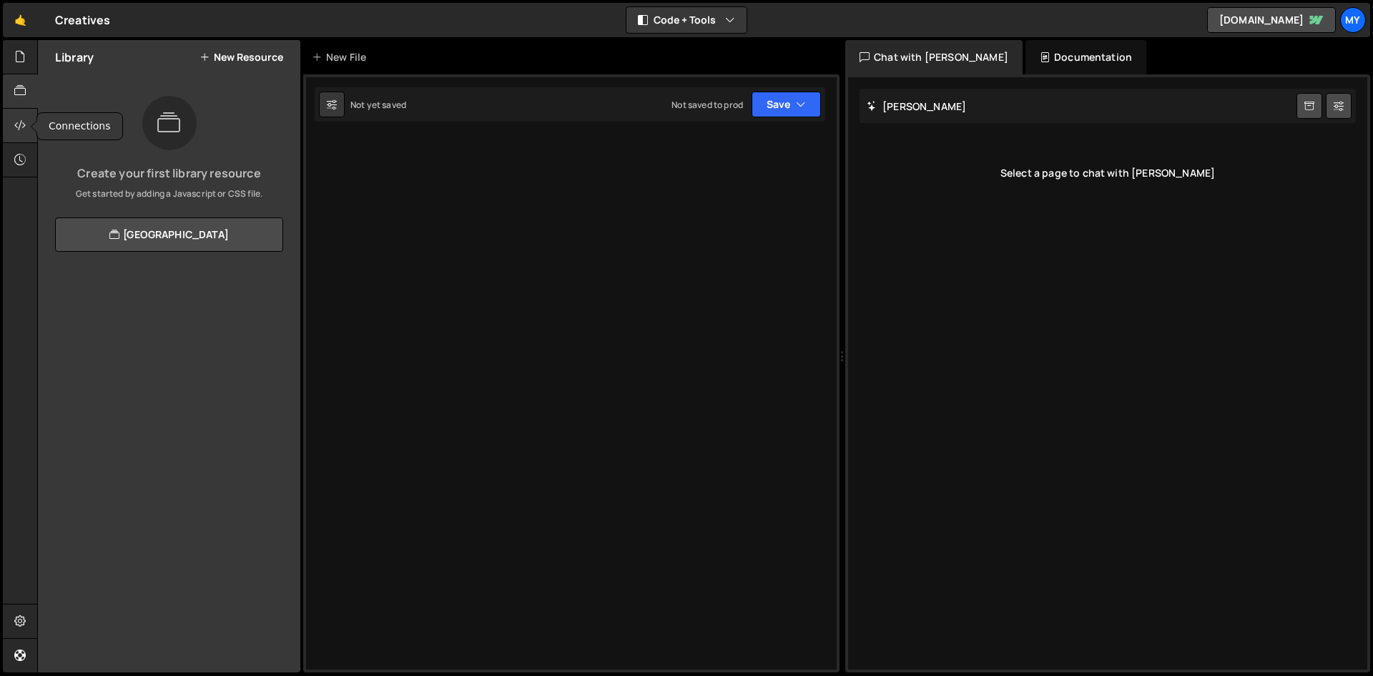
click at [26, 126] on icon at bounding box center [19, 125] width 11 height 16
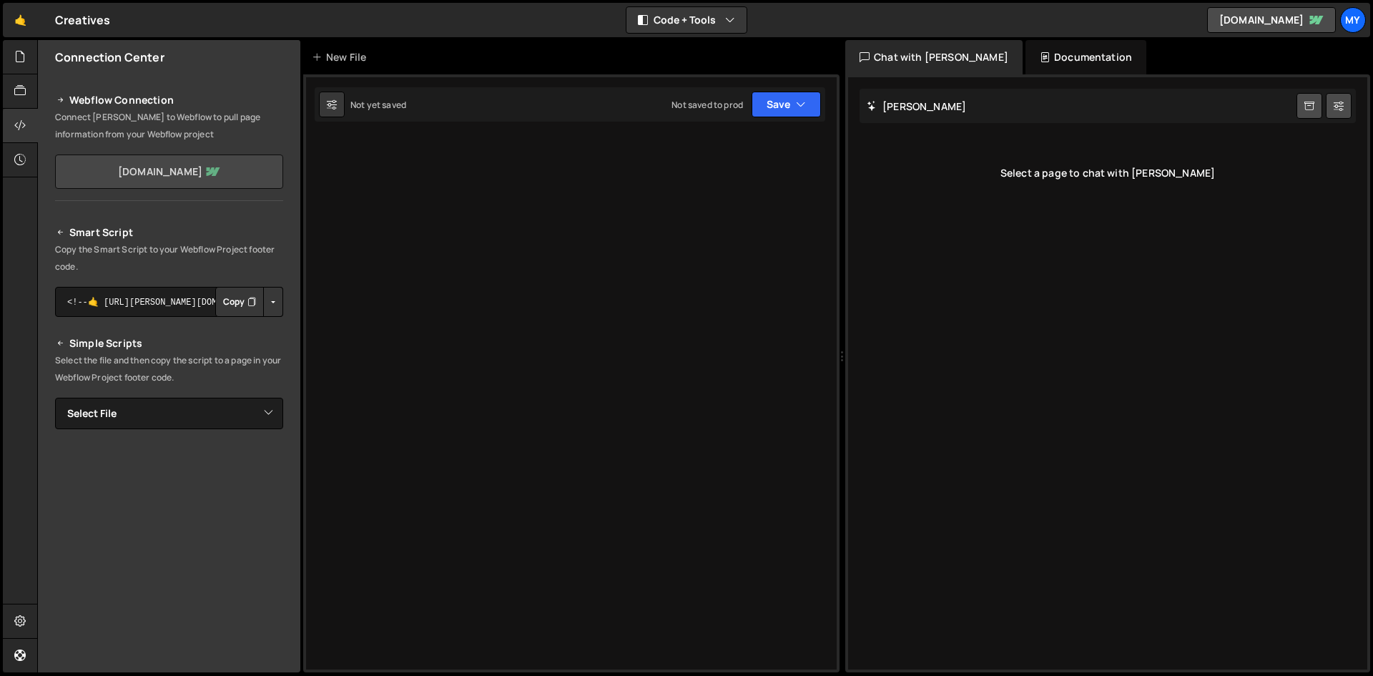
click at [191, 181] on link "[DOMAIN_NAME]" at bounding box center [169, 171] width 228 height 34
click at [230, 306] on button "Copy" at bounding box center [239, 302] width 49 height 30
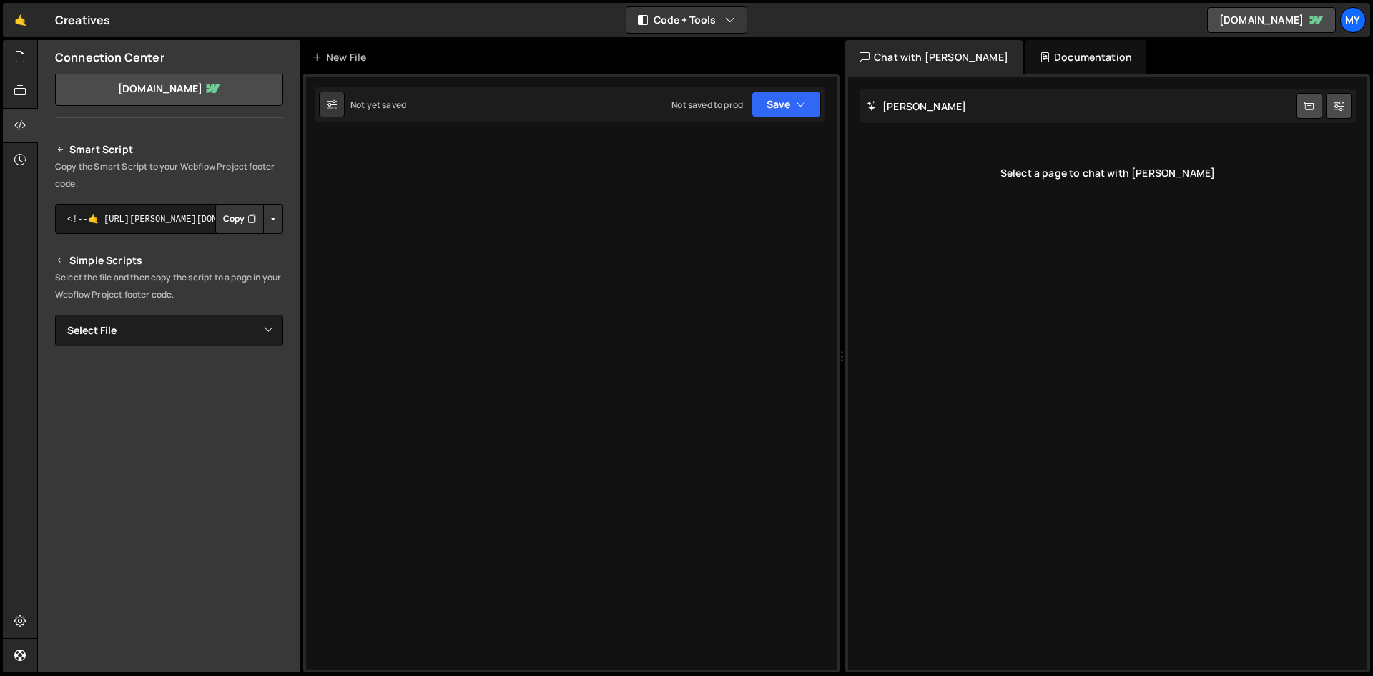
scroll to position [0, 0]
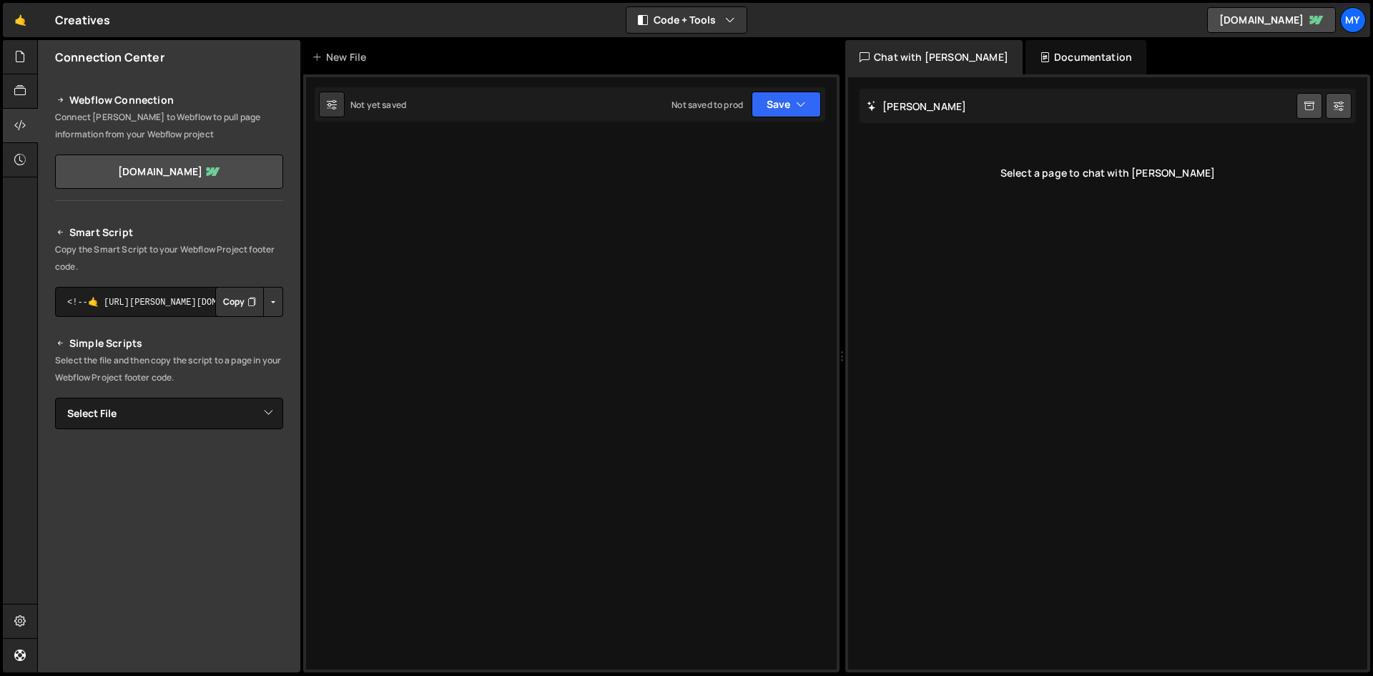
click at [226, 304] on button "Copy" at bounding box center [239, 302] width 49 height 30
click at [260, 414] on select "Select File Global.css Animated Text.css test.css" at bounding box center [169, 412] width 228 height 31
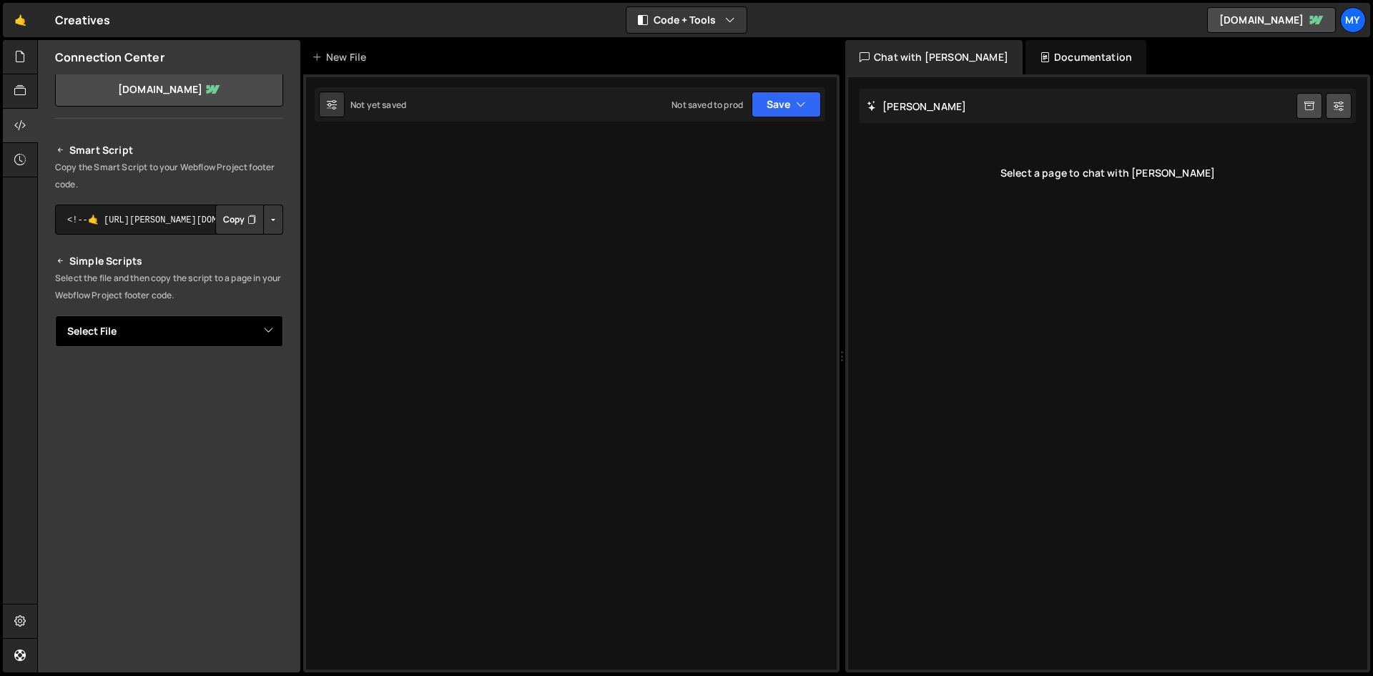
scroll to position [83, 0]
click at [182, 326] on select "Select File Global.css Animated Text.css test.css" at bounding box center [169, 330] width 228 height 31
select select "47184"
click at [55, 315] on select "Select File Global.css Animated Text.css test.css" at bounding box center [169, 330] width 228 height 31
click at [241, 377] on button "Copy" at bounding box center [239, 379] width 49 height 30
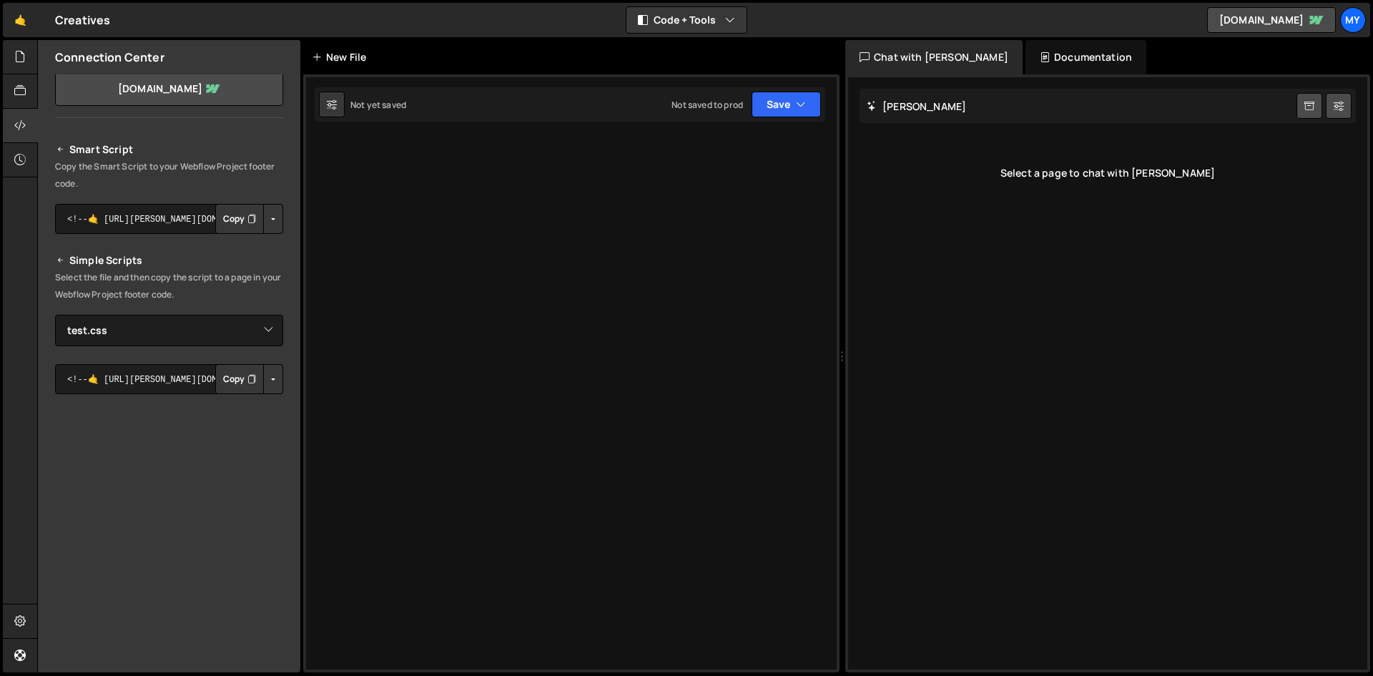
click at [333, 54] on div "New File" at bounding box center [342, 57] width 60 height 14
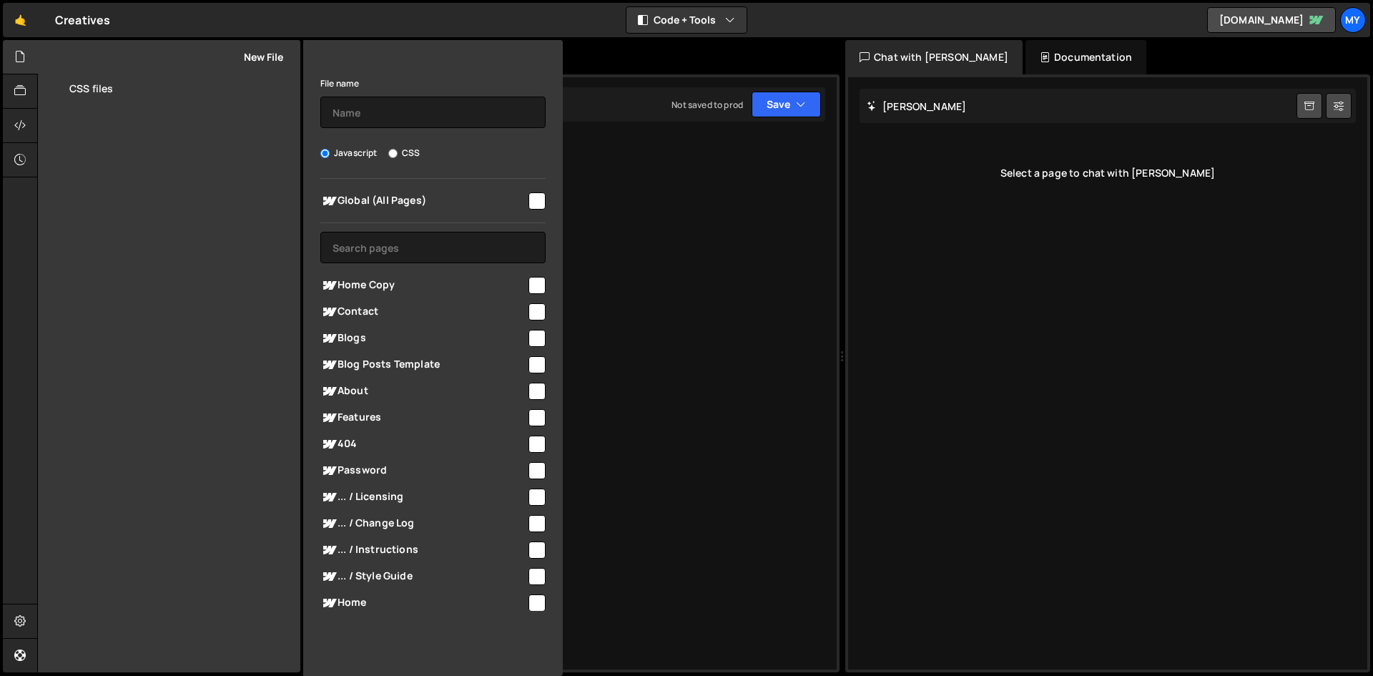
click at [397, 154] on label "CSS" at bounding box center [403, 153] width 31 height 14
click at [397, 154] on input "CSS" at bounding box center [392, 153] width 9 height 9
radio input "true"
click at [358, 126] on input "text" at bounding box center [432, 112] width 225 height 31
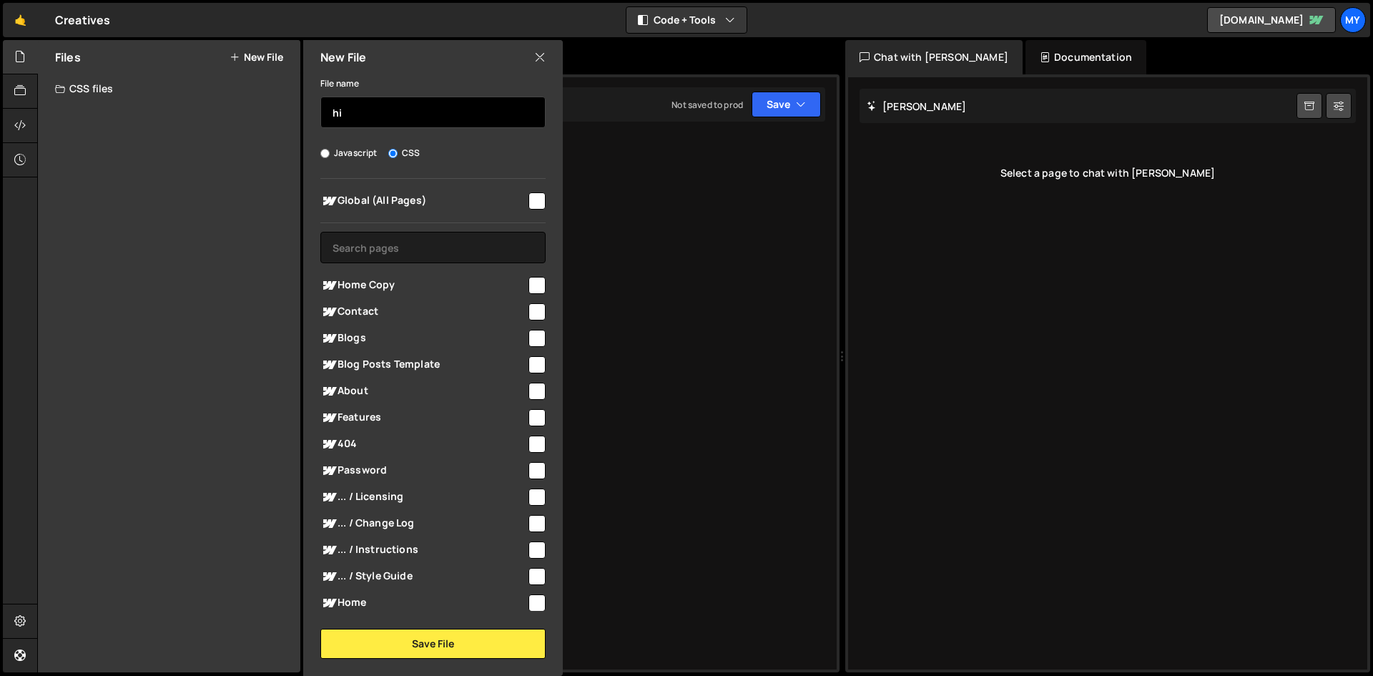
type input "hi"
click at [535, 204] on input "checkbox" at bounding box center [536, 200] width 17 height 17
checkbox input "true"
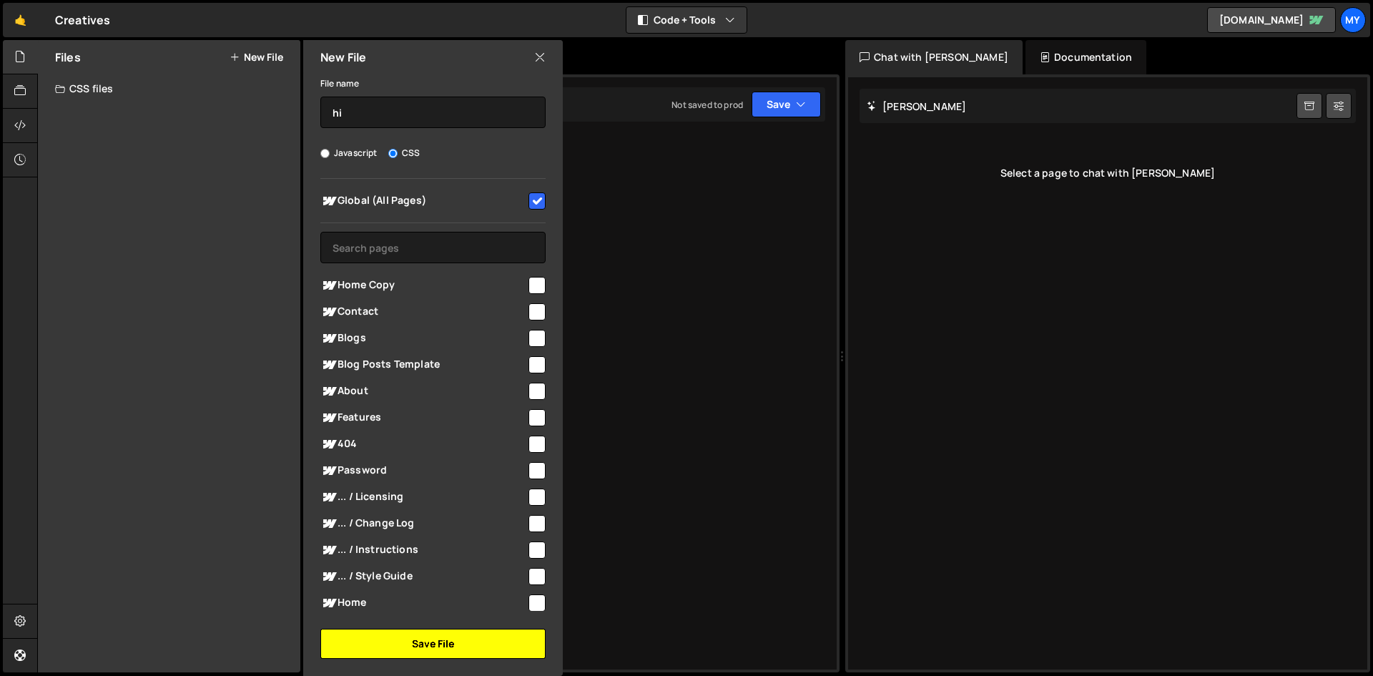
click at [408, 637] on button "Save File" at bounding box center [432, 643] width 225 height 30
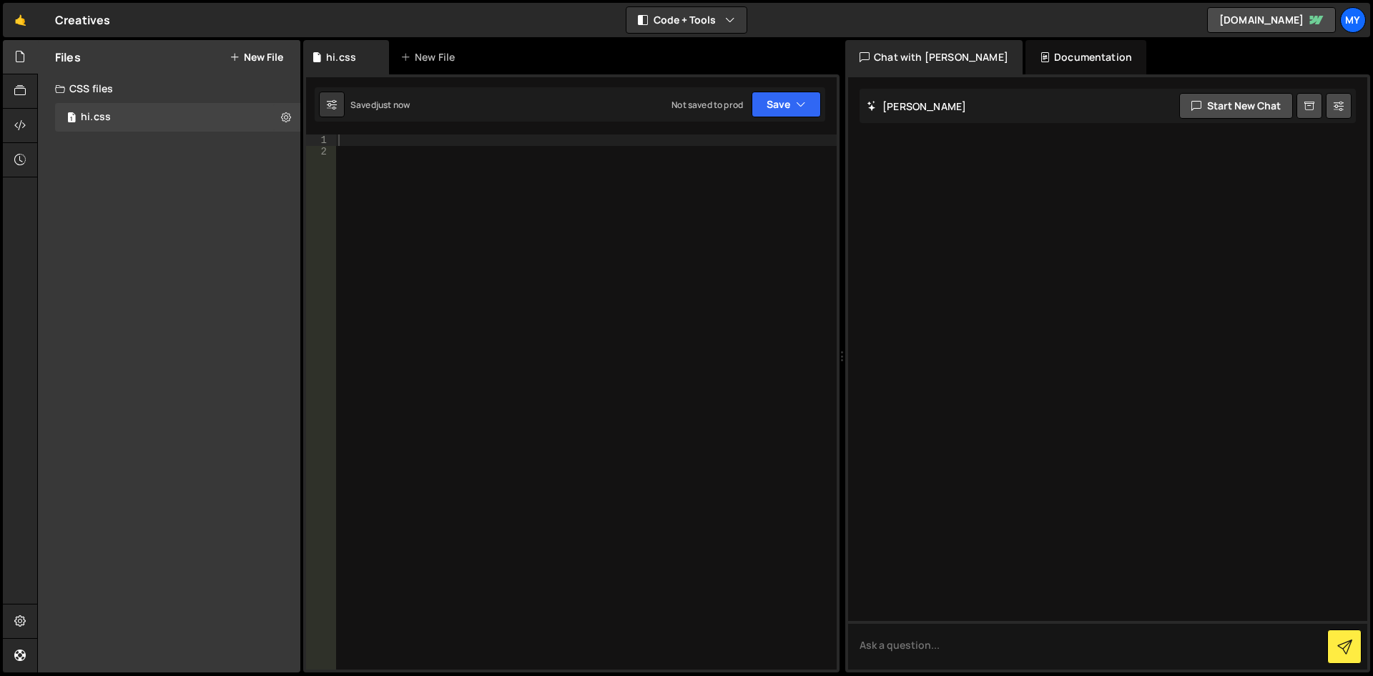
scroll to position [0, 0]
paste textarea
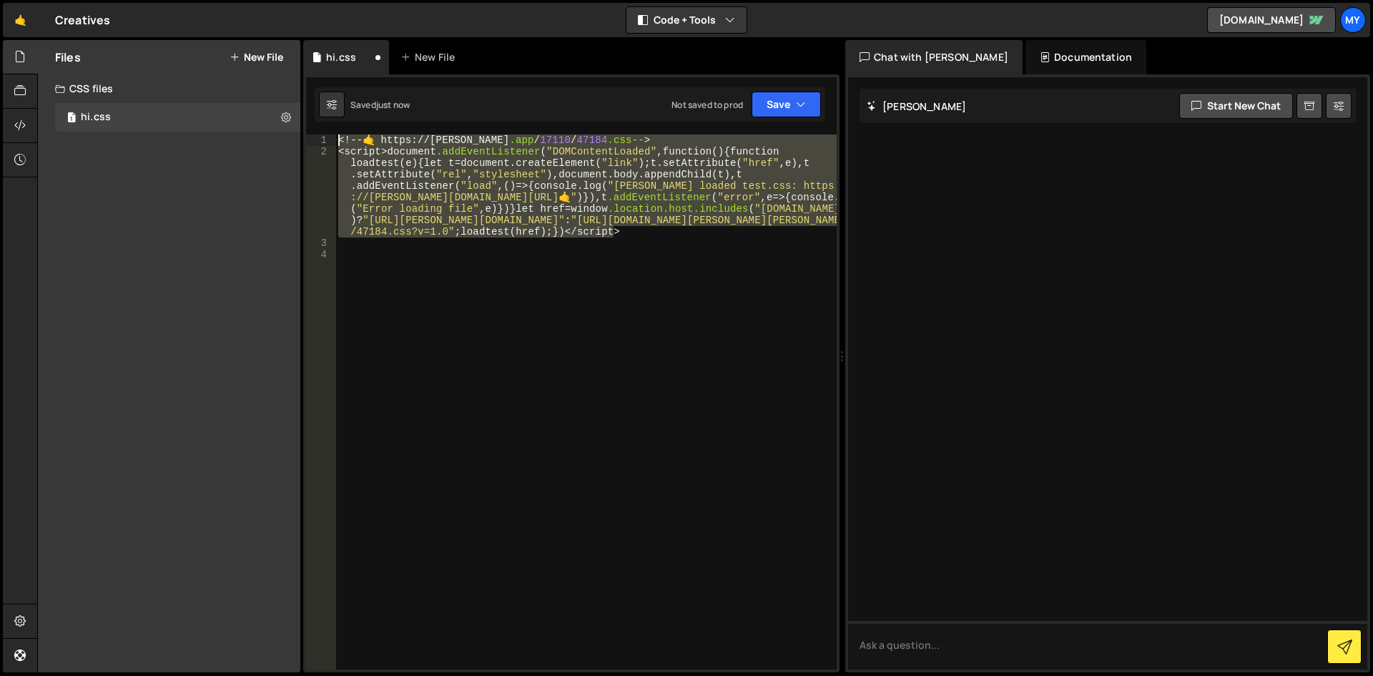
drag, startPoint x: 635, startPoint y: 234, endPoint x: 342, endPoint y: 132, distance: 310.4
click at [342, 132] on div "Type cmd + s to save your Javascript file. XXXXXXXXXXXXXXXXXXXXXXXXXXXXXXXXXXXX…" at bounding box center [571, 373] width 536 height 598
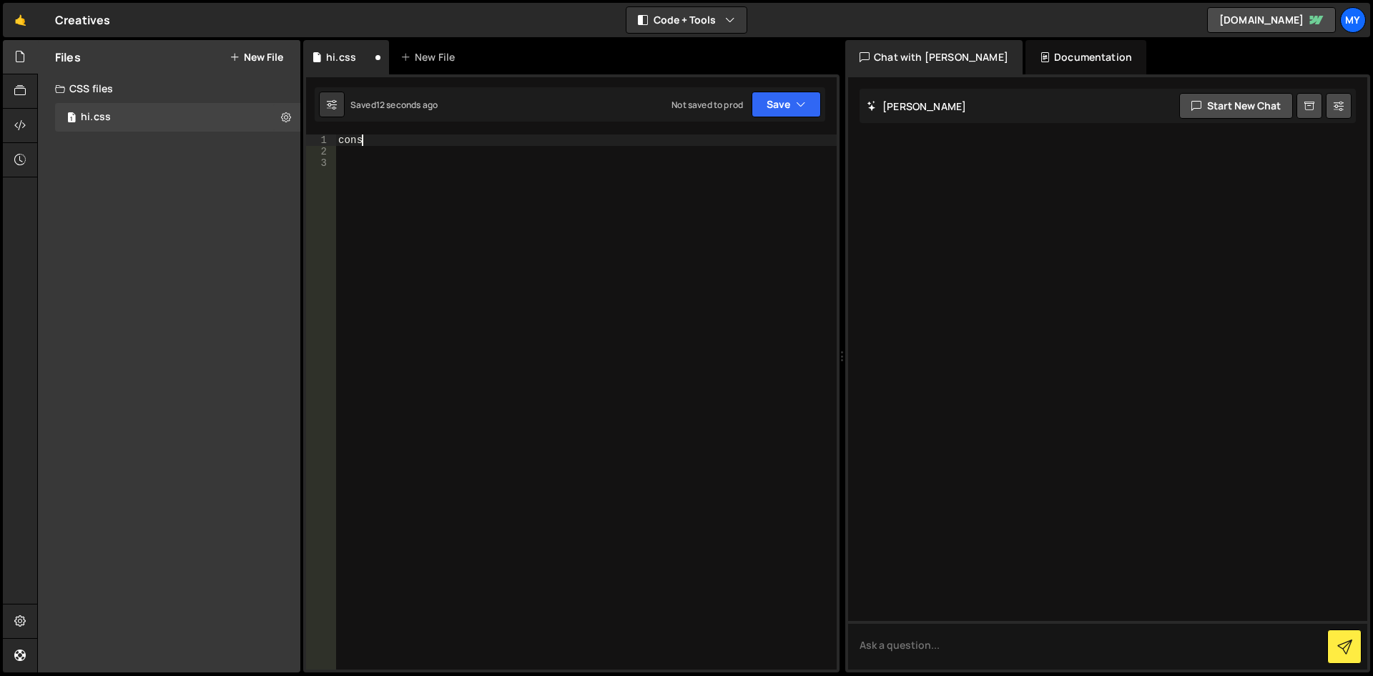
scroll to position [0, 1]
drag, startPoint x: 375, startPoint y: 137, endPoint x: 342, endPoint y: 139, distance: 33.6
click at [342, 139] on div "cons" at bounding box center [585, 413] width 501 height 558
type textarea "c"
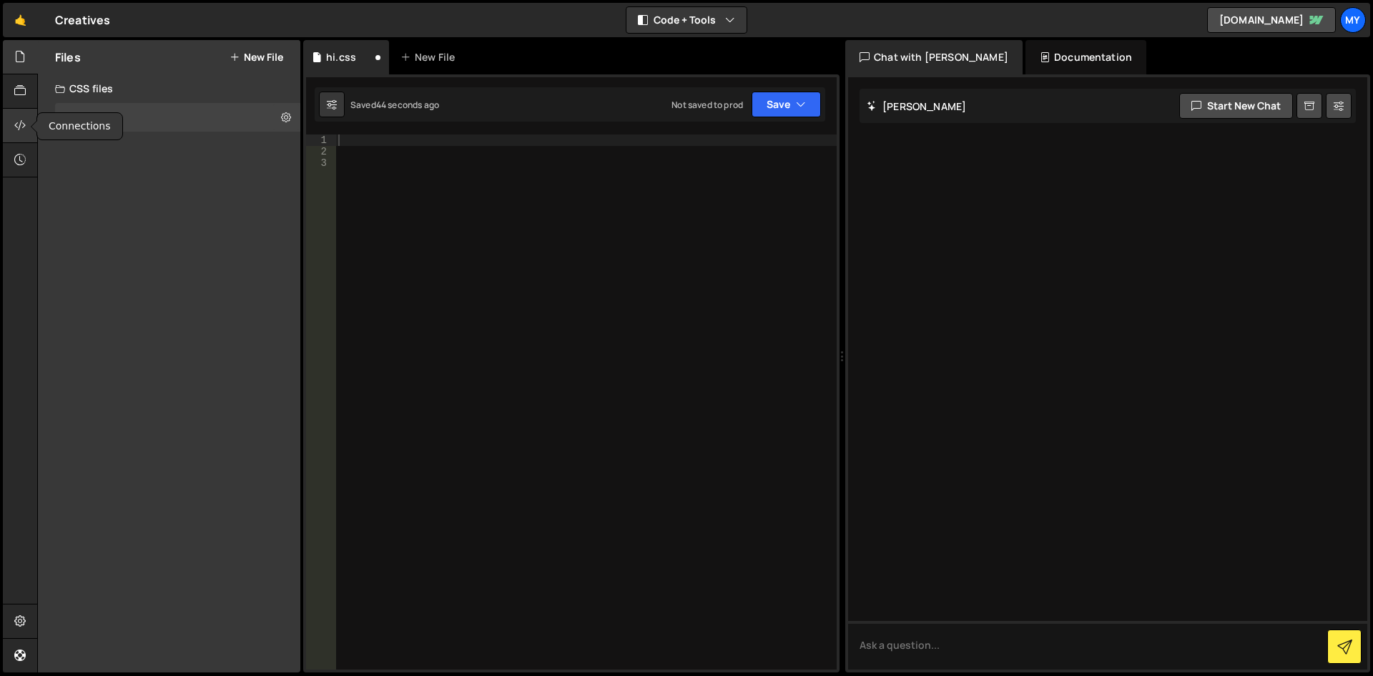
click at [24, 125] on icon at bounding box center [19, 125] width 11 height 16
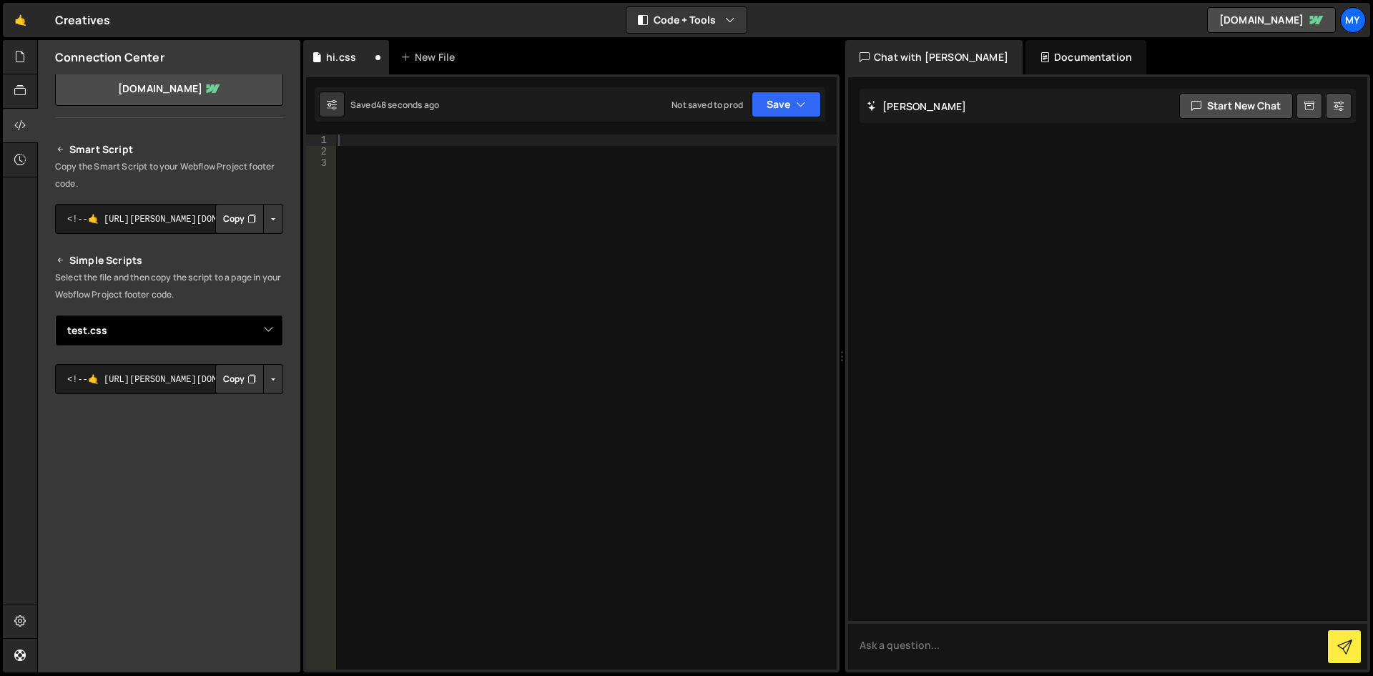
click at [244, 334] on select "Select File Global.css Animated Text.css test.css hi.css" at bounding box center [169, 330] width 228 height 31
click at [55, 315] on select "Select File Global.css Animated Text.css test.css hi.css" at bounding box center [169, 330] width 228 height 31
click at [88, 380] on textarea "<!--🤙 https://slater.app/17110/47184.css--> <script>document.addEventListener("…" at bounding box center [169, 379] width 228 height 30
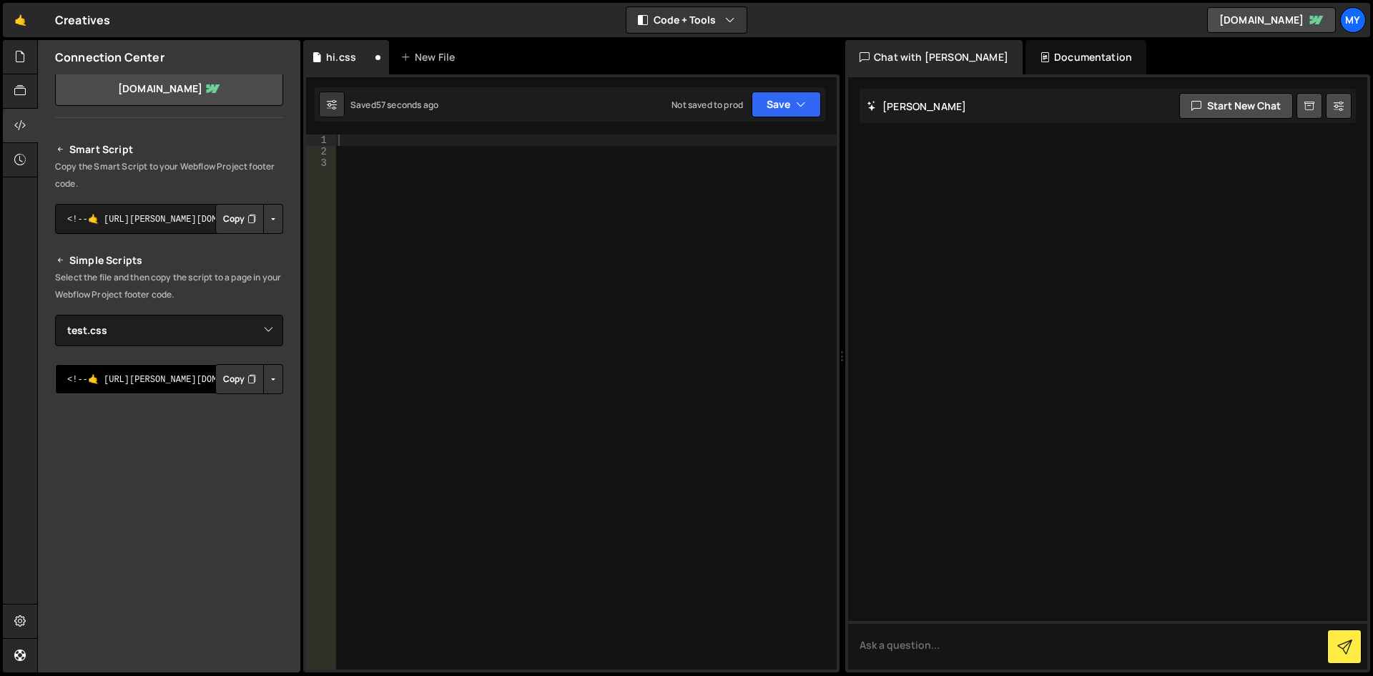
click at [88, 380] on textarea "<!--🤙 https://slater.app/17110/47184.css--> <script>document.addEventListener("…" at bounding box center [169, 379] width 228 height 30
click at [346, 139] on div at bounding box center [585, 413] width 501 height 558
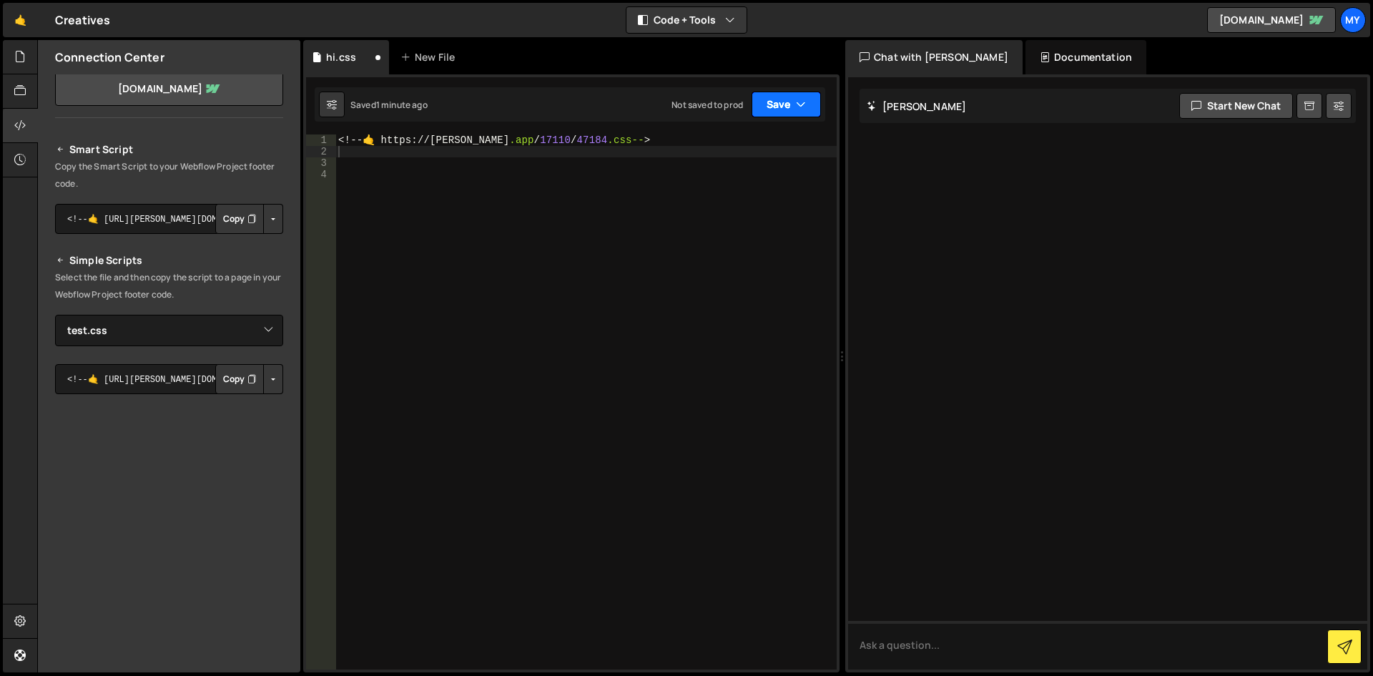
click at [785, 113] on button "Save" at bounding box center [785, 105] width 69 height 26
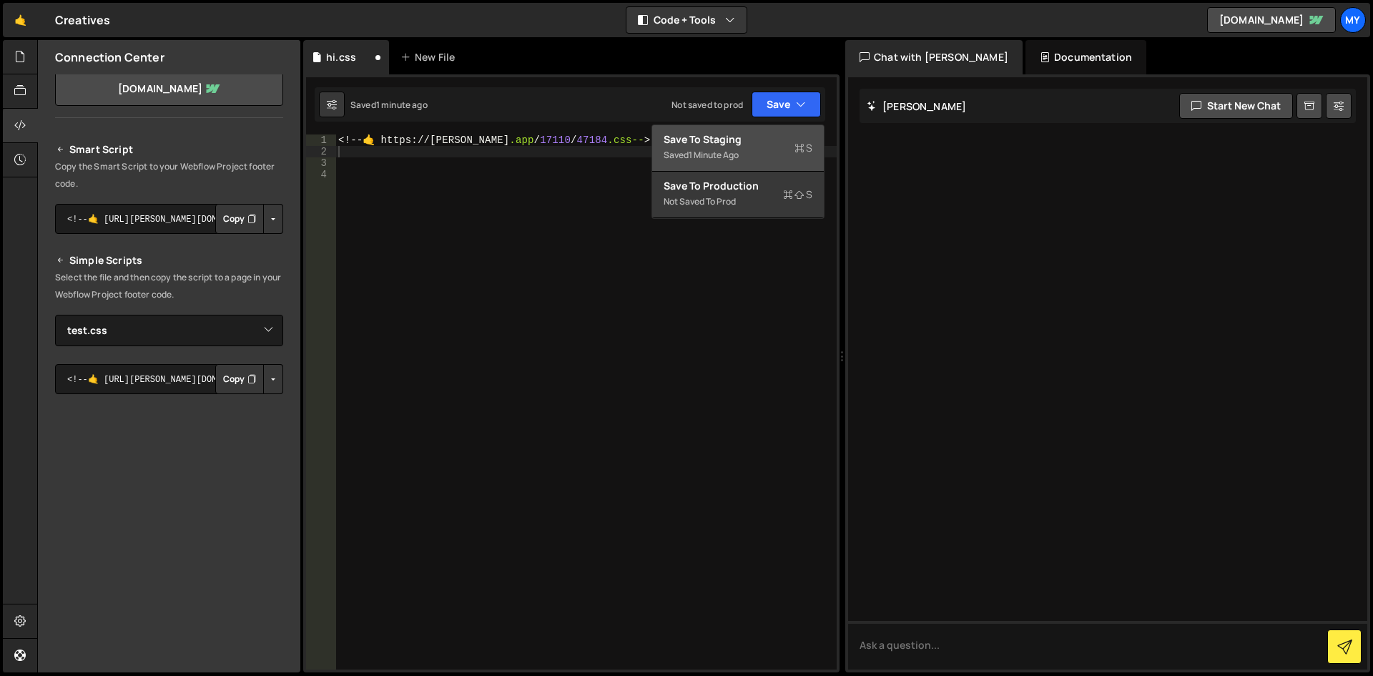
click at [751, 150] on div "Saved 1 minute ago" at bounding box center [737, 155] width 149 height 17
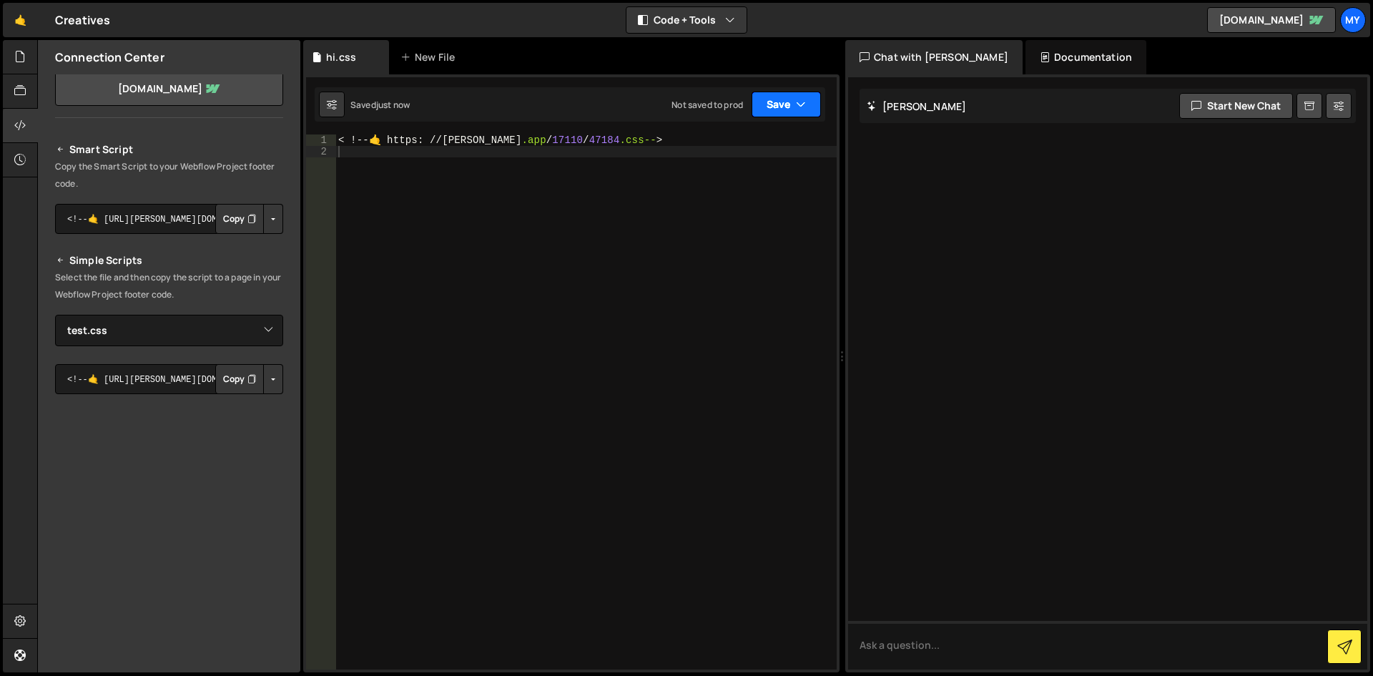
click at [801, 99] on icon "button" at bounding box center [801, 104] width 10 height 14
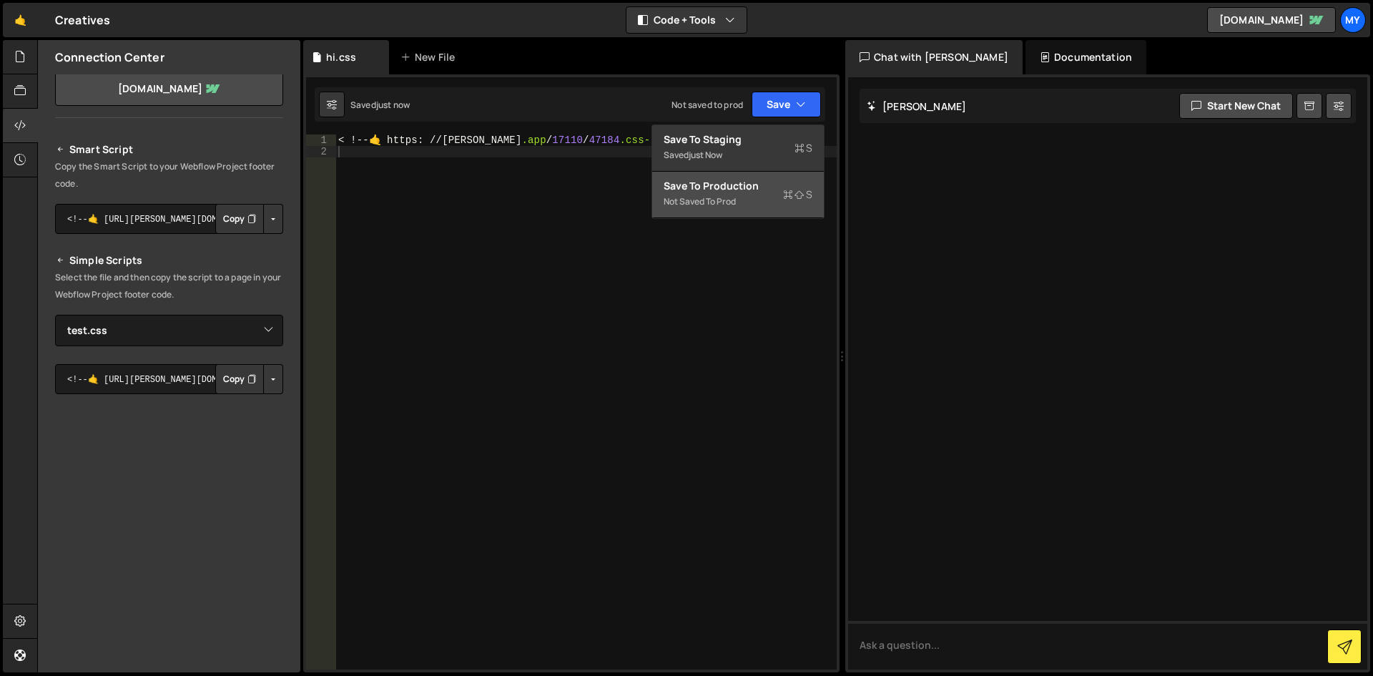
click at [746, 192] on div "Save to Production S" at bounding box center [737, 186] width 149 height 14
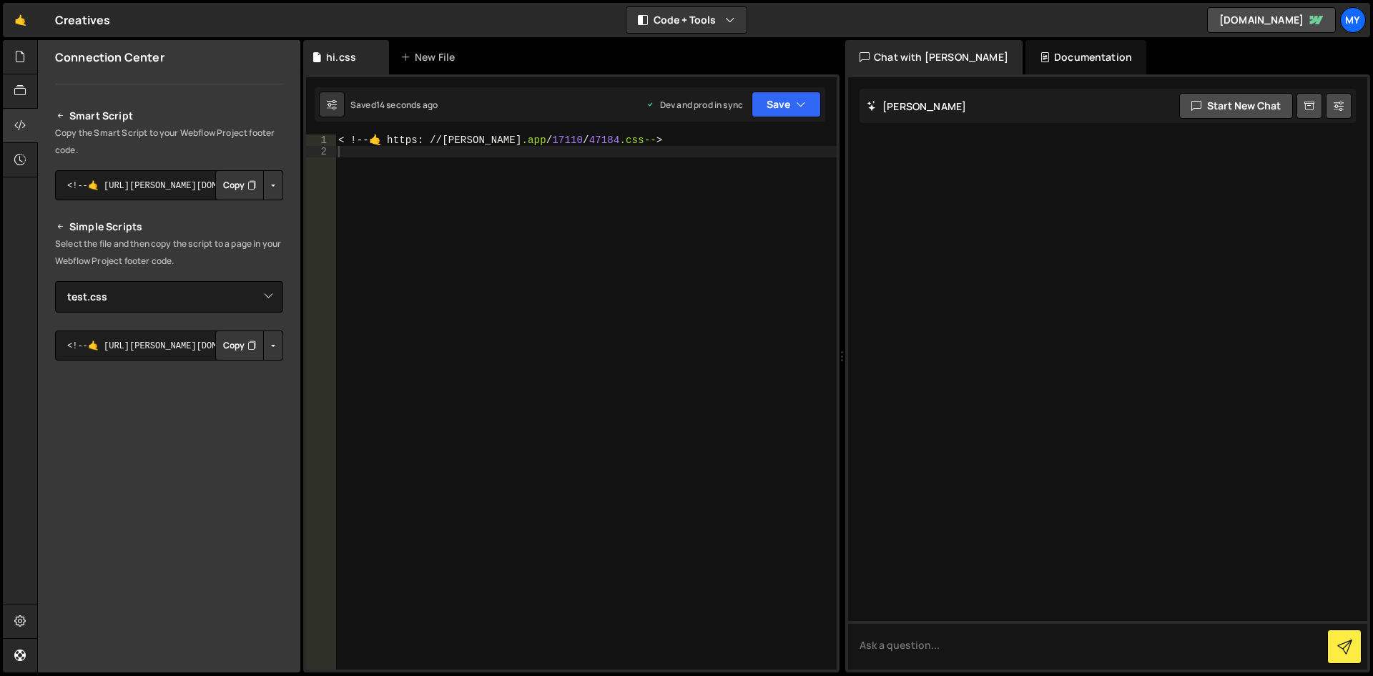
scroll to position [131, 0]
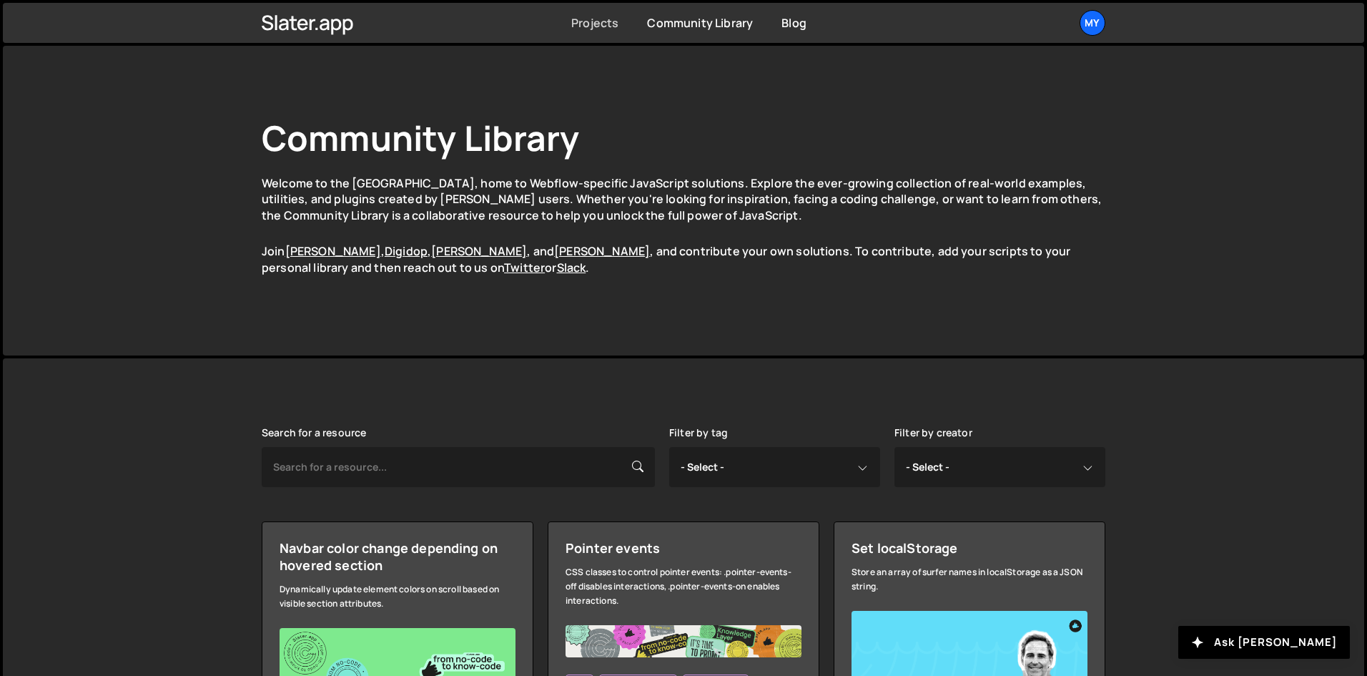
click at [586, 20] on link "Projects" at bounding box center [594, 23] width 47 height 16
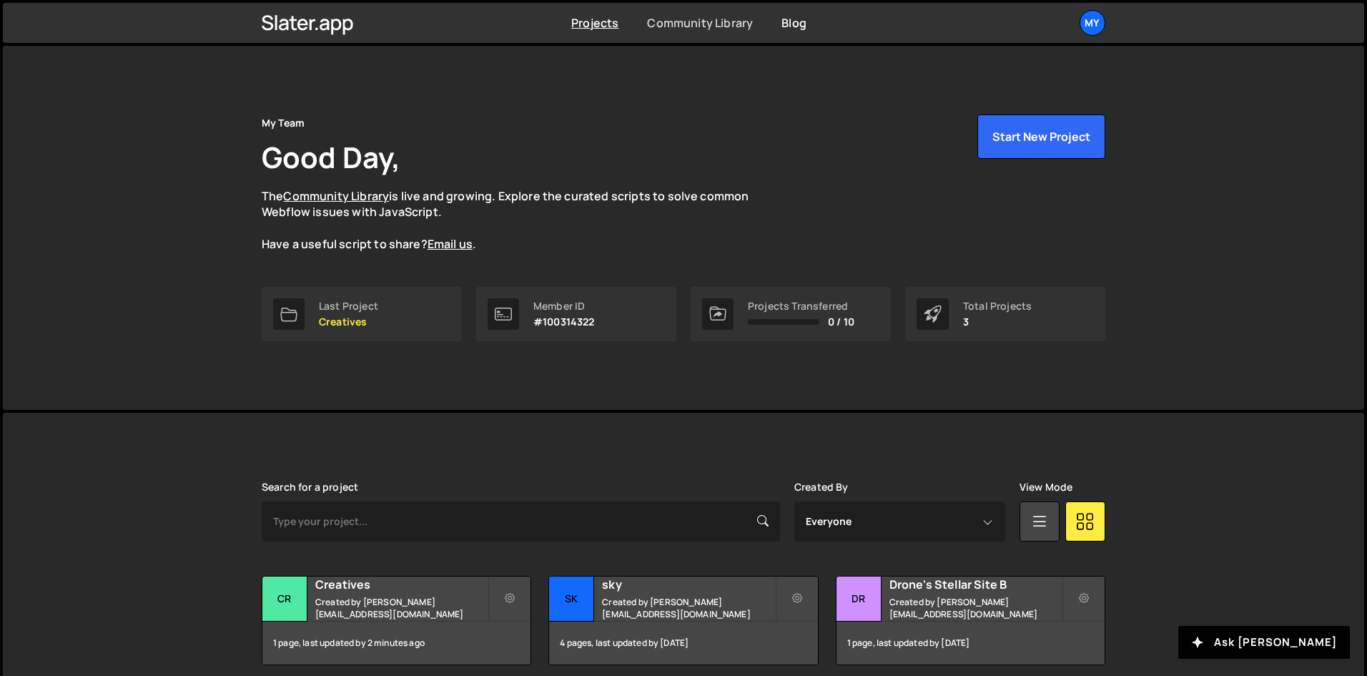
click at [673, 23] on link "Community Library" at bounding box center [700, 23] width 106 height 16
click at [401, 622] on div "1 page, last updated by 2 minutes ago" at bounding box center [396, 642] width 268 height 43
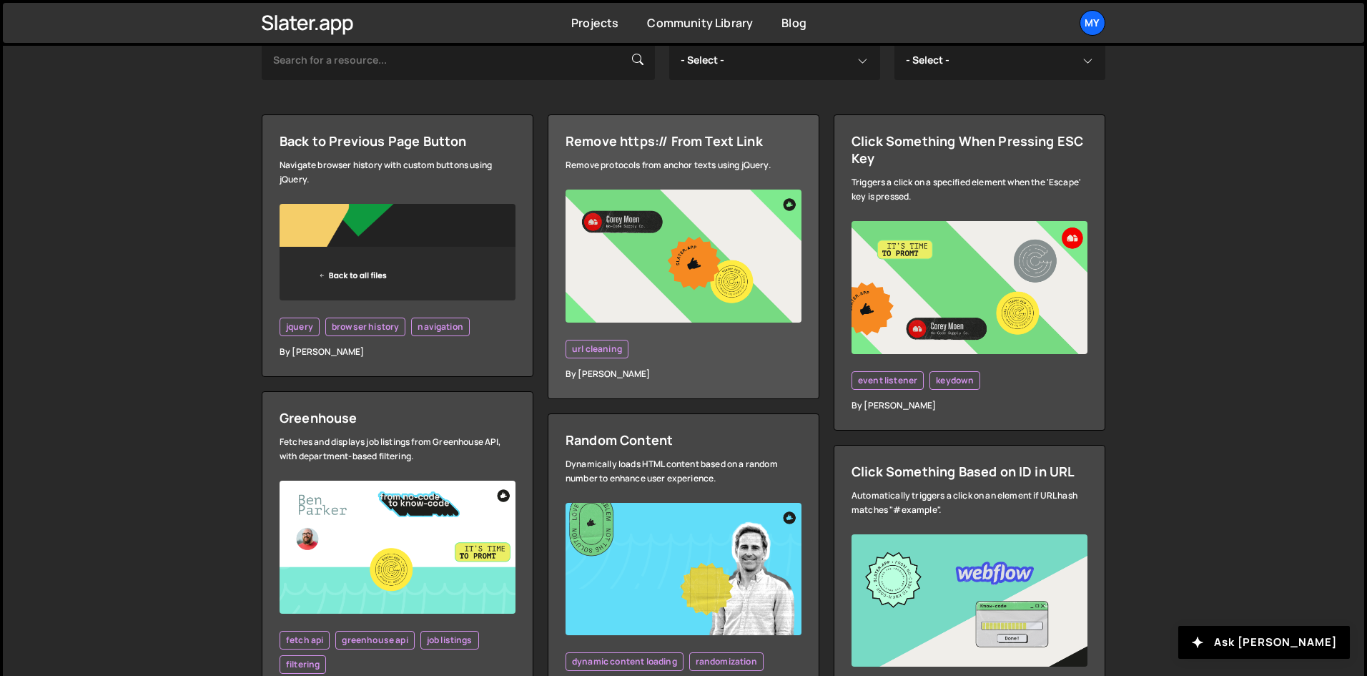
scroll to position [429, 0]
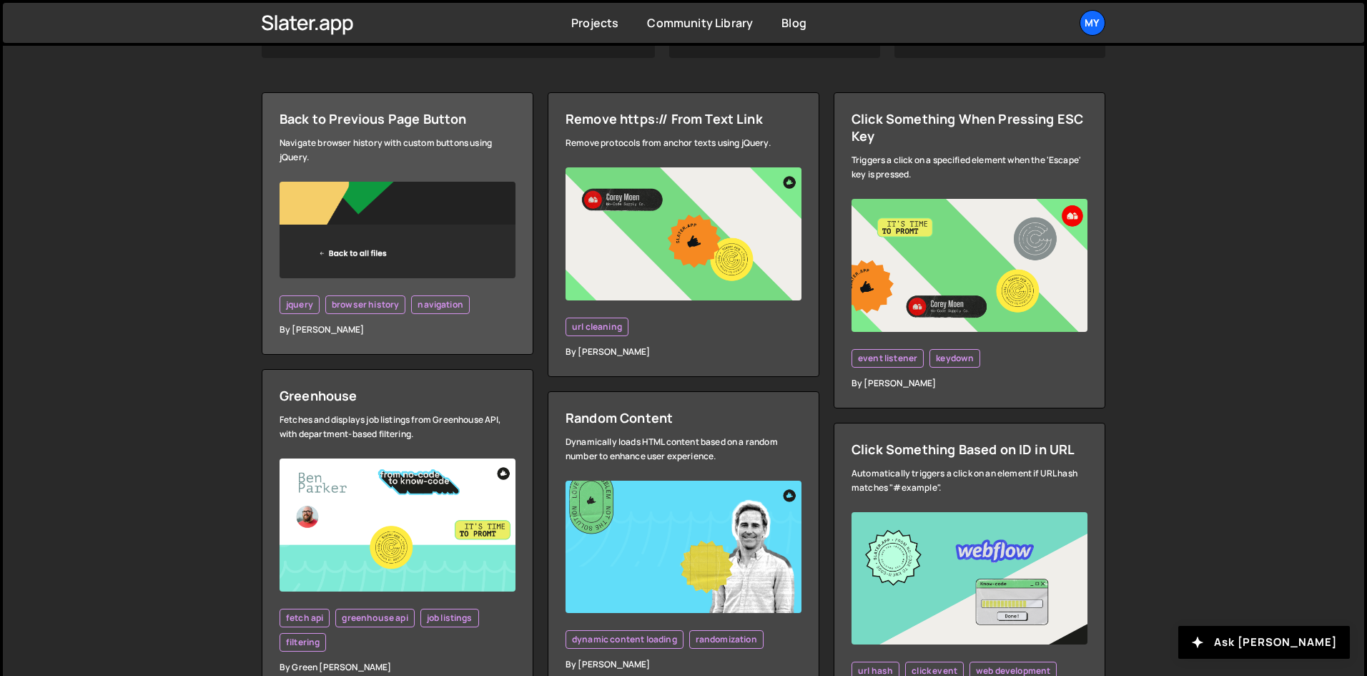
click at [412, 238] on img at bounding box center [398, 230] width 236 height 97
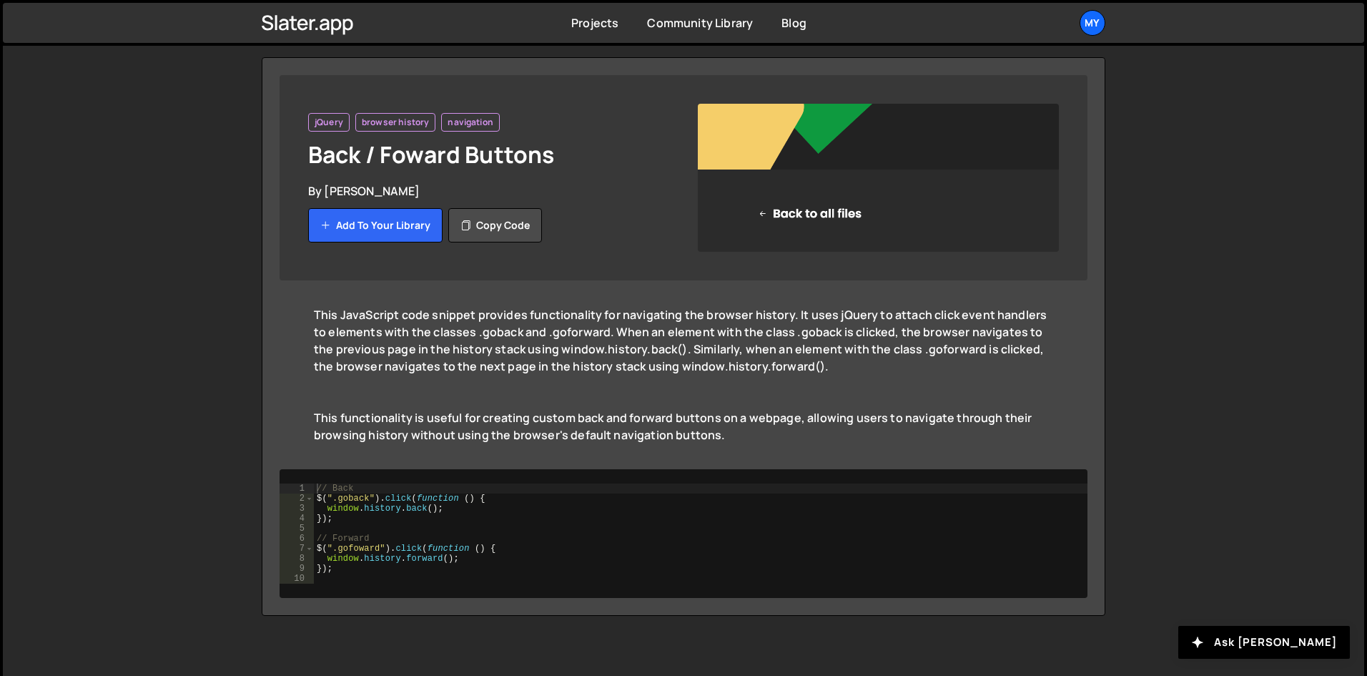
scroll to position [109, 0]
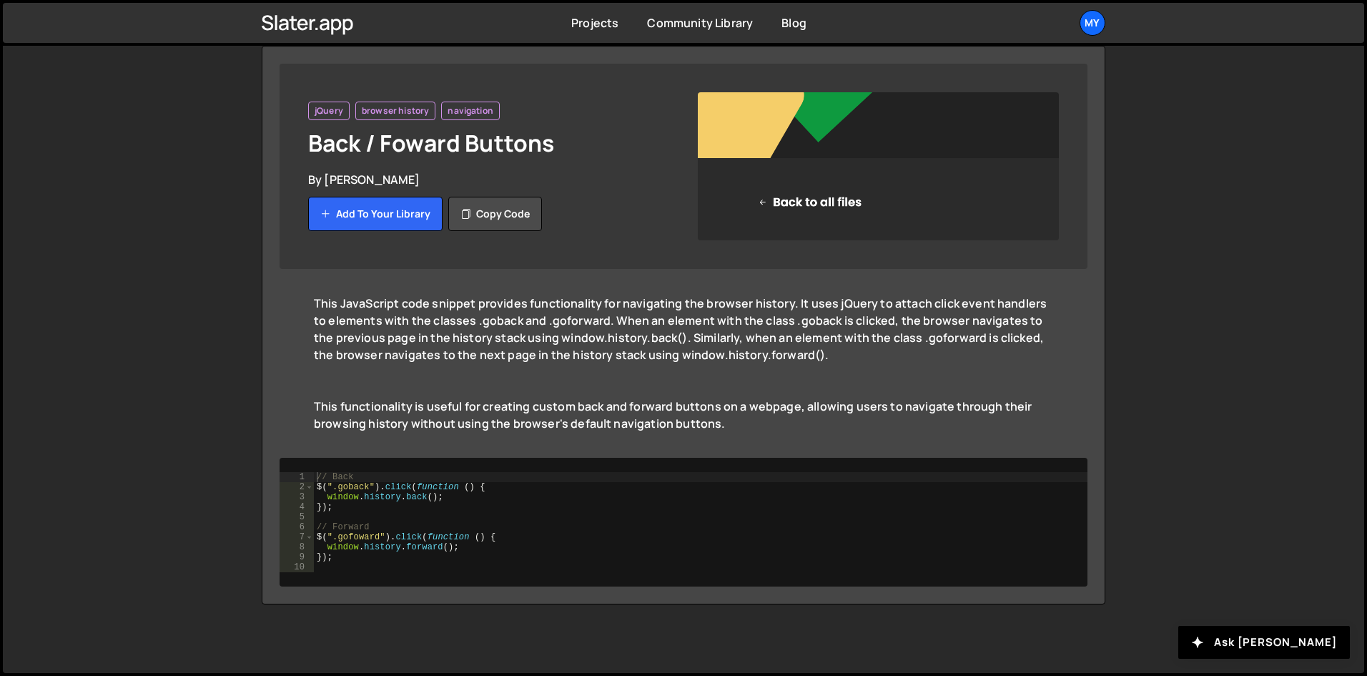
click at [822, 199] on img at bounding box center [878, 166] width 361 height 148
click at [362, 219] on button "Add to your library" at bounding box center [375, 214] width 134 height 34
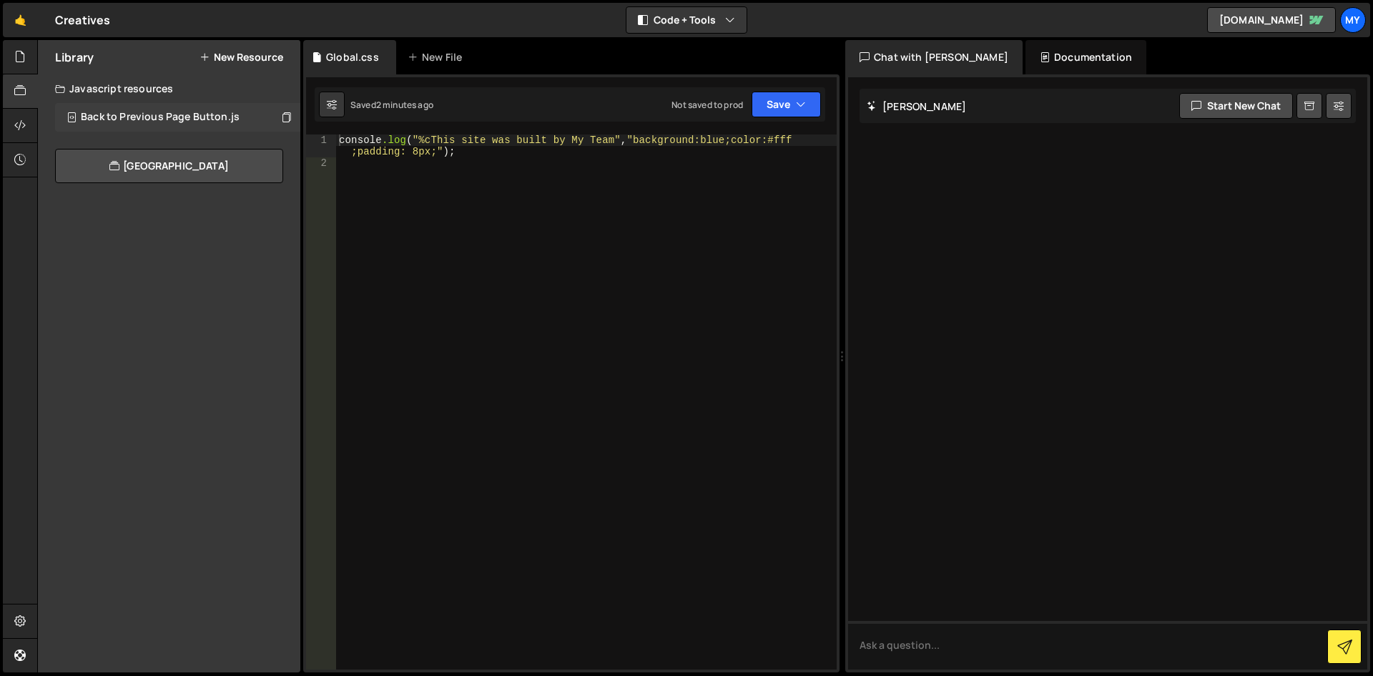
click at [177, 115] on div "Back to Previous Page Button.js" at bounding box center [160, 117] width 159 height 13
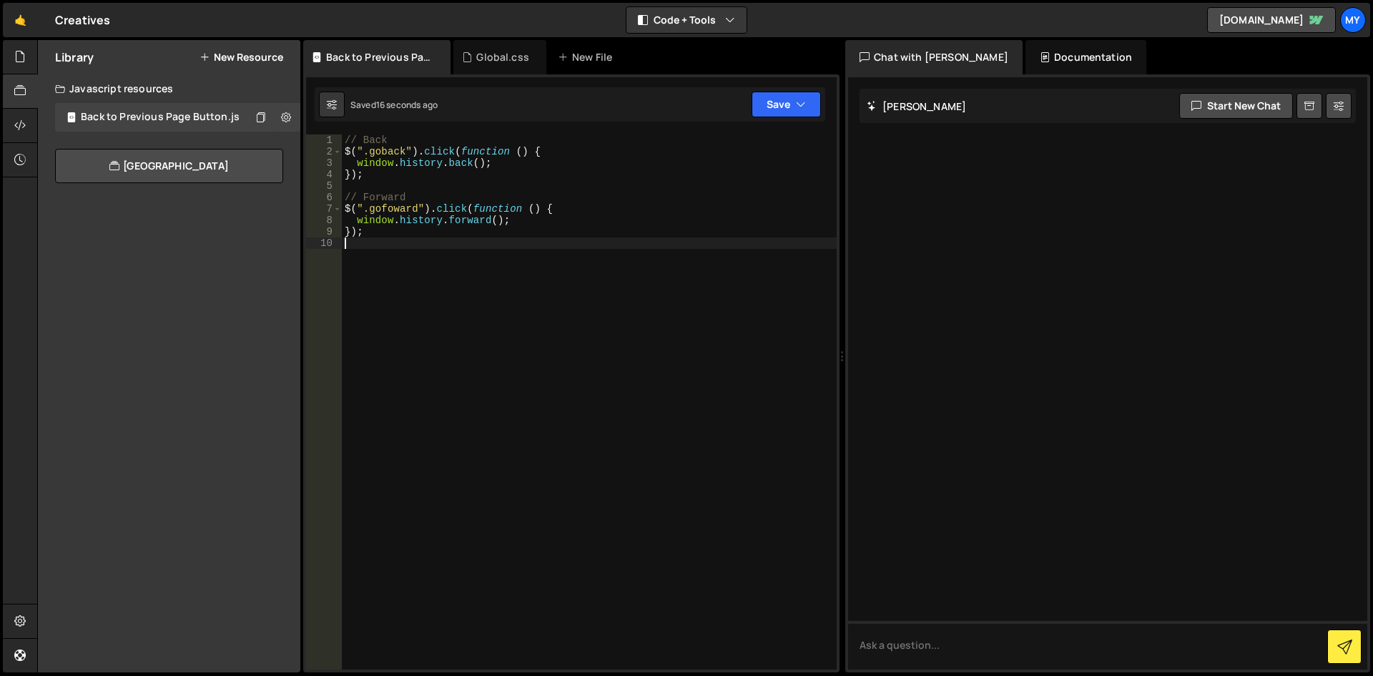
click at [380, 243] on div "// Back $ ( ".goback" ) . click ( function ( ) { window . history . back ( ) ; …" at bounding box center [589, 413] width 495 height 558
click at [795, 100] on button "Save" at bounding box center [785, 105] width 69 height 26
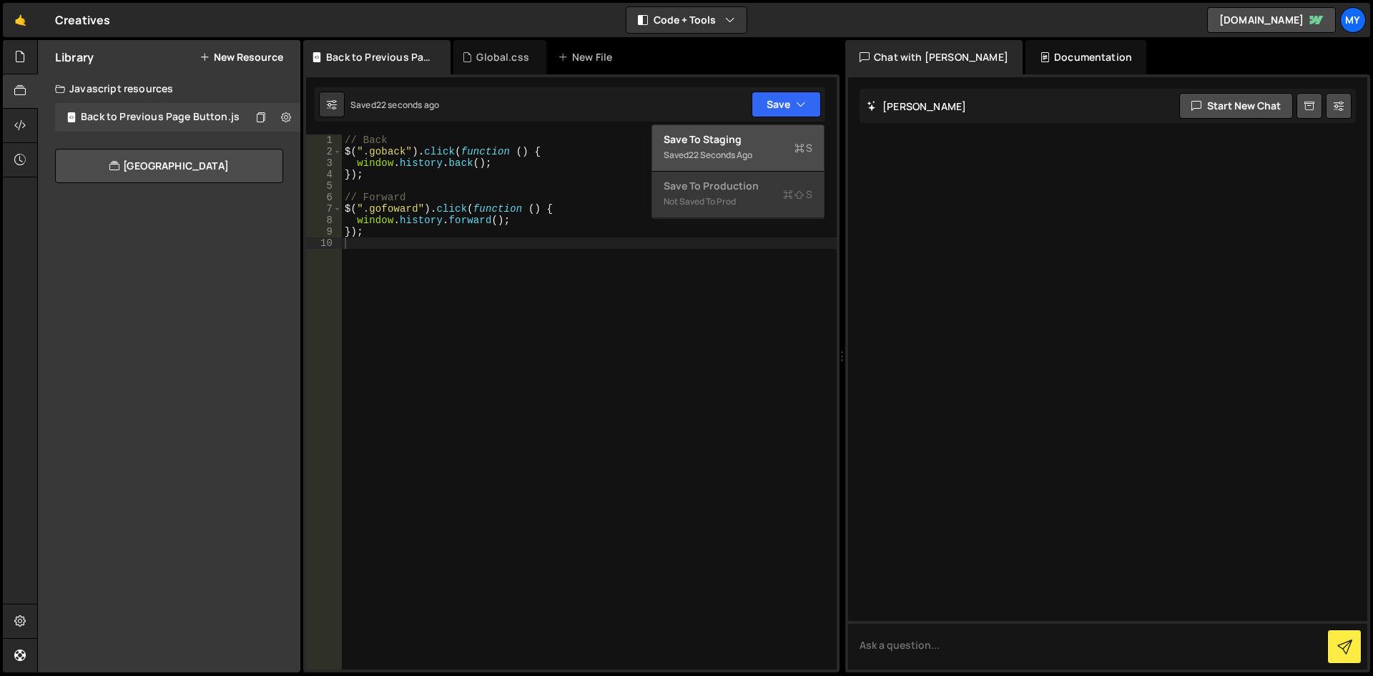
click at [720, 157] on div "22 seconds ago" at bounding box center [720, 155] width 64 height 12
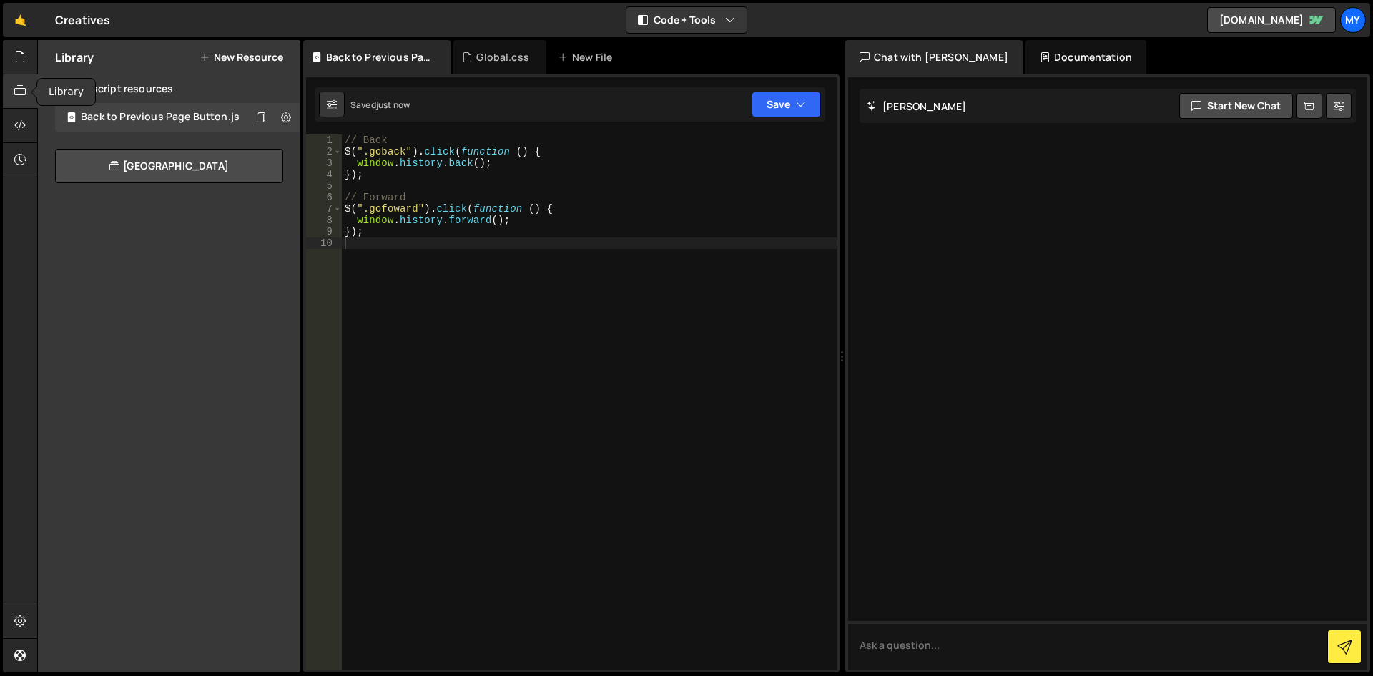
click at [28, 90] on div at bounding box center [20, 91] width 35 height 34
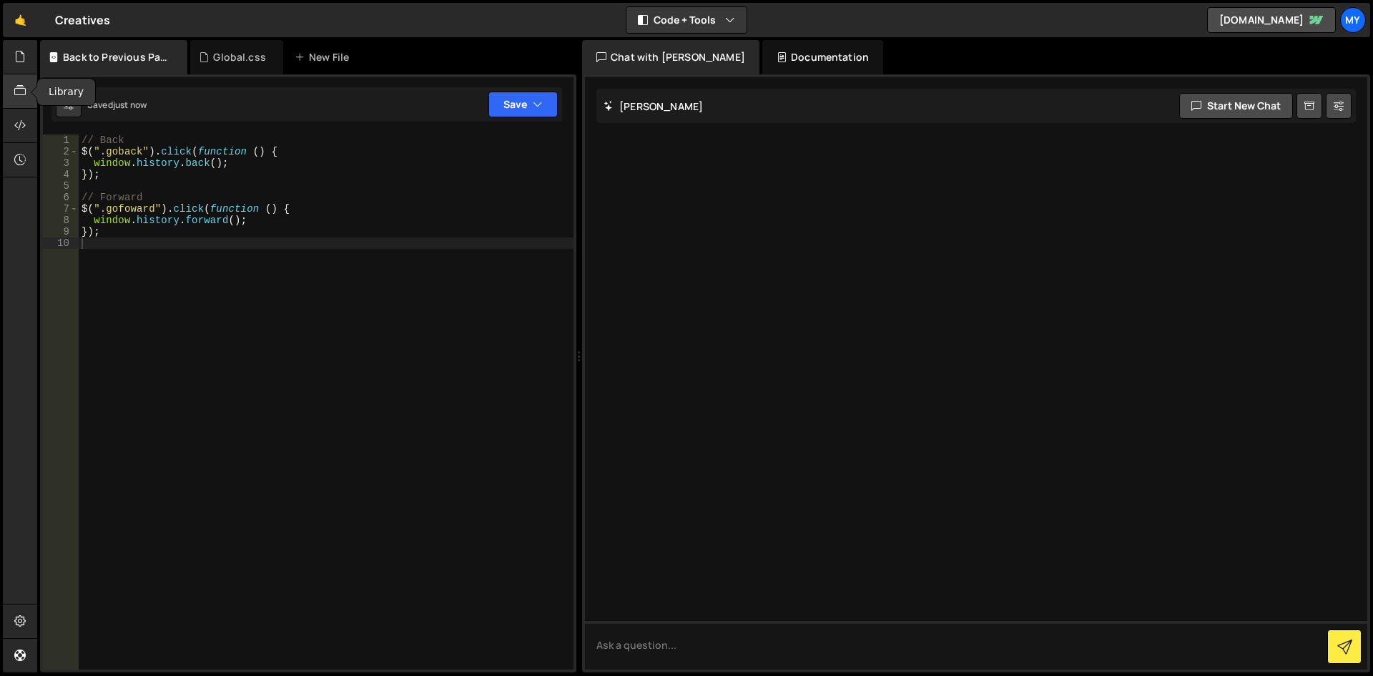
click at [28, 90] on div at bounding box center [20, 91] width 35 height 34
